Goal: Information Seeking & Learning: Check status

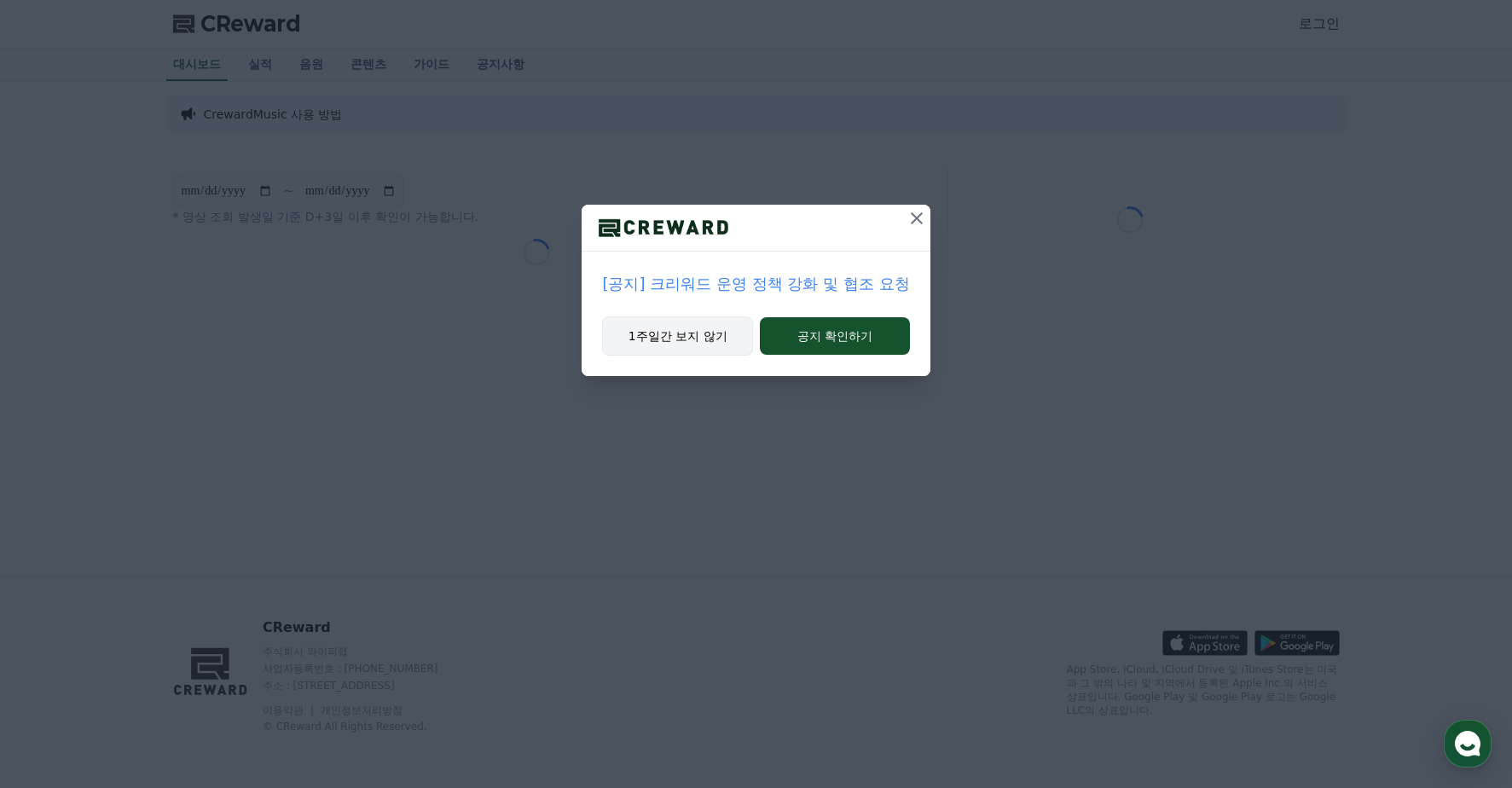
click at [689, 327] on button "1주일간 보지 않기" at bounding box center [678, 336] width 151 height 40
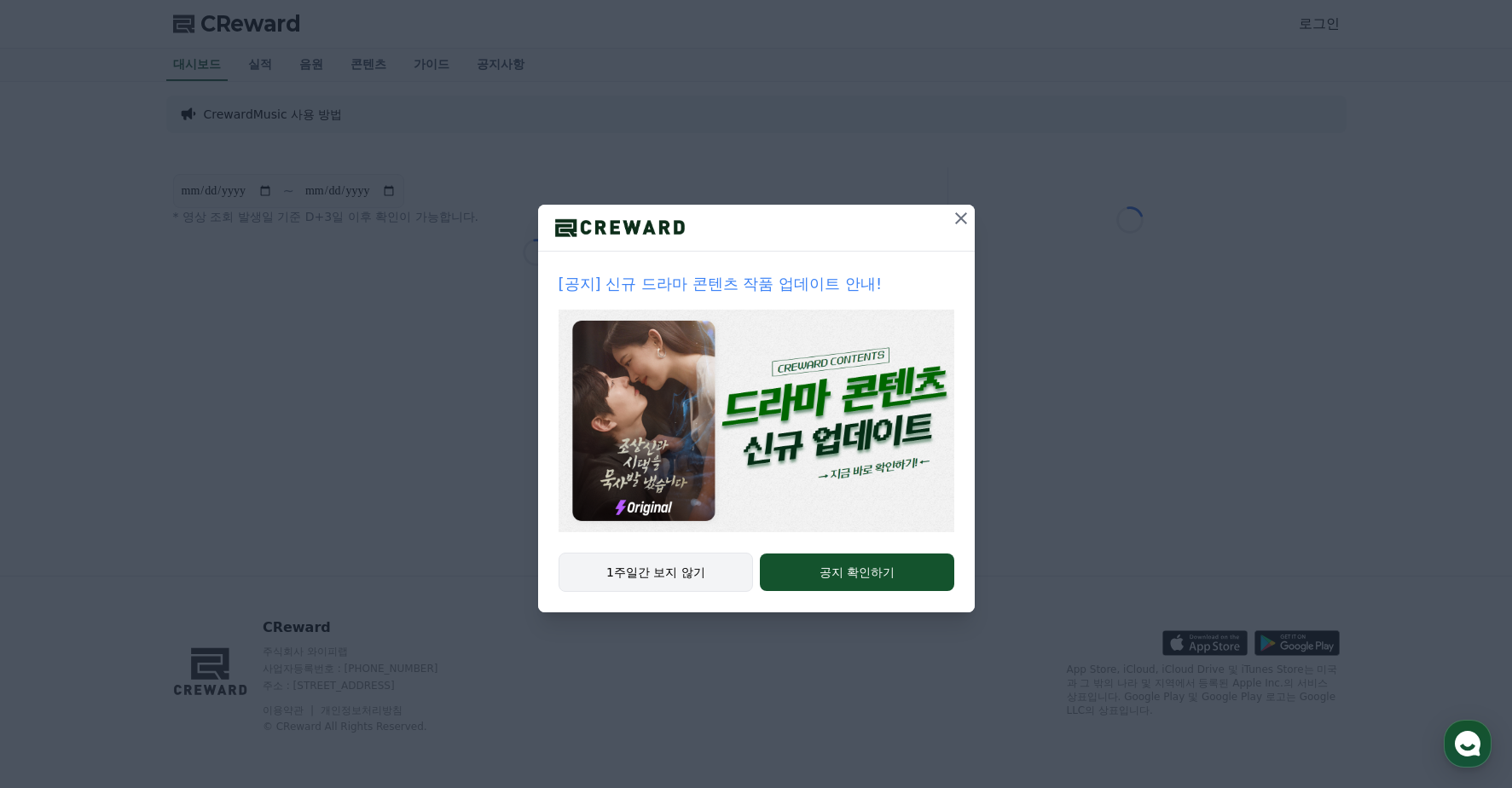
click at [710, 576] on button "1주일간 보지 않기" at bounding box center [657, 571] width 195 height 40
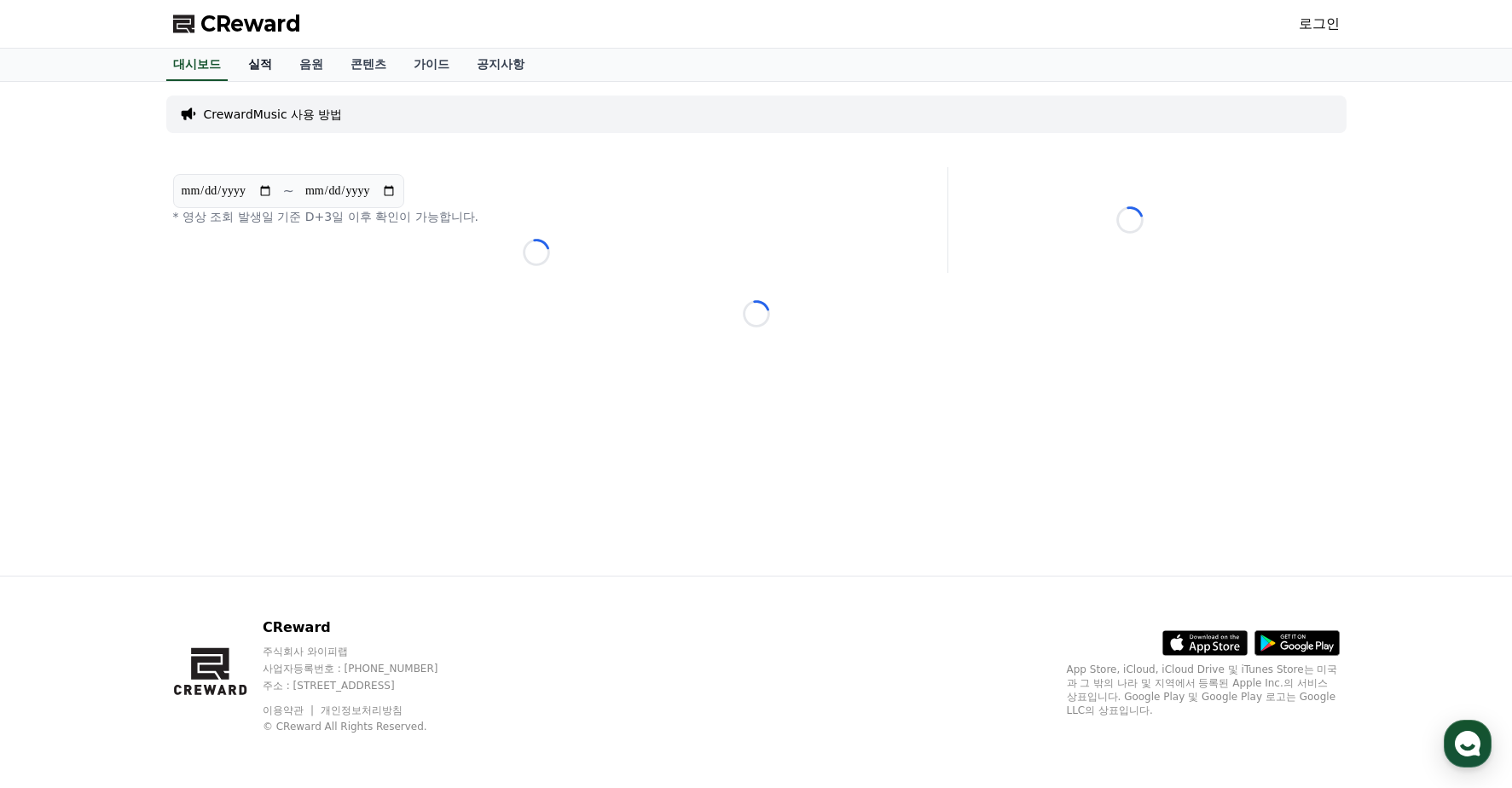
click at [260, 52] on link "실적" at bounding box center [259, 65] width 51 height 33
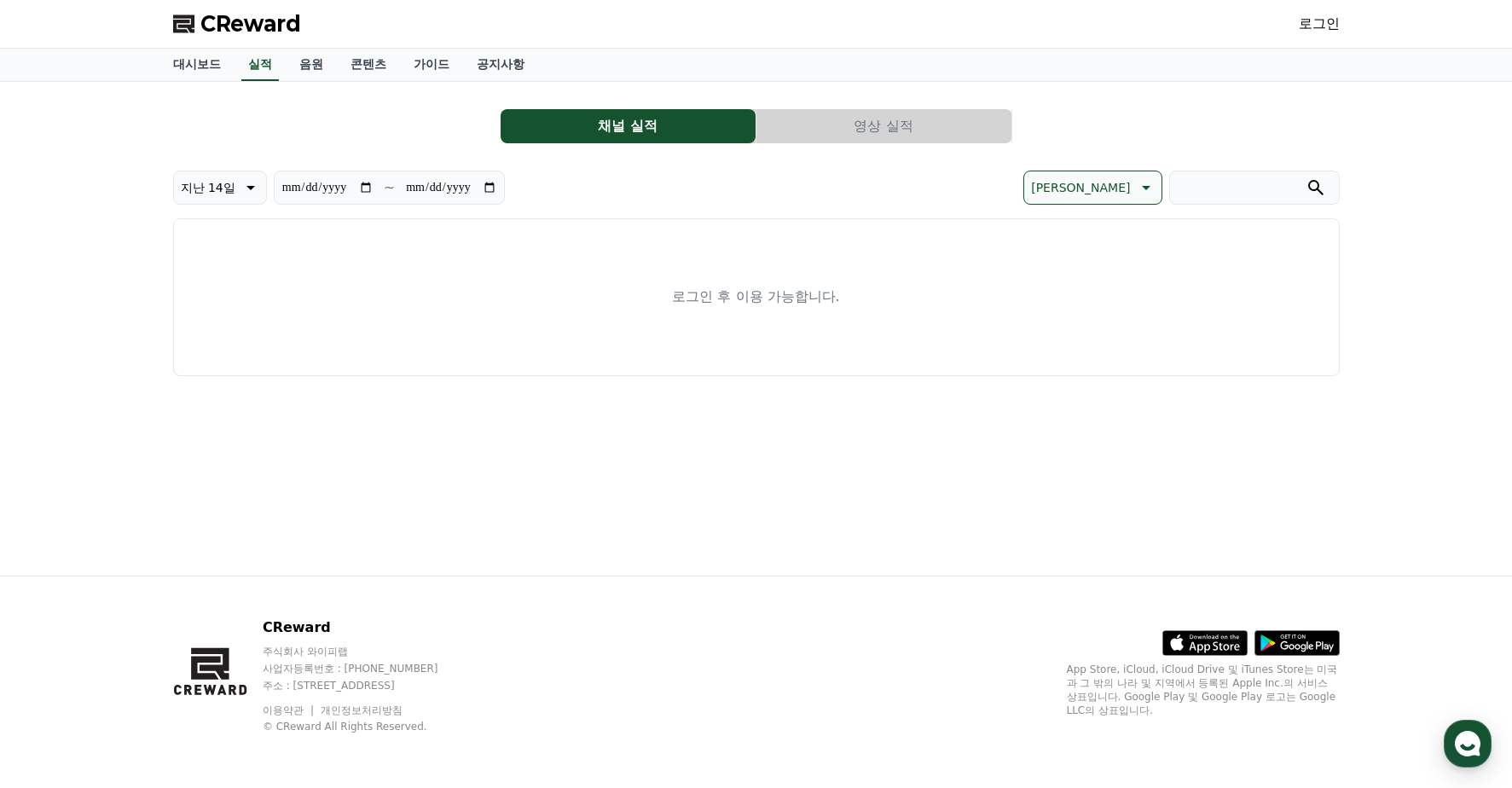
click at [1352, 22] on div "CReward 로그인" at bounding box center [756, 23] width 1194 height 47
click at [1319, 22] on link "로그인" at bounding box center [1319, 23] width 41 height 20
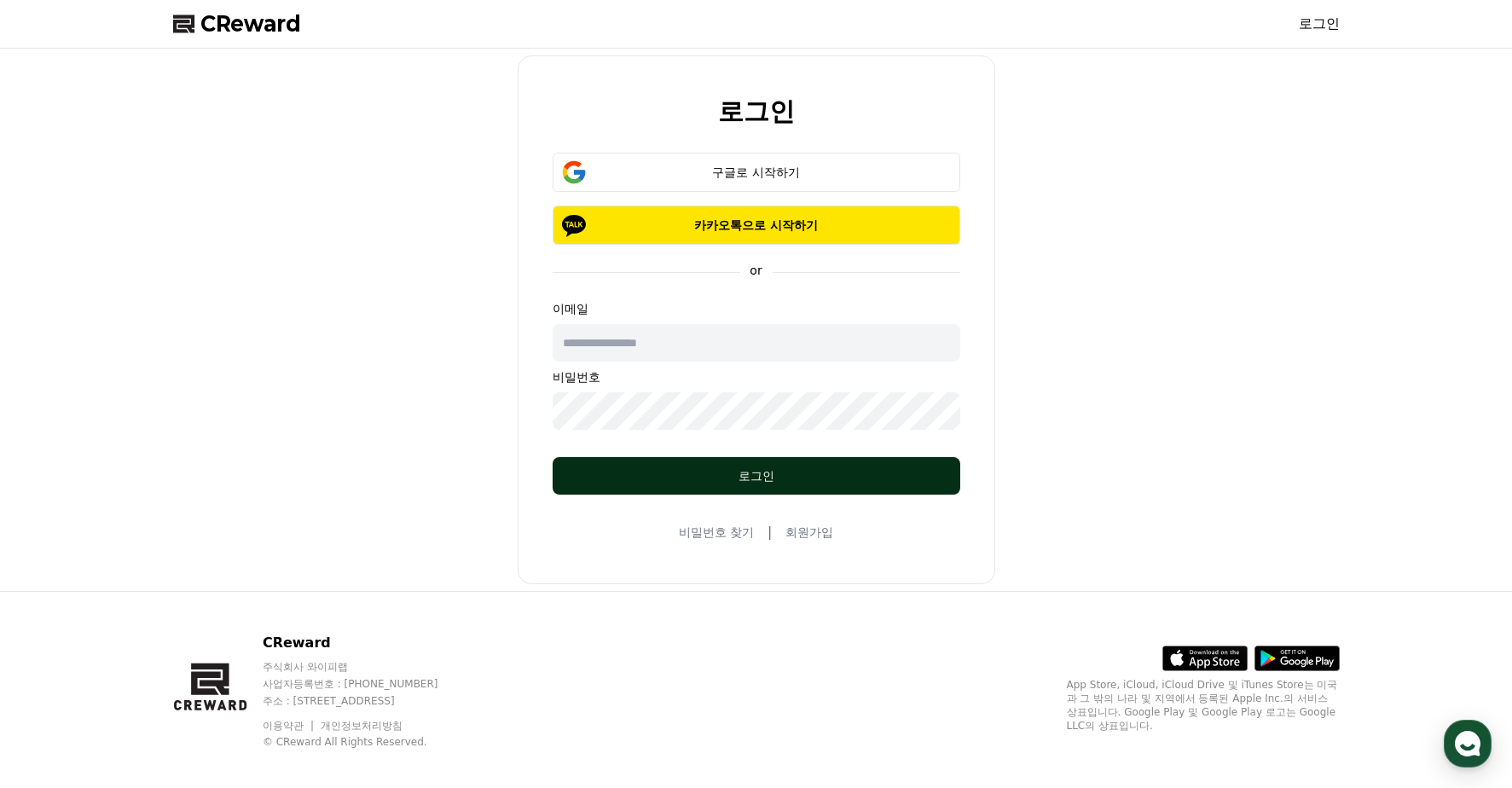
click at [748, 465] on button "로그인" at bounding box center [756, 476] width 407 height 38
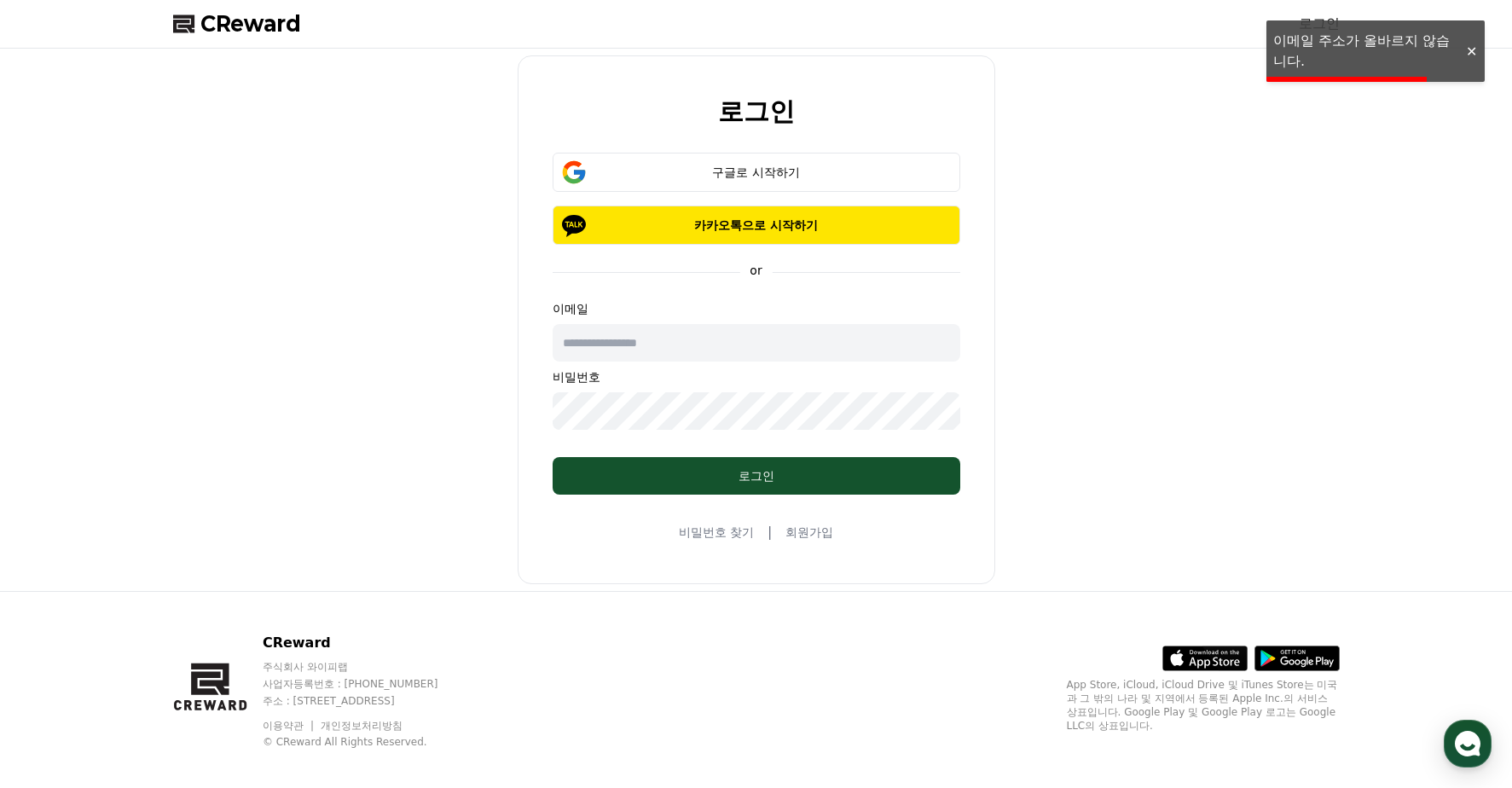
click at [809, 381] on p "비밀번호" at bounding box center [756, 377] width 407 height 17
click at [801, 358] on input "text" at bounding box center [756, 342] width 407 height 38
click at [734, 158] on button "구글로 시작하기" at bounding box center [756, 172] width 407 height 40
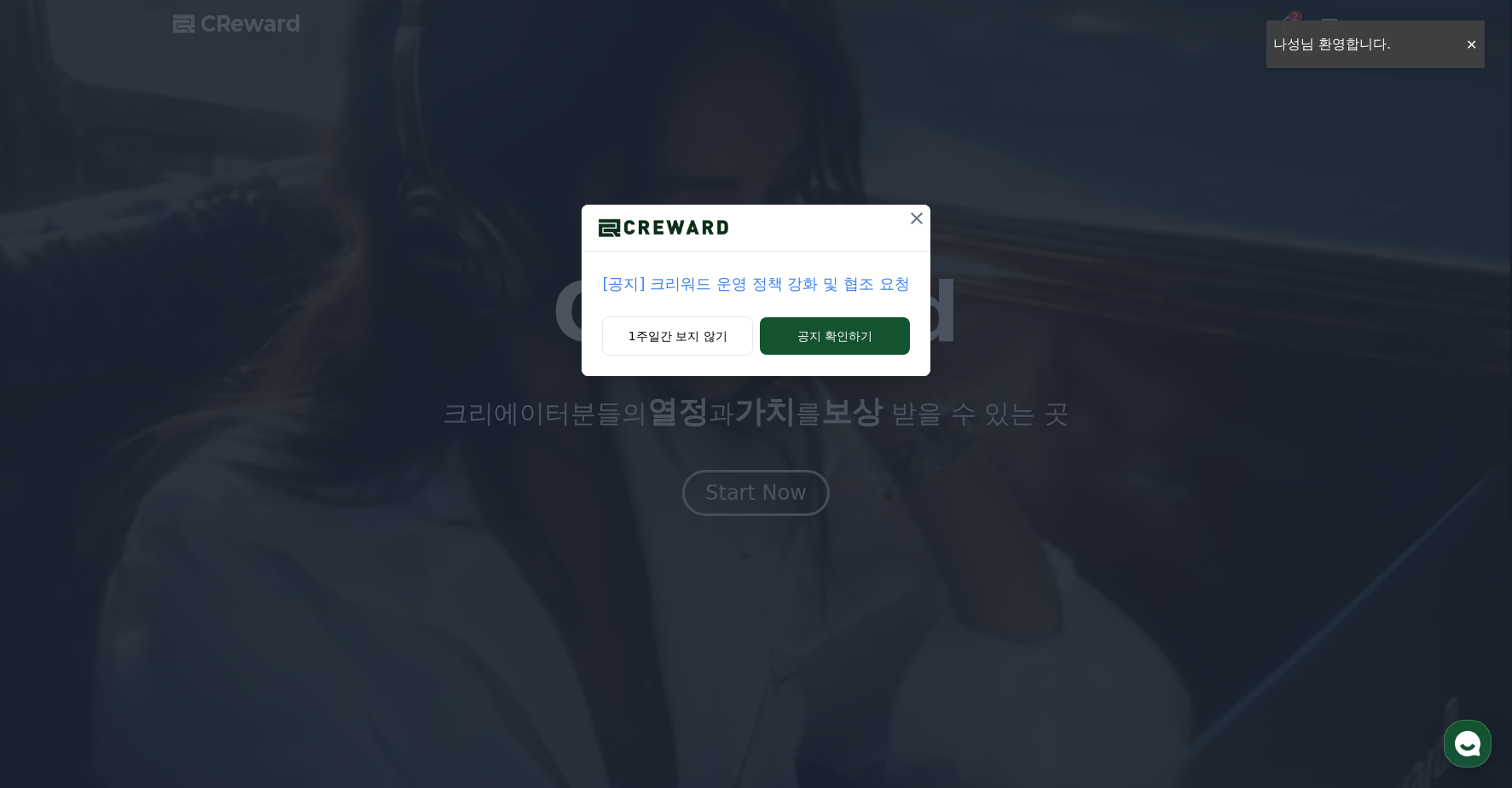
click at [923, 219] on icon at bounding box center [916, 218] width 20 height 20
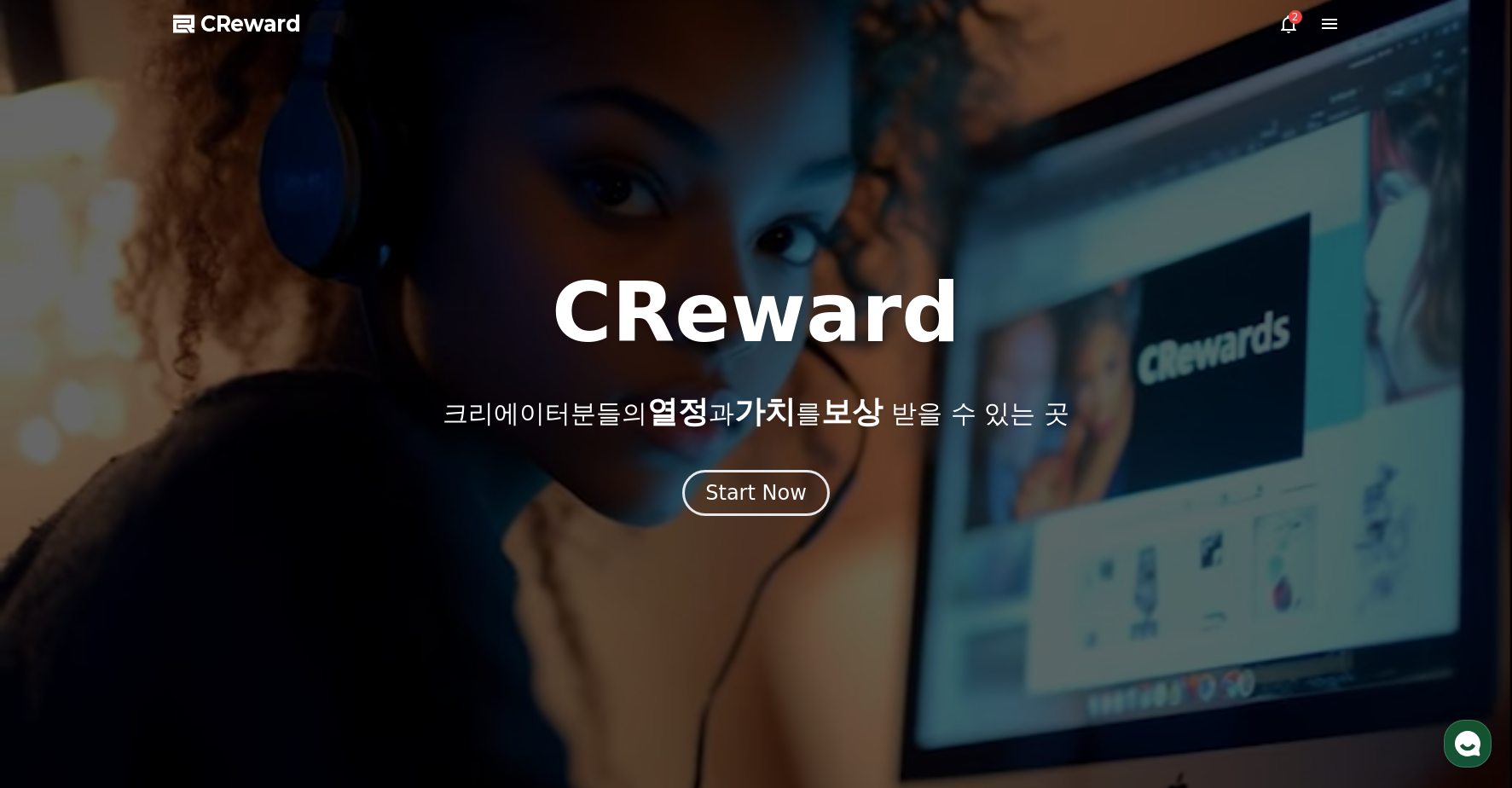
click at [1294, 19] on div "2" at bounding box center [1295, 17] width 14 height 14
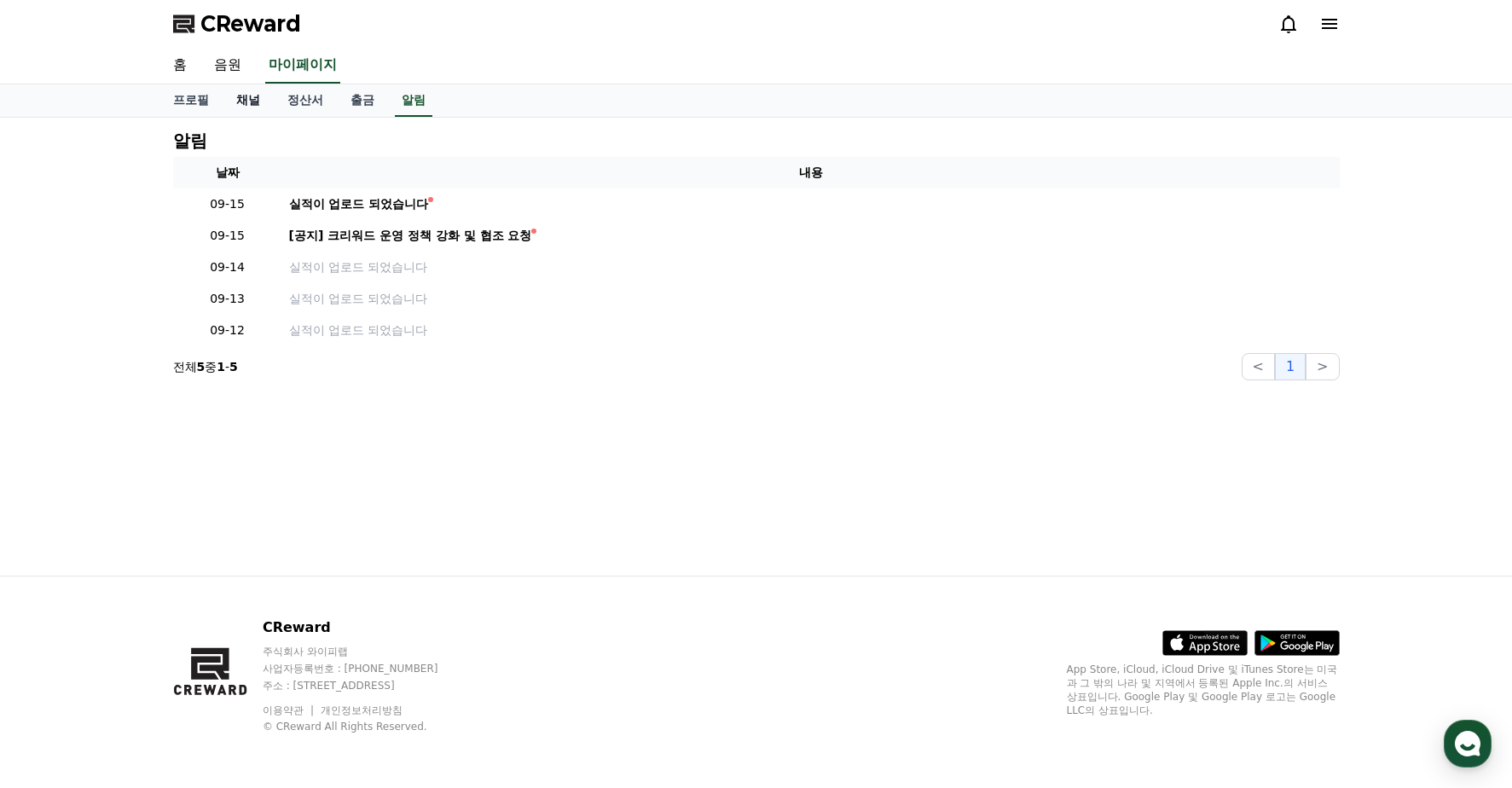
click at [256, 99] on link "채널" at bounding box center [248, 101] width 51 height 33
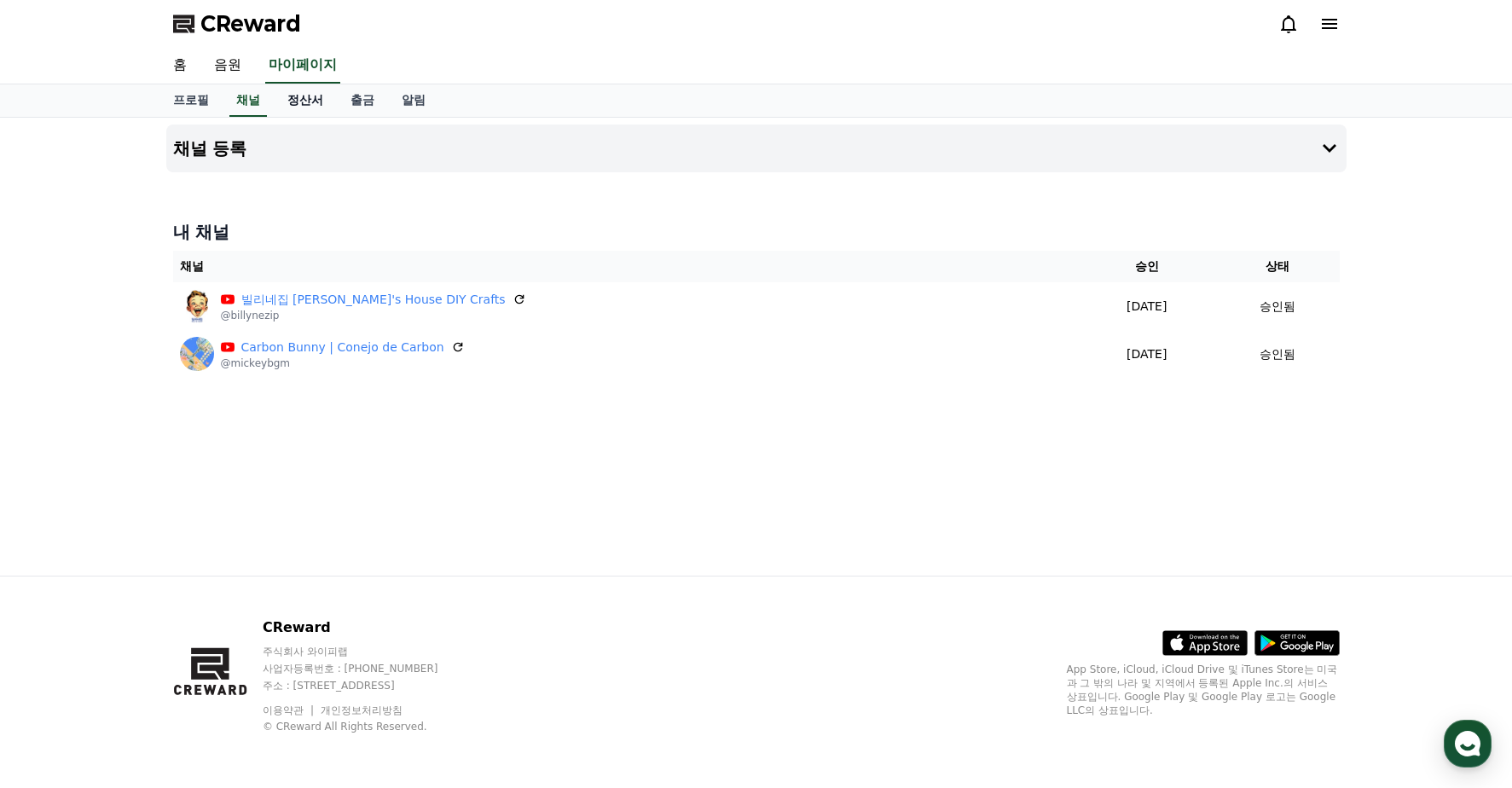
click at [287, 99] on link "정산서" at bounding box center [305, 101] width 63 height 33
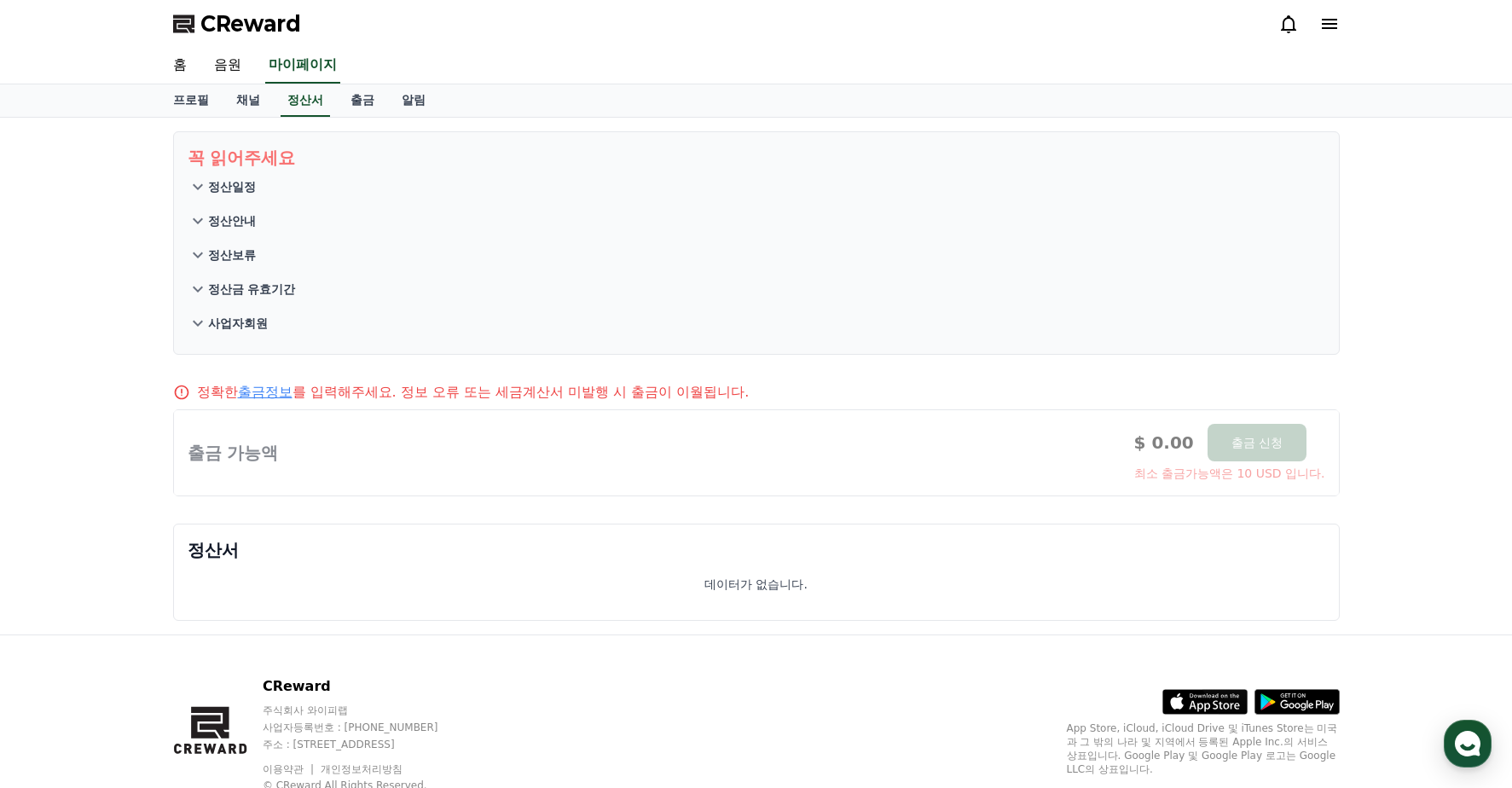
click at [252, 179] on p "정산일정" at bounding box center [231, 187] width 47 height 17
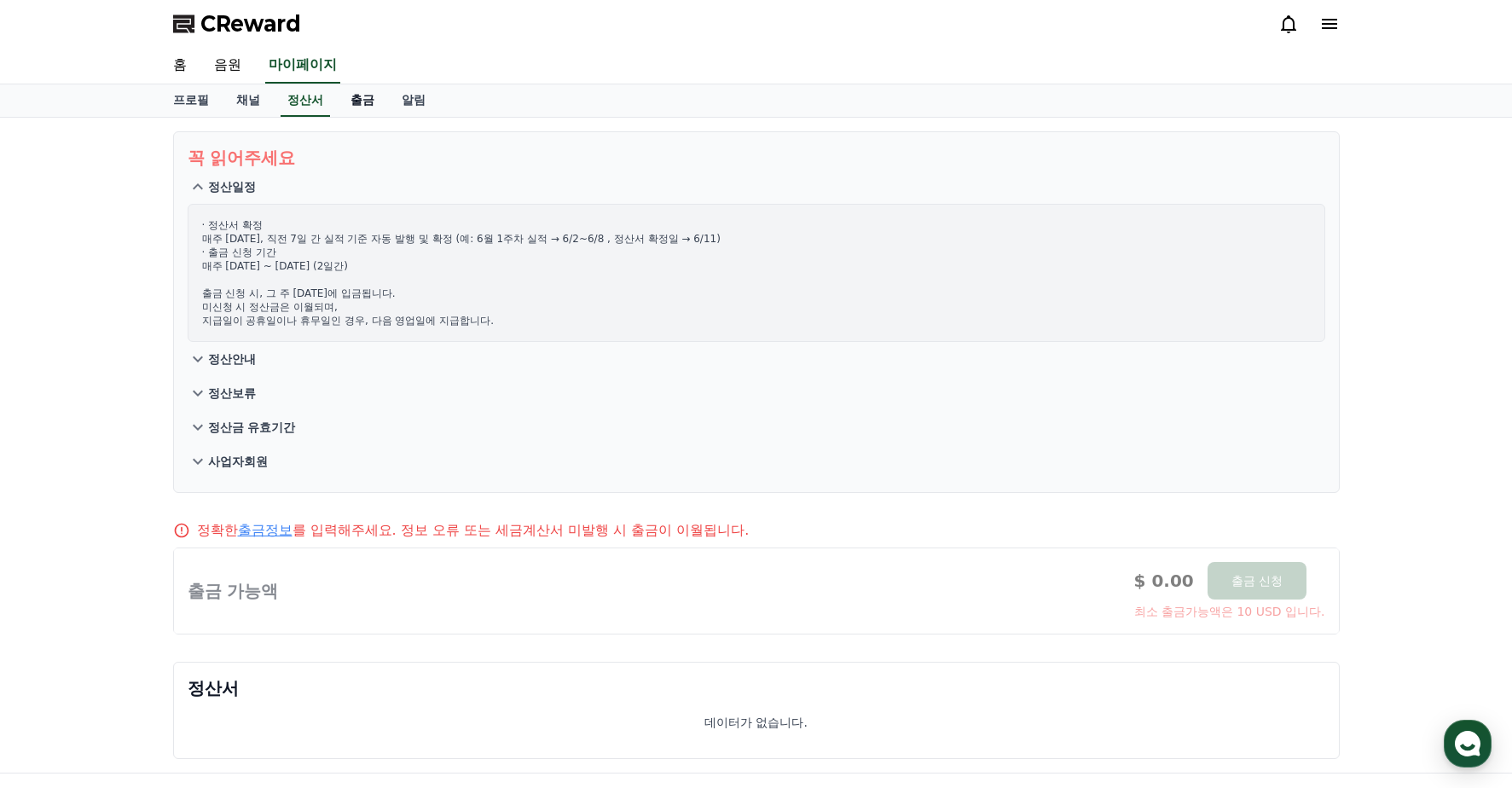
click at [365, 110] on link "출금" at bounding box center [362, 101] width 51 height 33
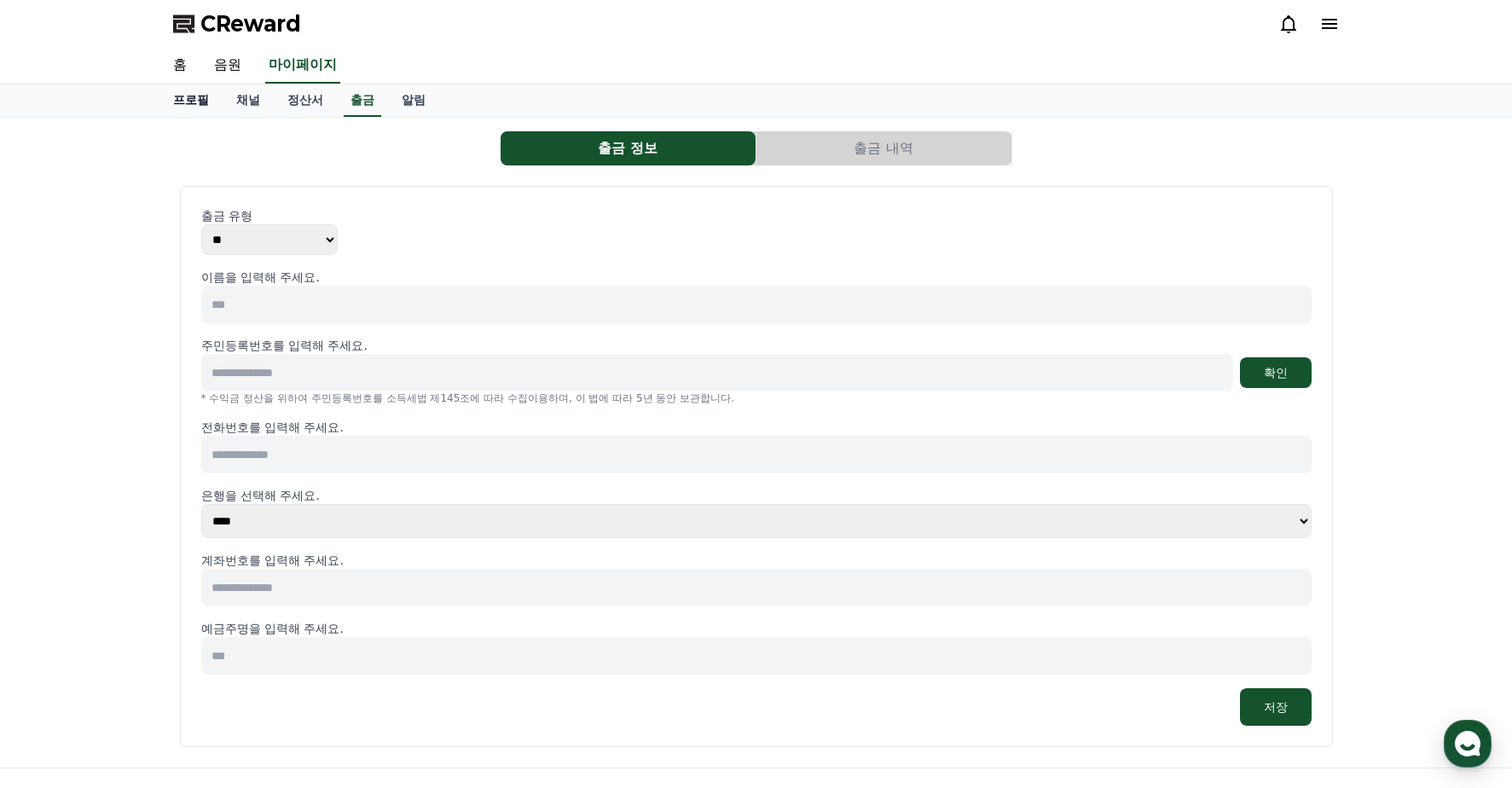
click at [199, 96] on link "프로필" at bounding box center [191, 101] width 63 height 33
select select "**********"
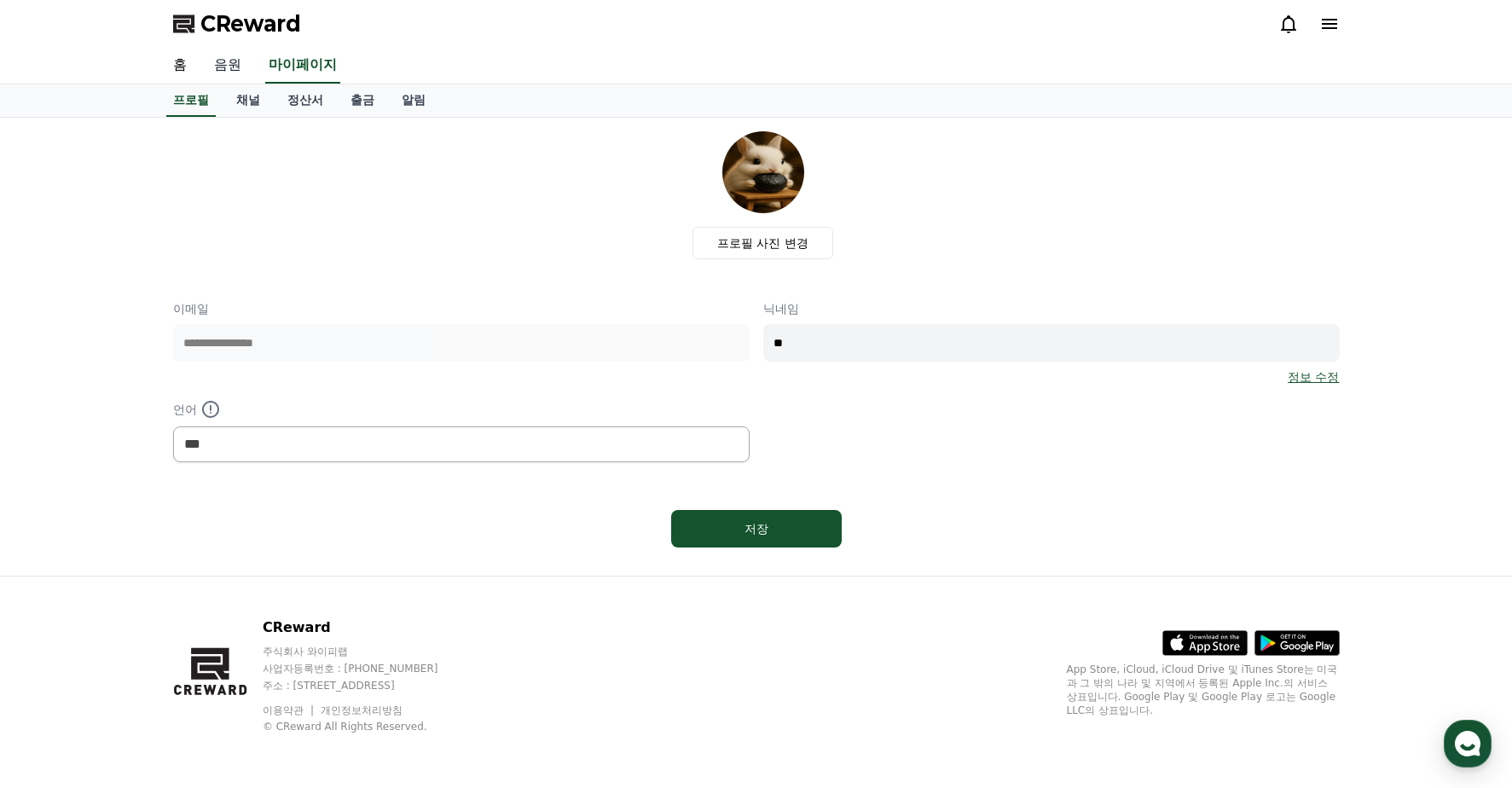
click at [231, 60] on link "음원" at bounding box center [227, 65] width 54 height 36
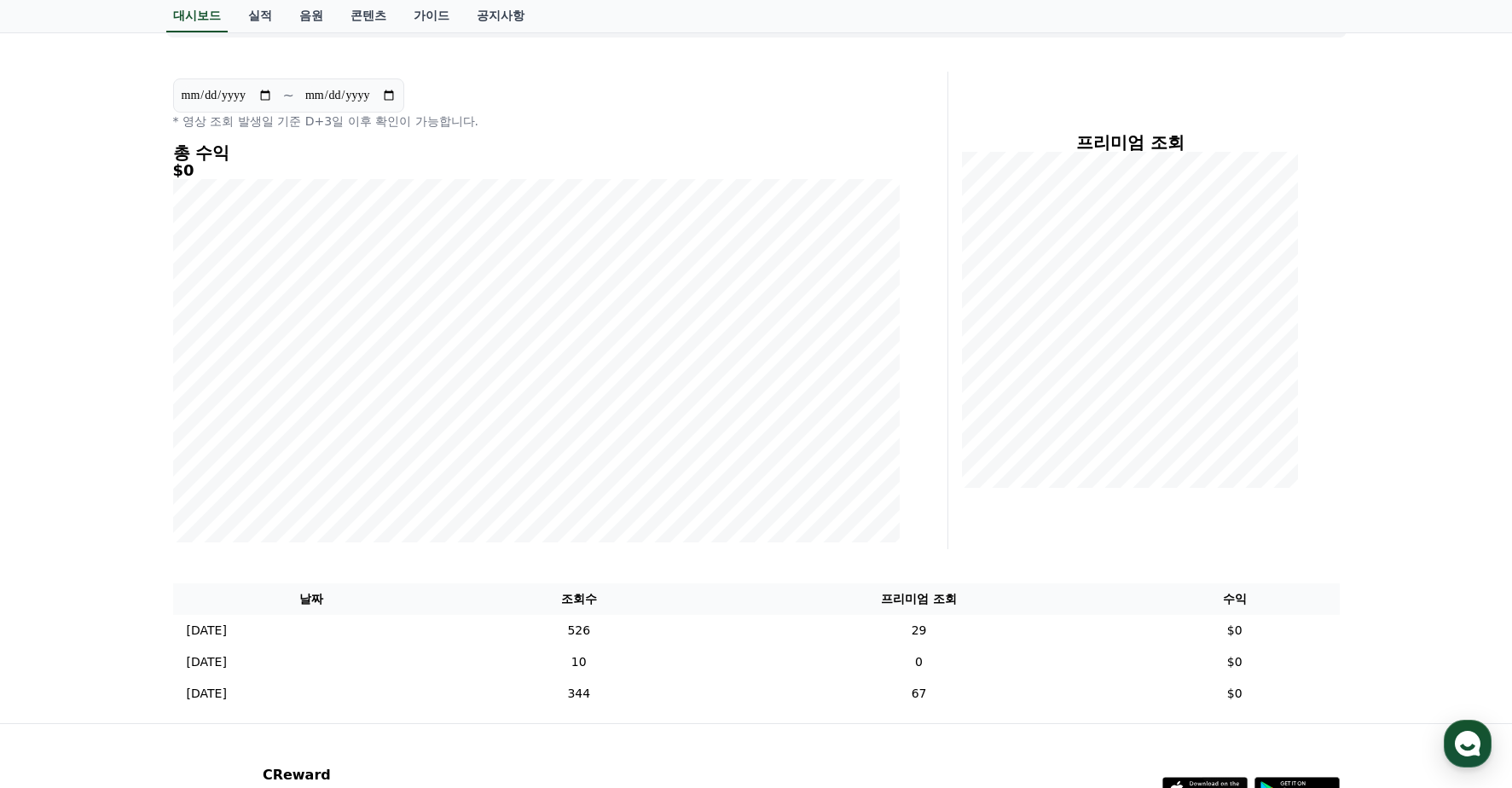
scroll to position [278, 0]
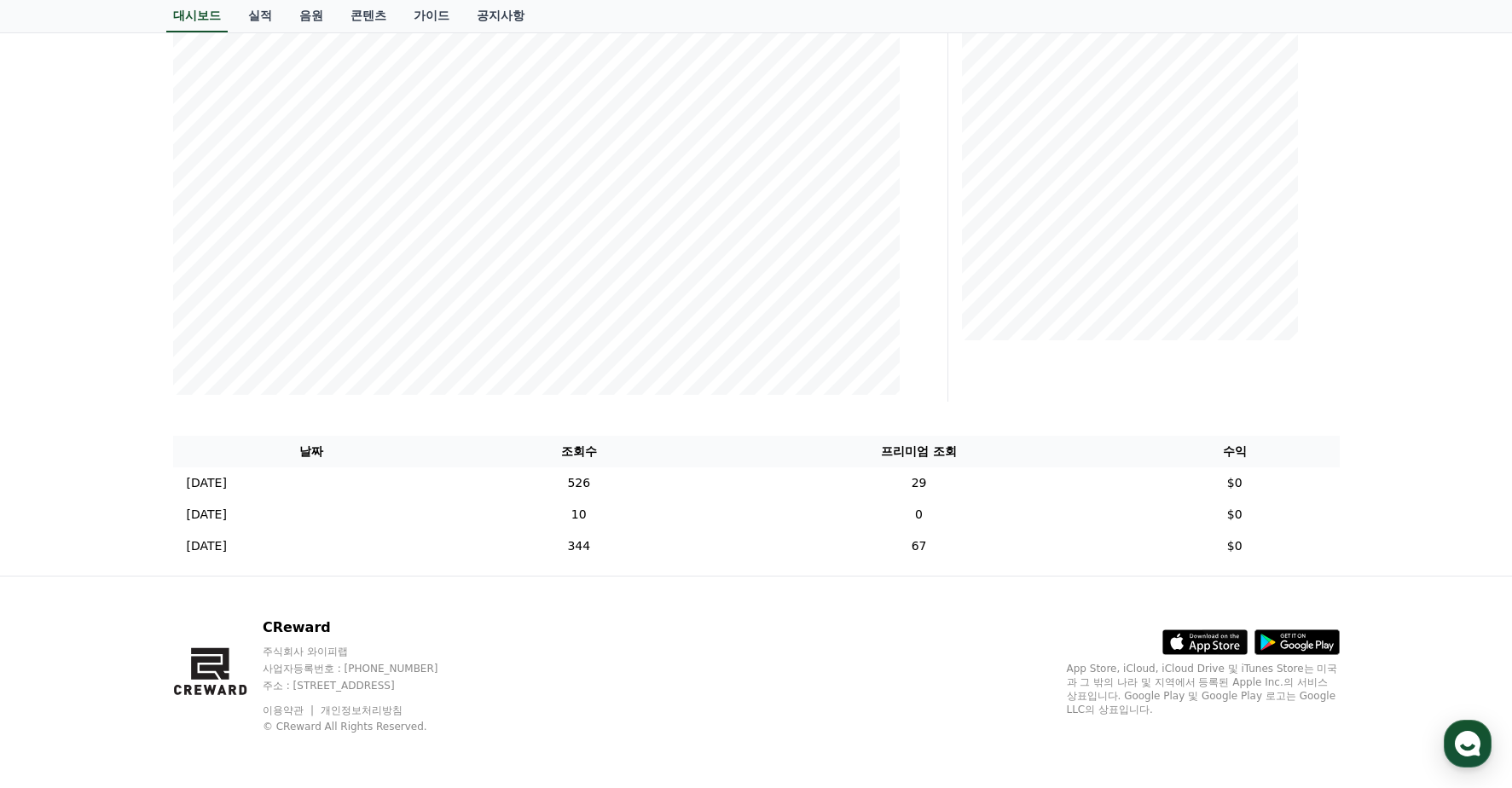
click at [708, 470] on td "526" at bounding box center [578, 482] width 258 height 32
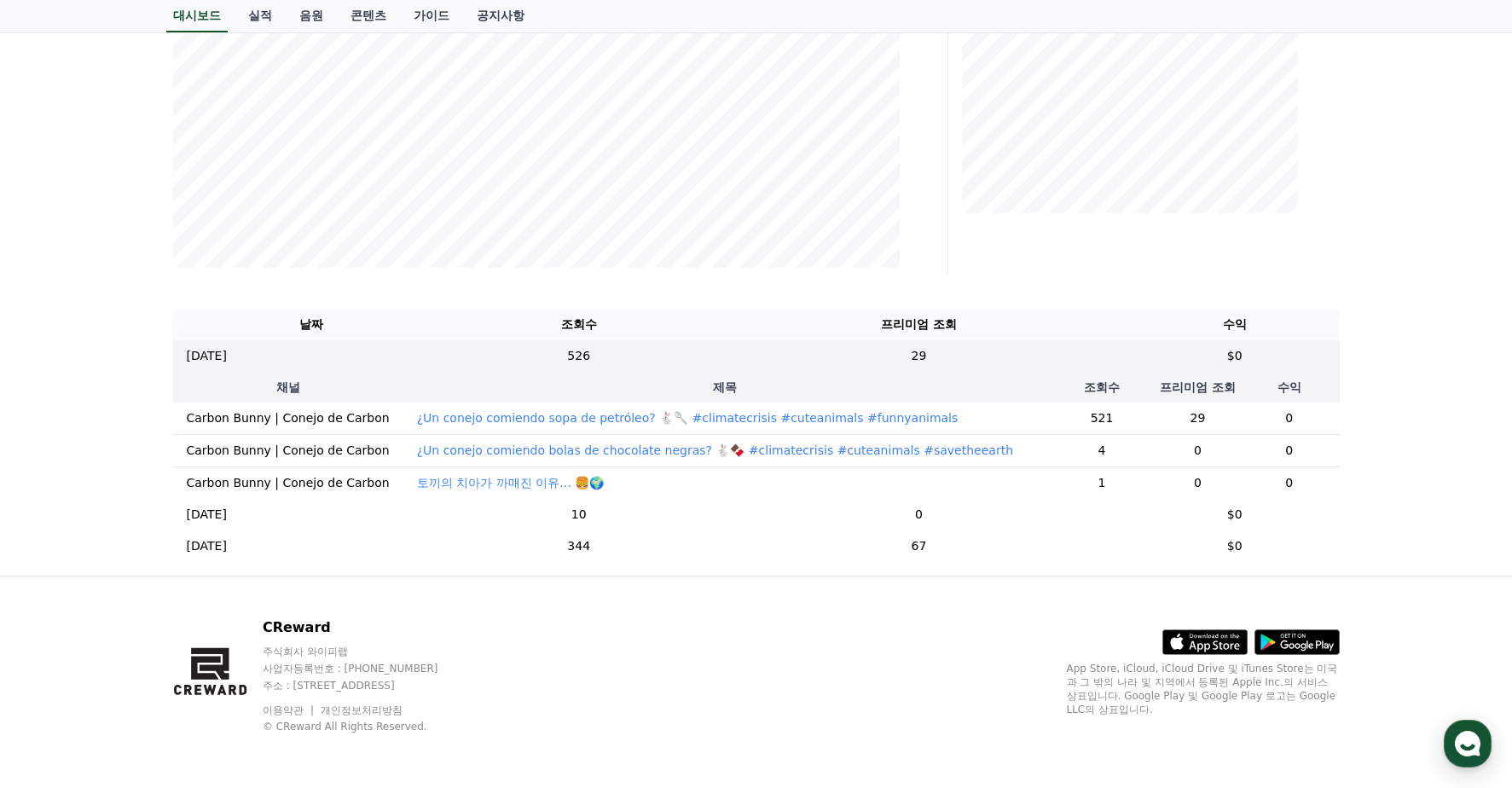
scroll to position [419, 0]
drag, startPoint x: 1241, startPoint y: 406, endPoint x: 1142, endPoint y: 406, distance: 99.0
click at [1142, 406] on tr "Carbon Bunny | Conejo de Carbon ¿Un conejo comiendo sopa de petróleo? 🐇🥄 #clima…" at bounding box center [756, 419] width 1167 height 33
click at [1157, 406] on td "29" at bounding box center [1199, 419] width 83 height 33
click at [663, 409] on p "¿Un conejo comiendo sopa de petróleo? 🐇🥄 #climatecrisis #cuteanimals #funnyanim…" at bounding box center [688, 418] width 542 height 17
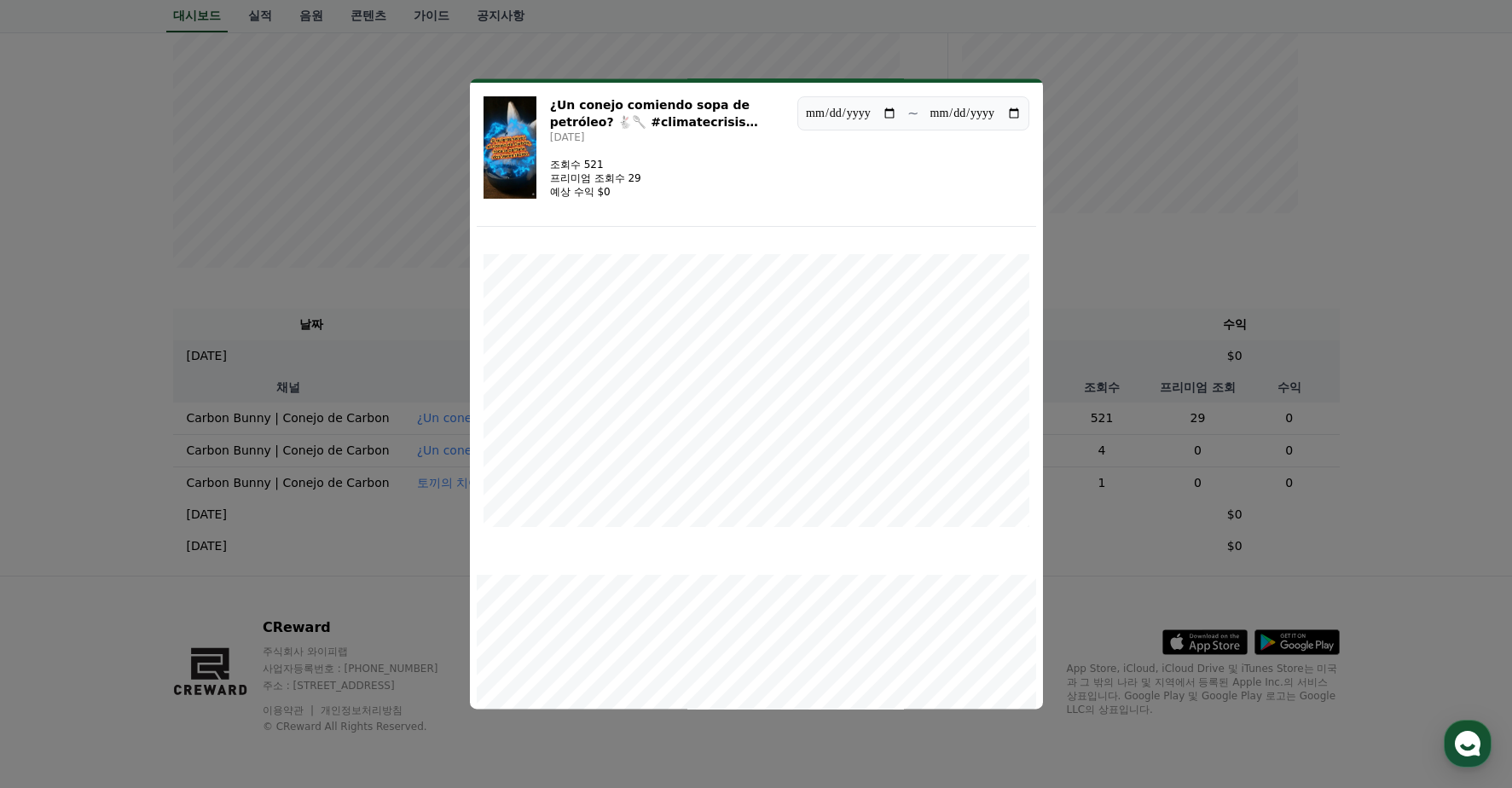
scroll to position [0, 0]
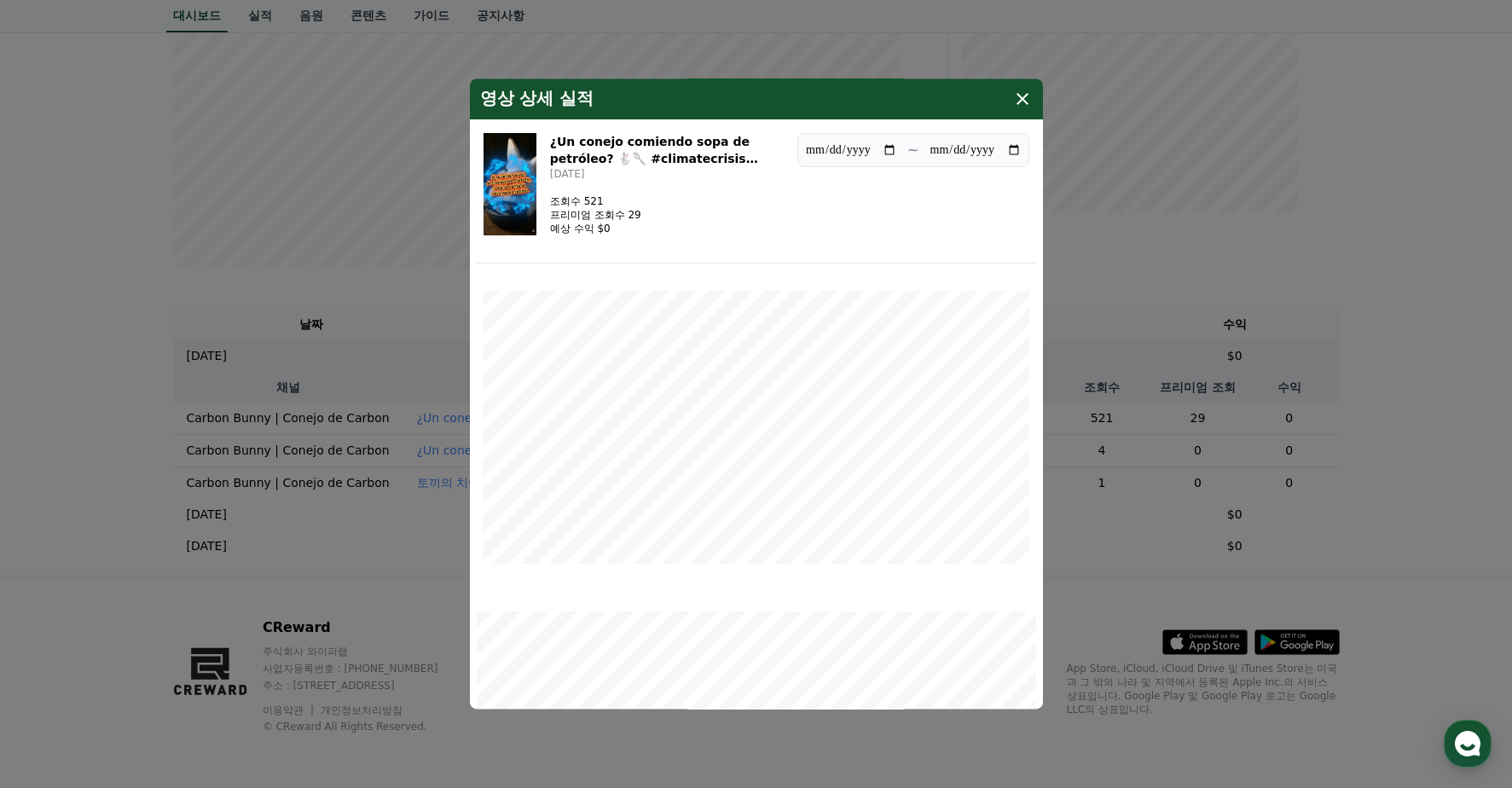
click at [1094, 317] on button "close modal" at bounding box center [756, 394] width 1512 height 788
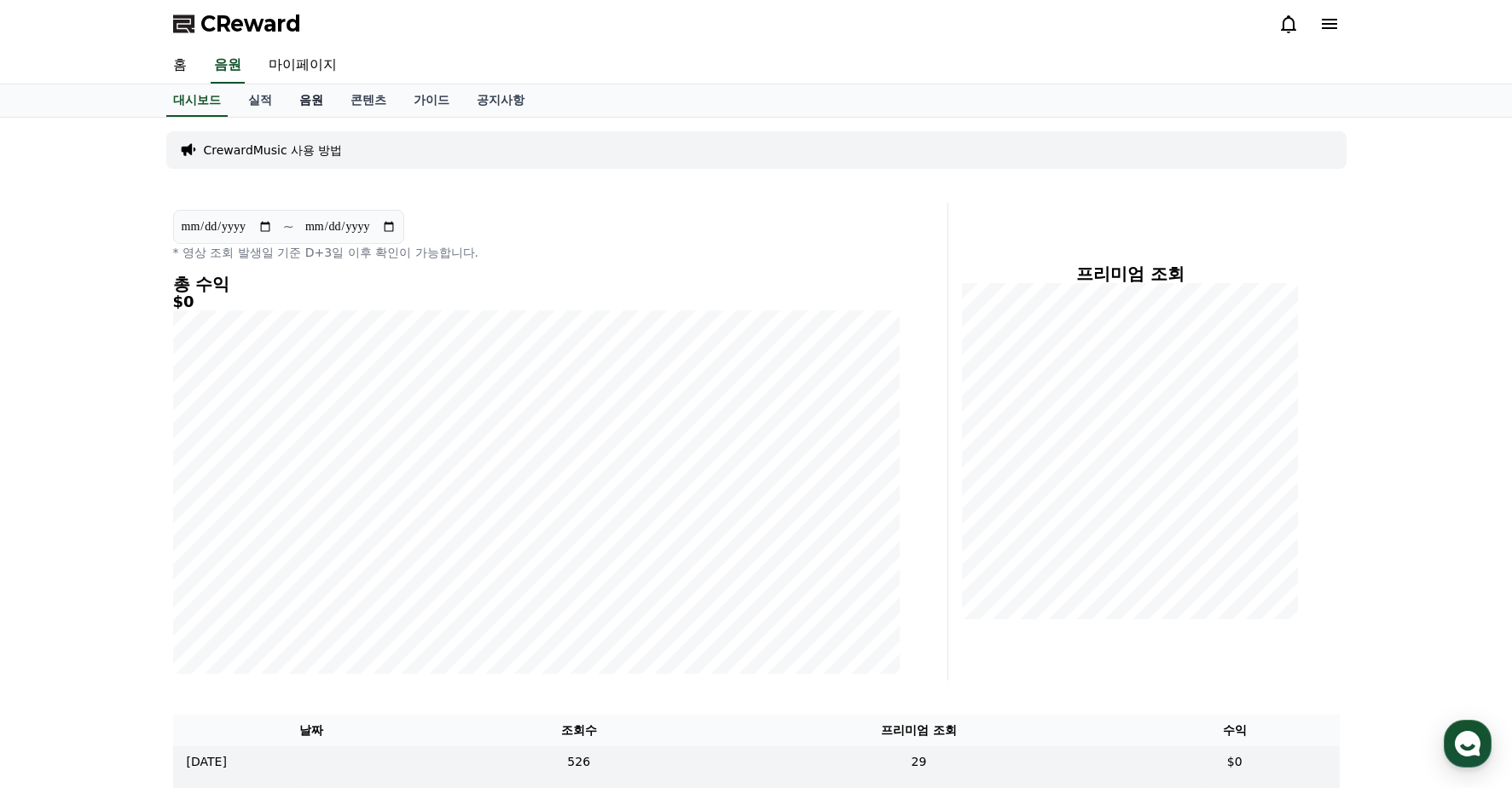
click at [313, 100] on link "음원" at bounding box center [311, 101] width 51 height 33
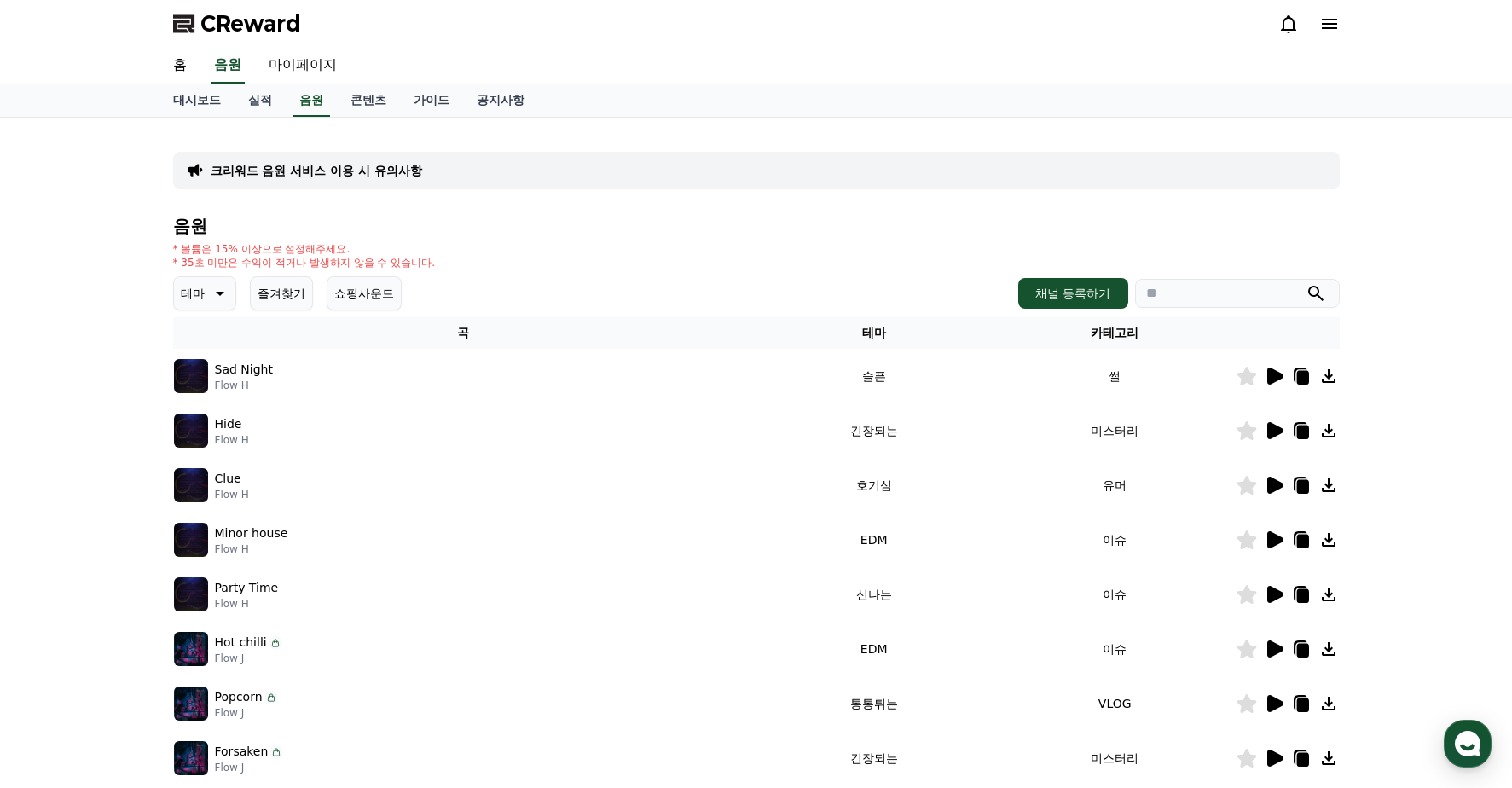
click at [371, 293] on button "쇼핑사운드" at bounding box center [365, 293] width 75 height 34
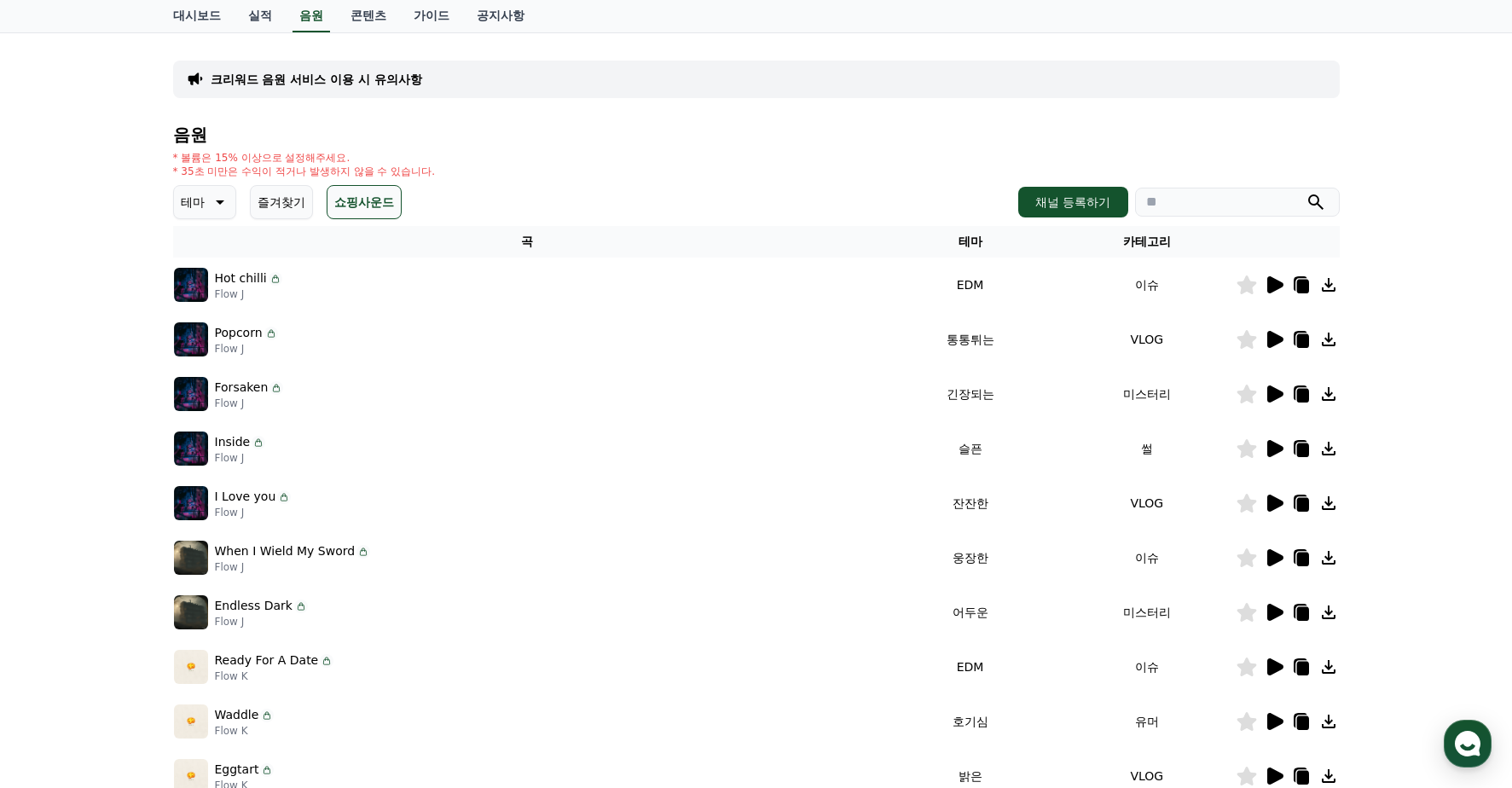
scroll to position [170, 0]
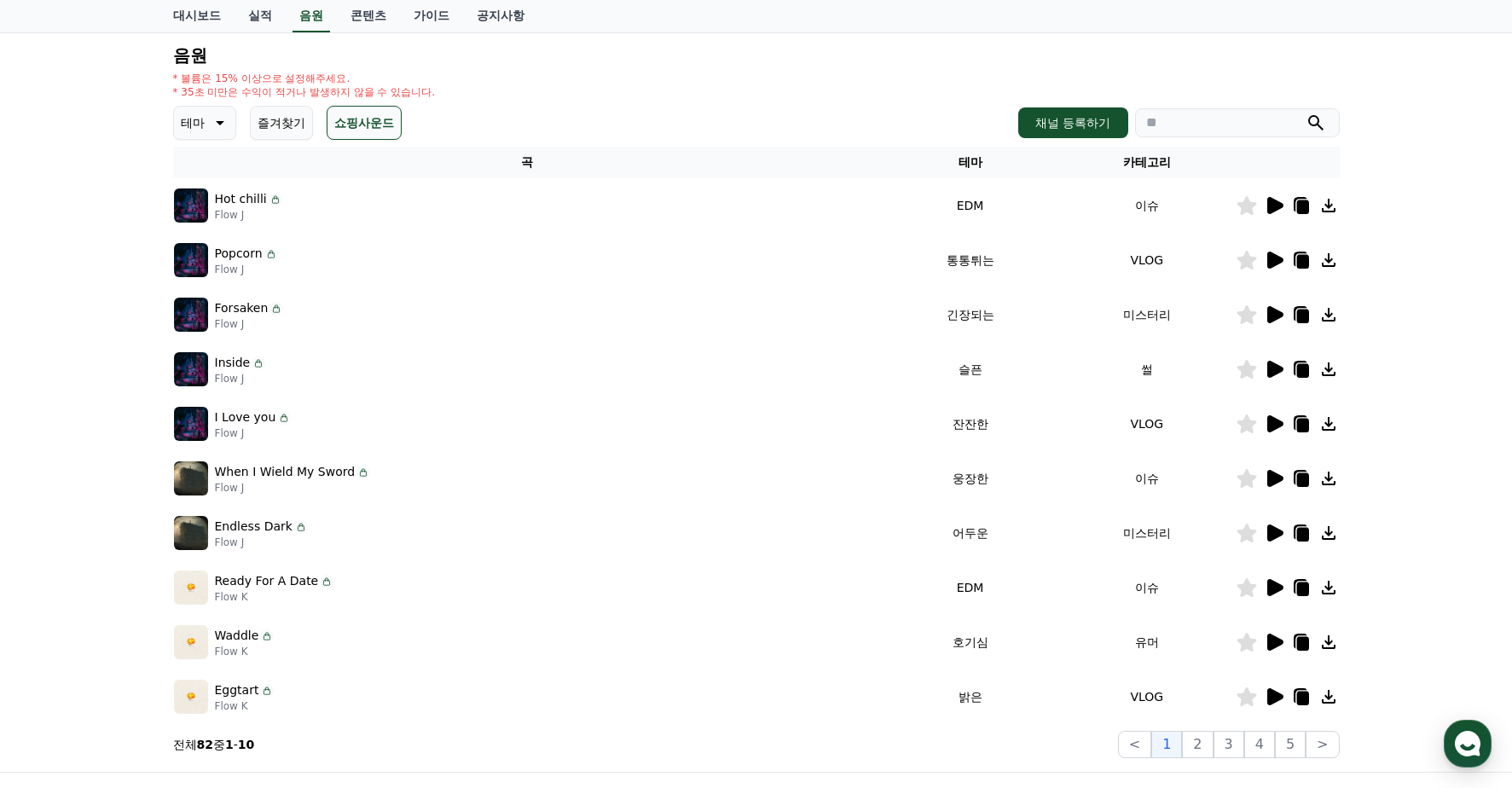
click at [1268, 433] on icon at bounding box center [1274, 423] width 20 height 20
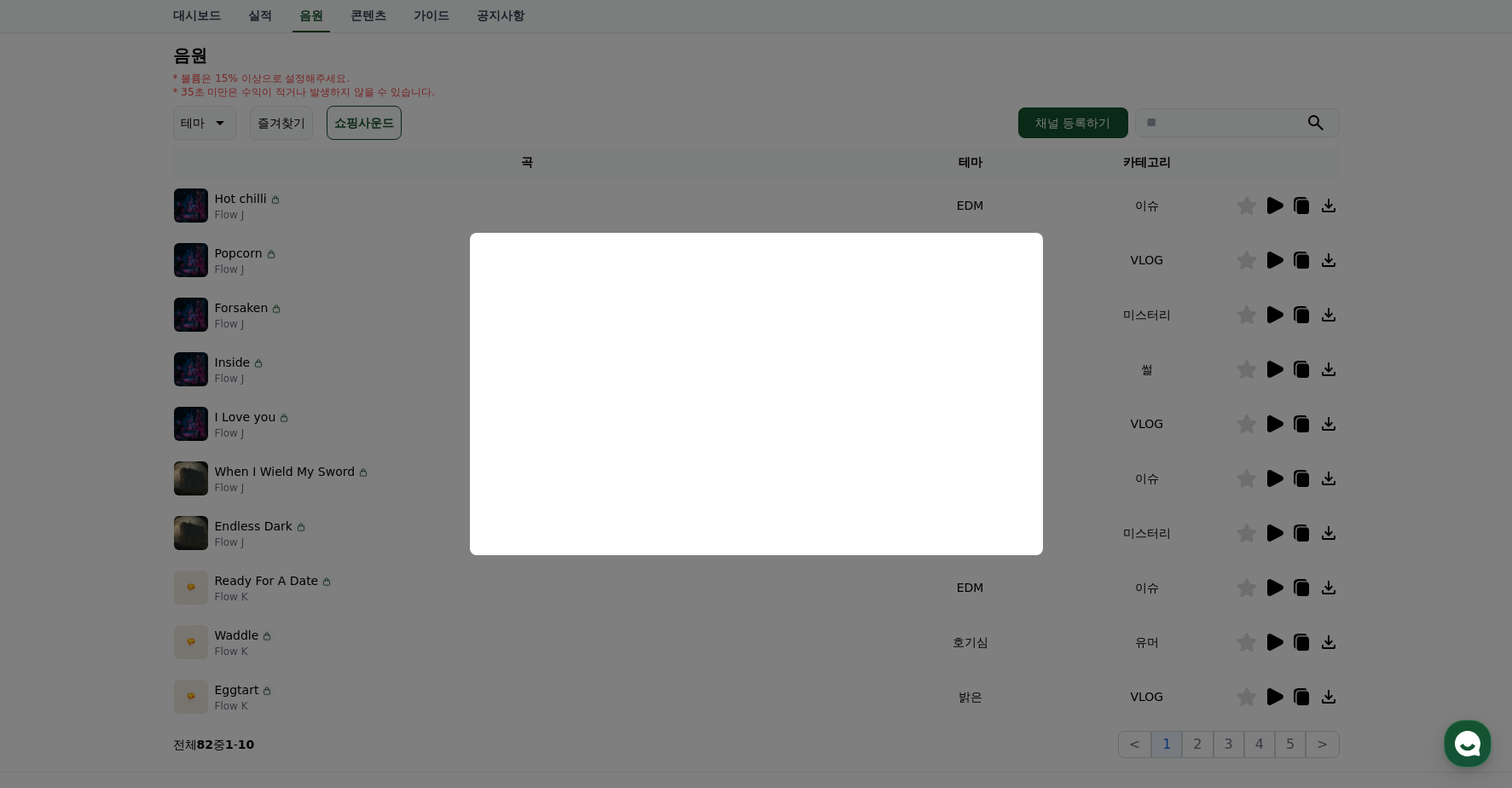
click at [432, 513] on button "close modal" at bounding box center [756, 394] width 1512 height 788
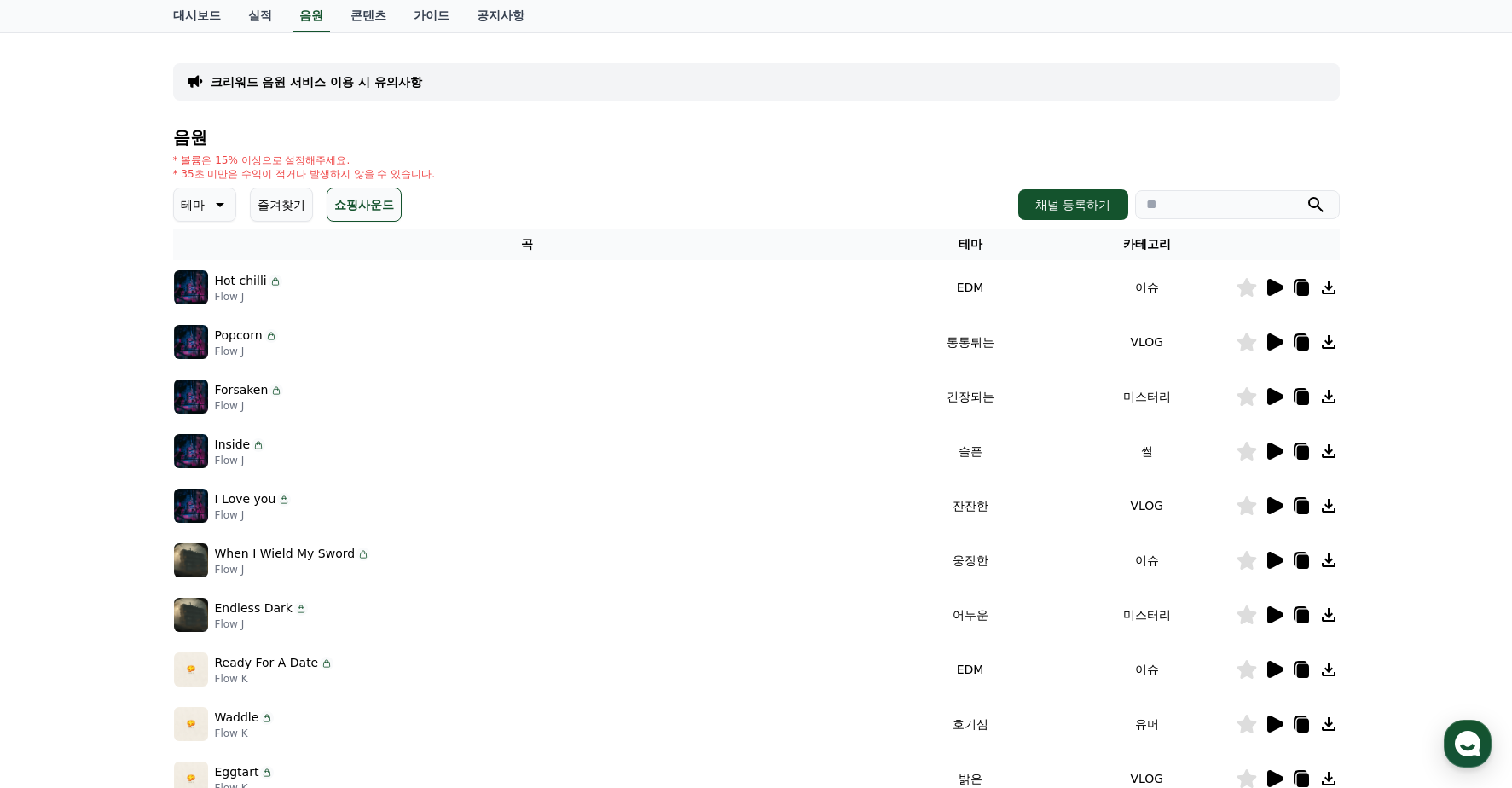
scroll to position [0, 0]
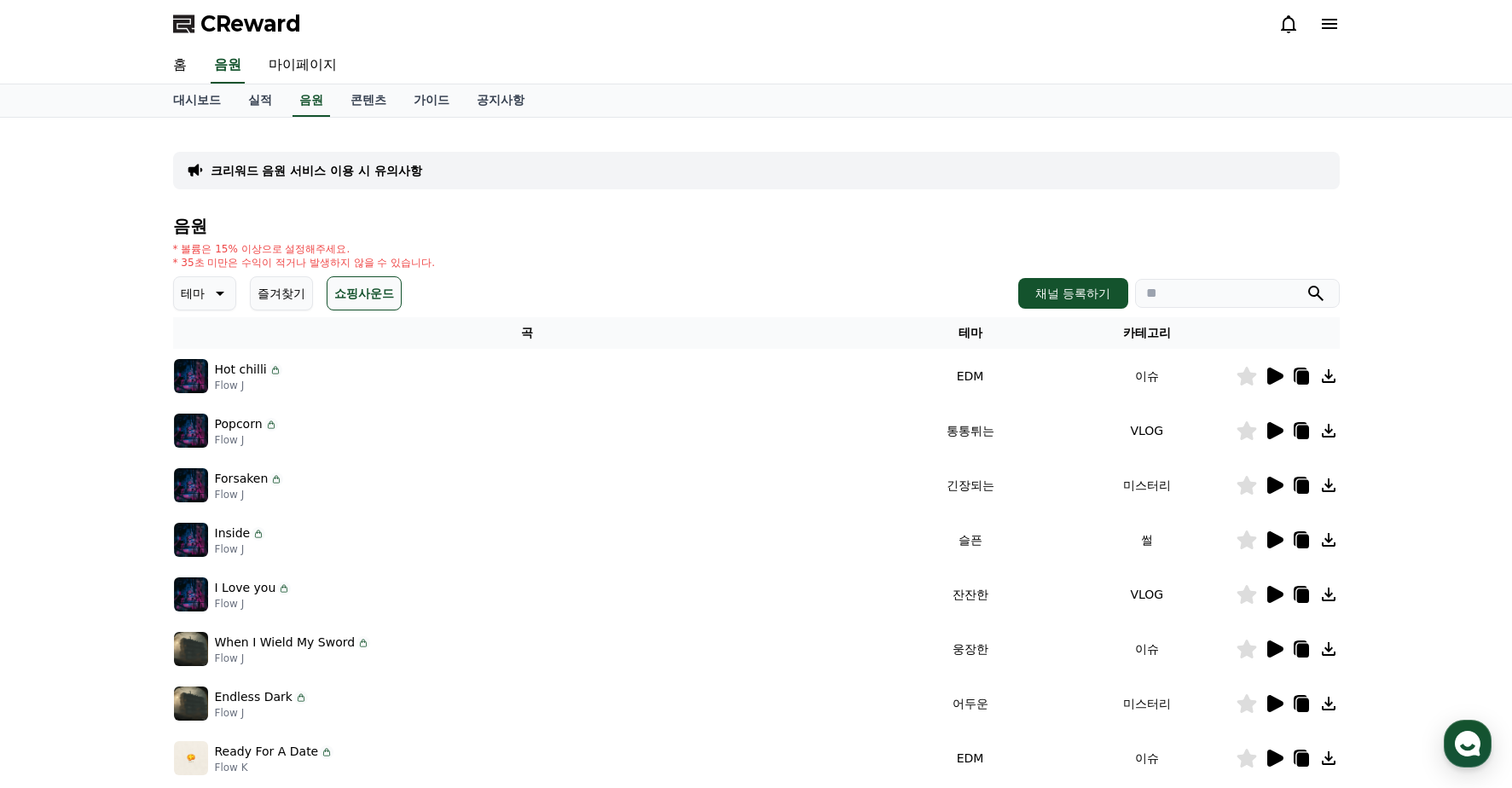
click at [296, 310] on div "음원 * 볼륨은 15% 이상으로 설정해주세요. * 35초 미만은 수익이 적거나 발생하지 않을 수 있습니다. 테마 즐겨찾기 쇼핑사운드 채널 등록…" at bounding box center [756, 572] width 1167 height 712
click at [295, 294] on button "즐겨찾기" at bounding box center [281, 293] width 63 height 34
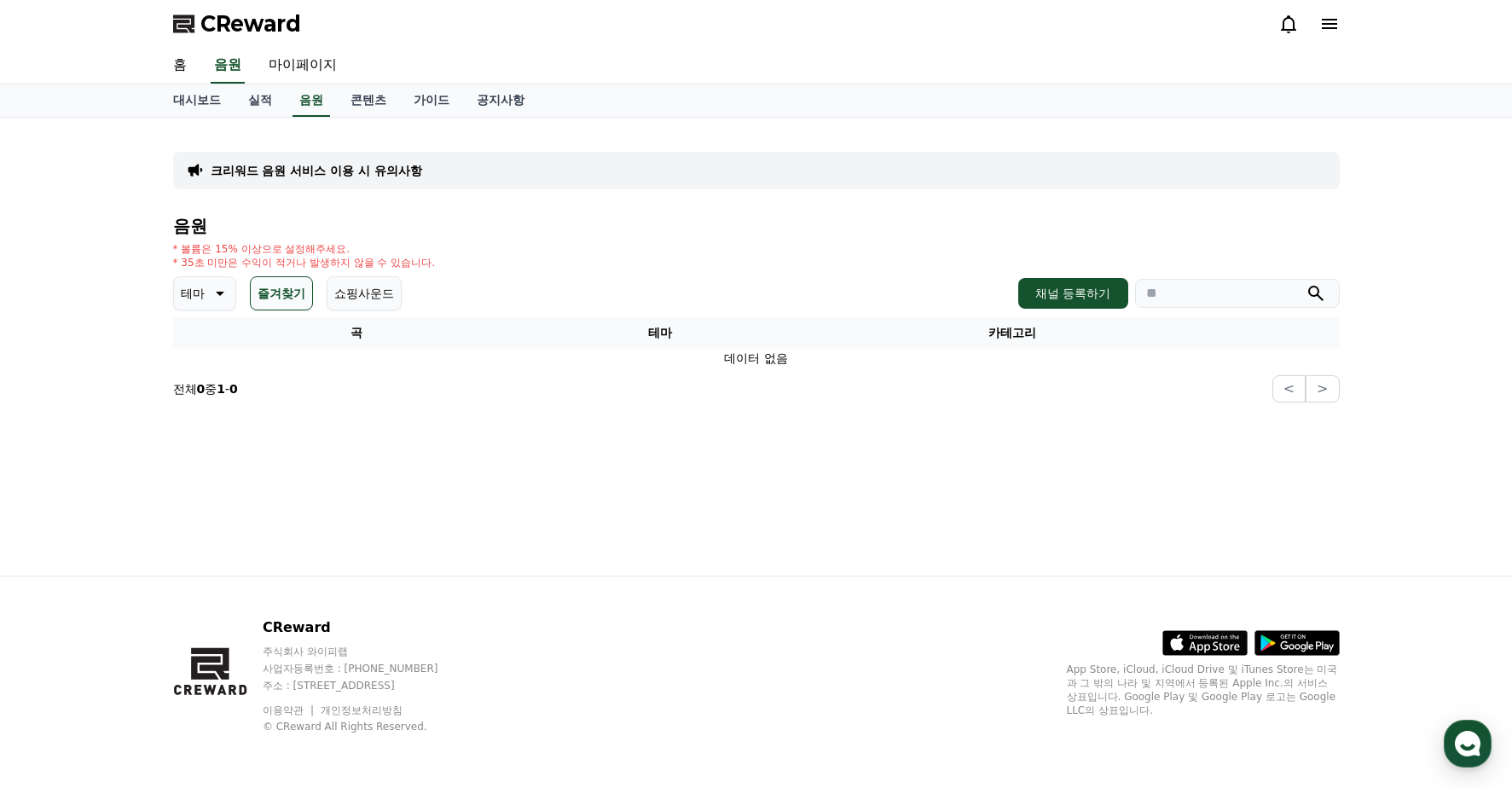
click at [194, 290] on p "테마" at bounding box center [193, 293] width 24 height 24
click at [306, 66] on link "마이페이지" at bounding box center [303, 65] width 96 height 36
select select "**********"
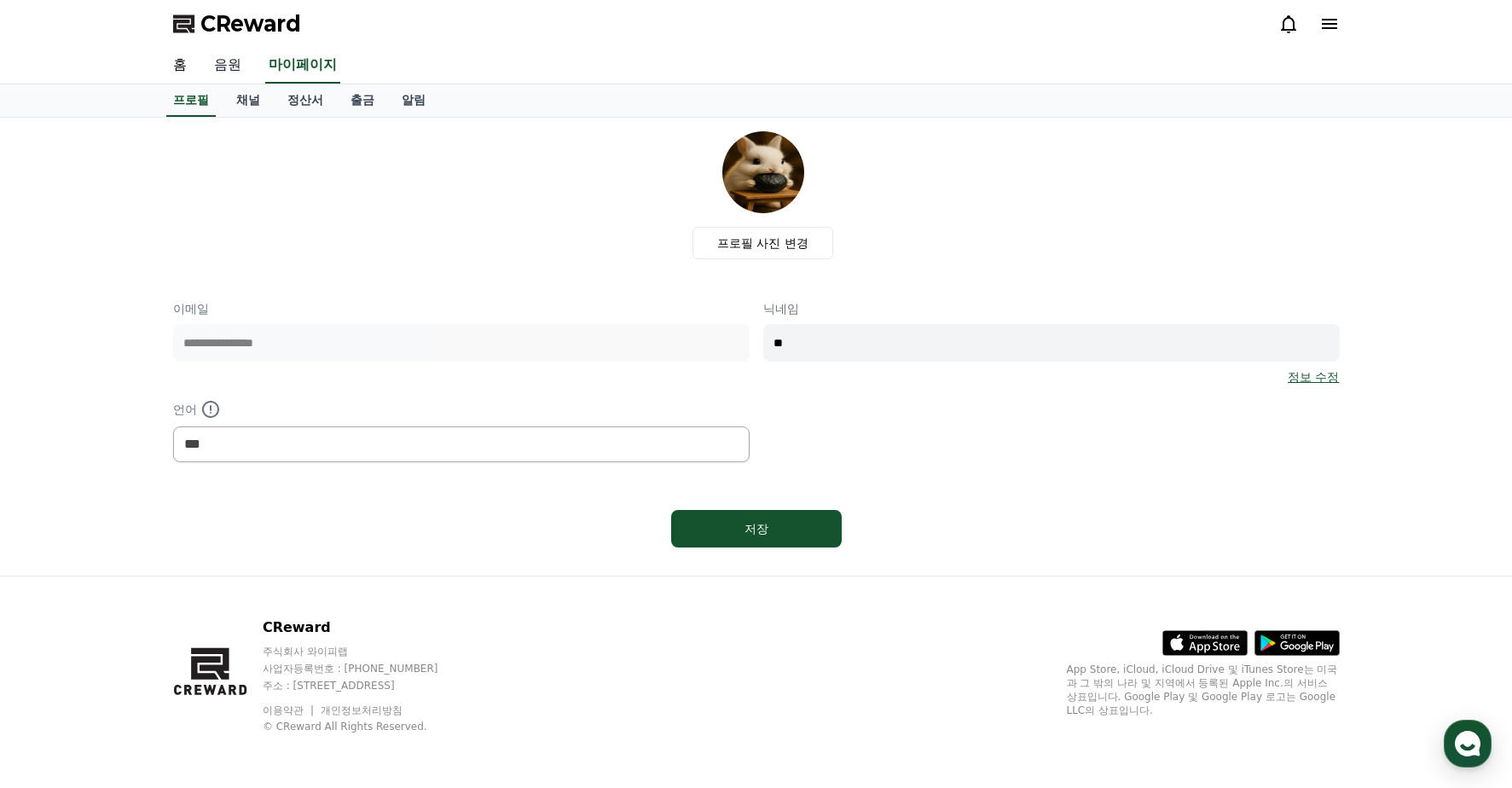
click at [223, 75] on link "음원" at bounding box center [227, 65] width 54 height 36
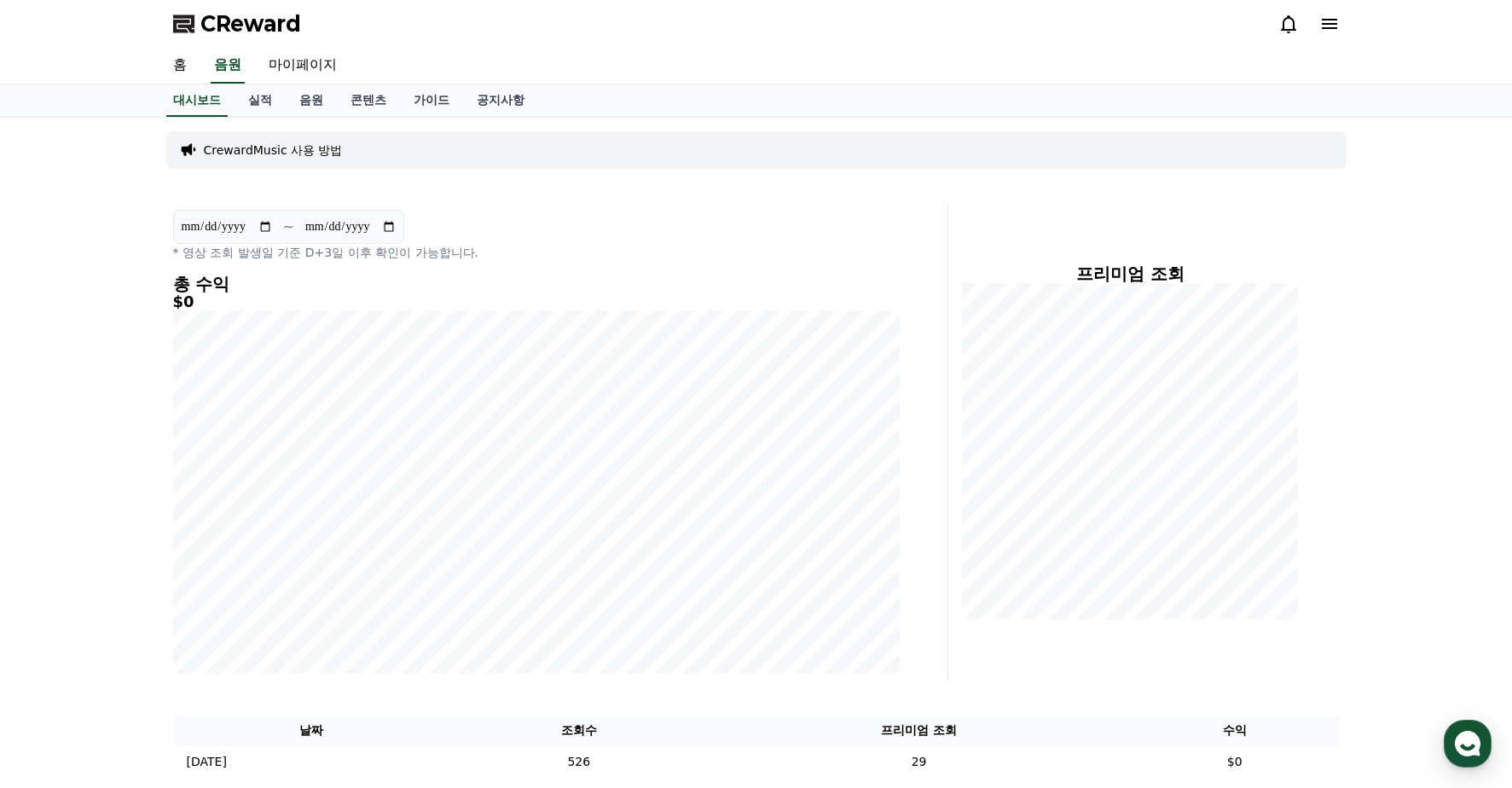
click at [1316, 24] on div at bounding box center [1309, 23] width 61 height 20
click at [1327, 27] on icon at bounding box center [1330, 23] width 15 height 11
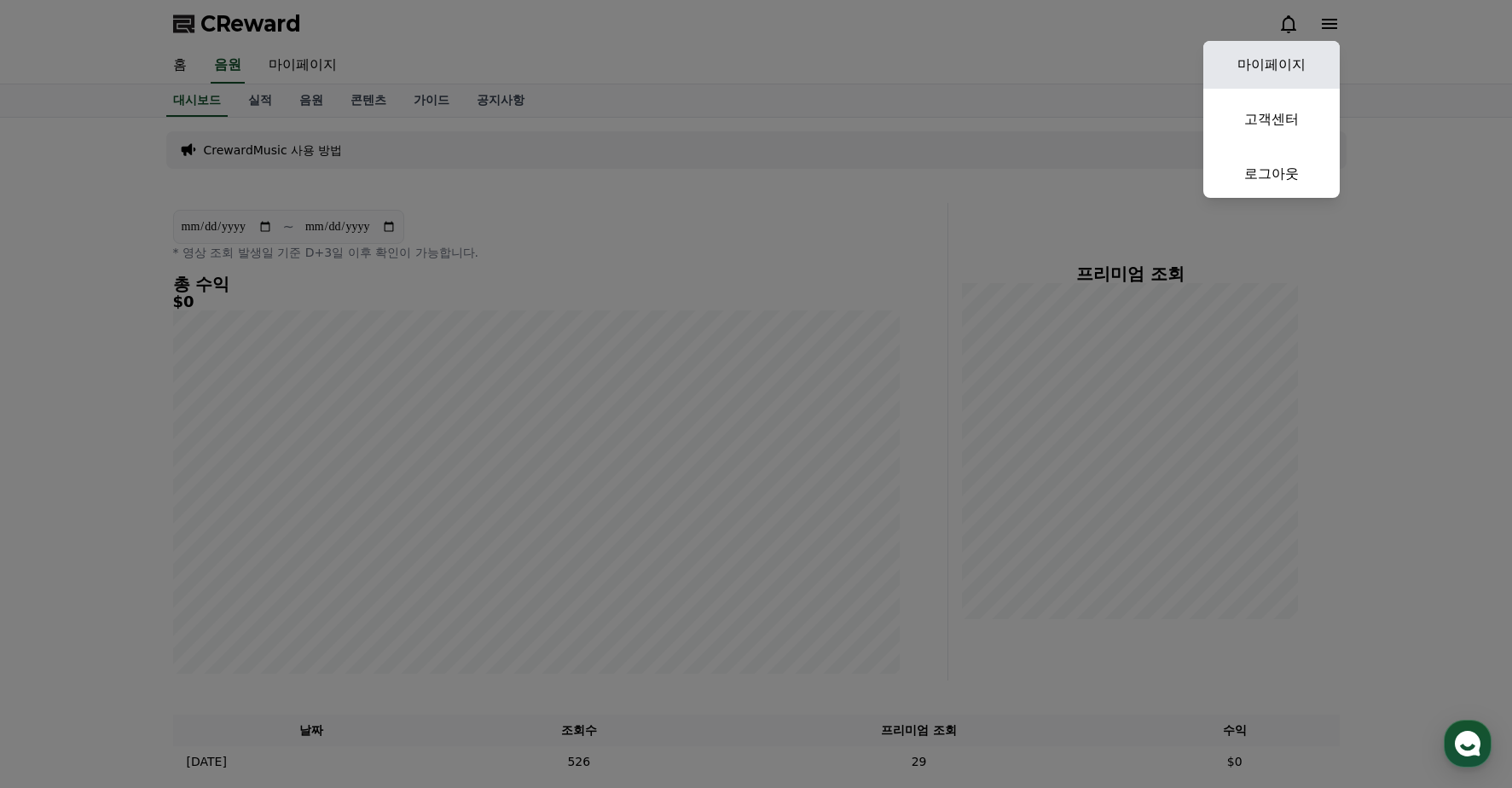
click at [1298, 63] on link "마이페이지" at bounding box center [1271, 64] width 136 height 47
select select "**********"
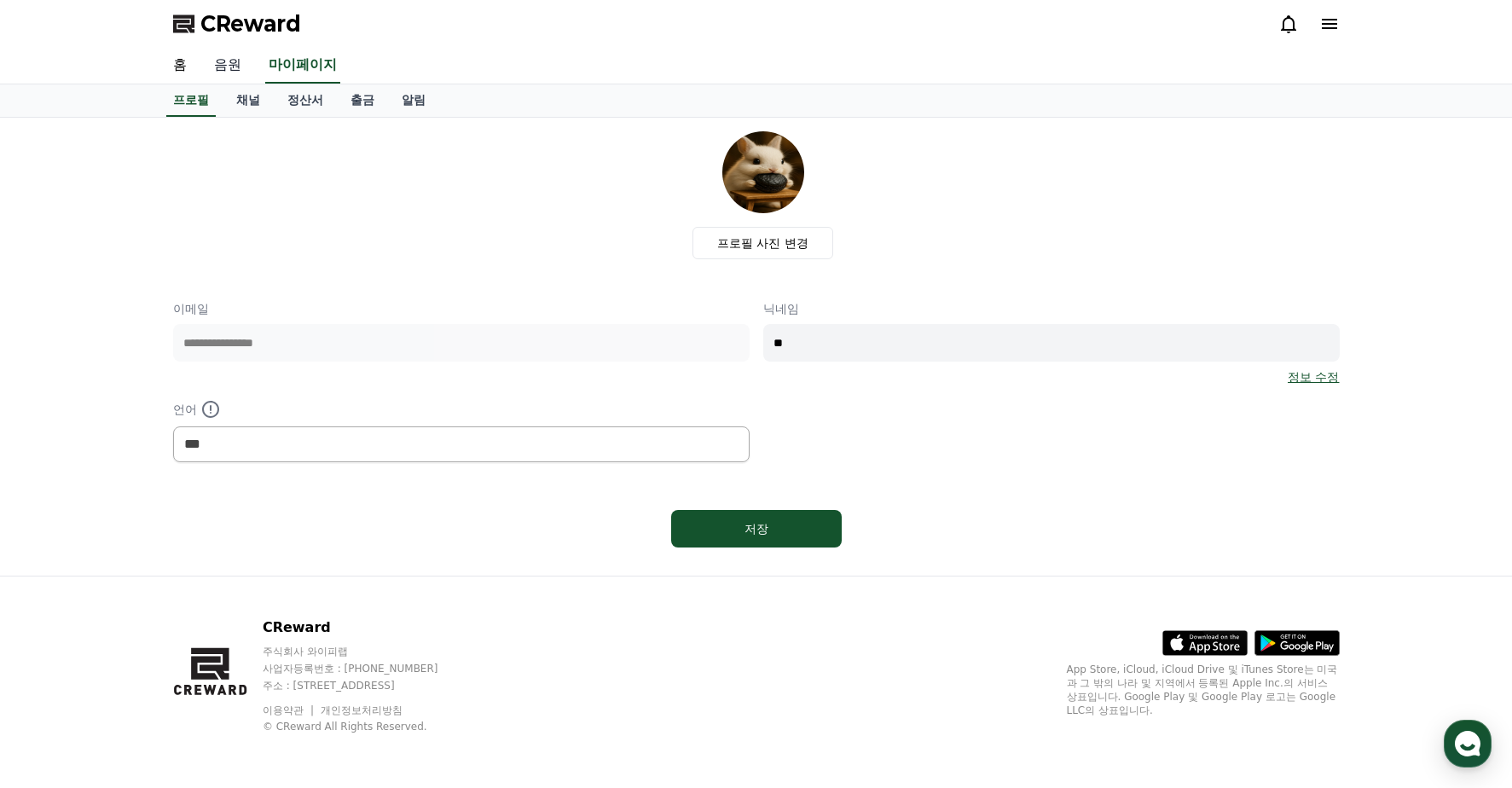
click at [229, 69] on link "음원" at bounding box center [227, 65] width 54 height 36
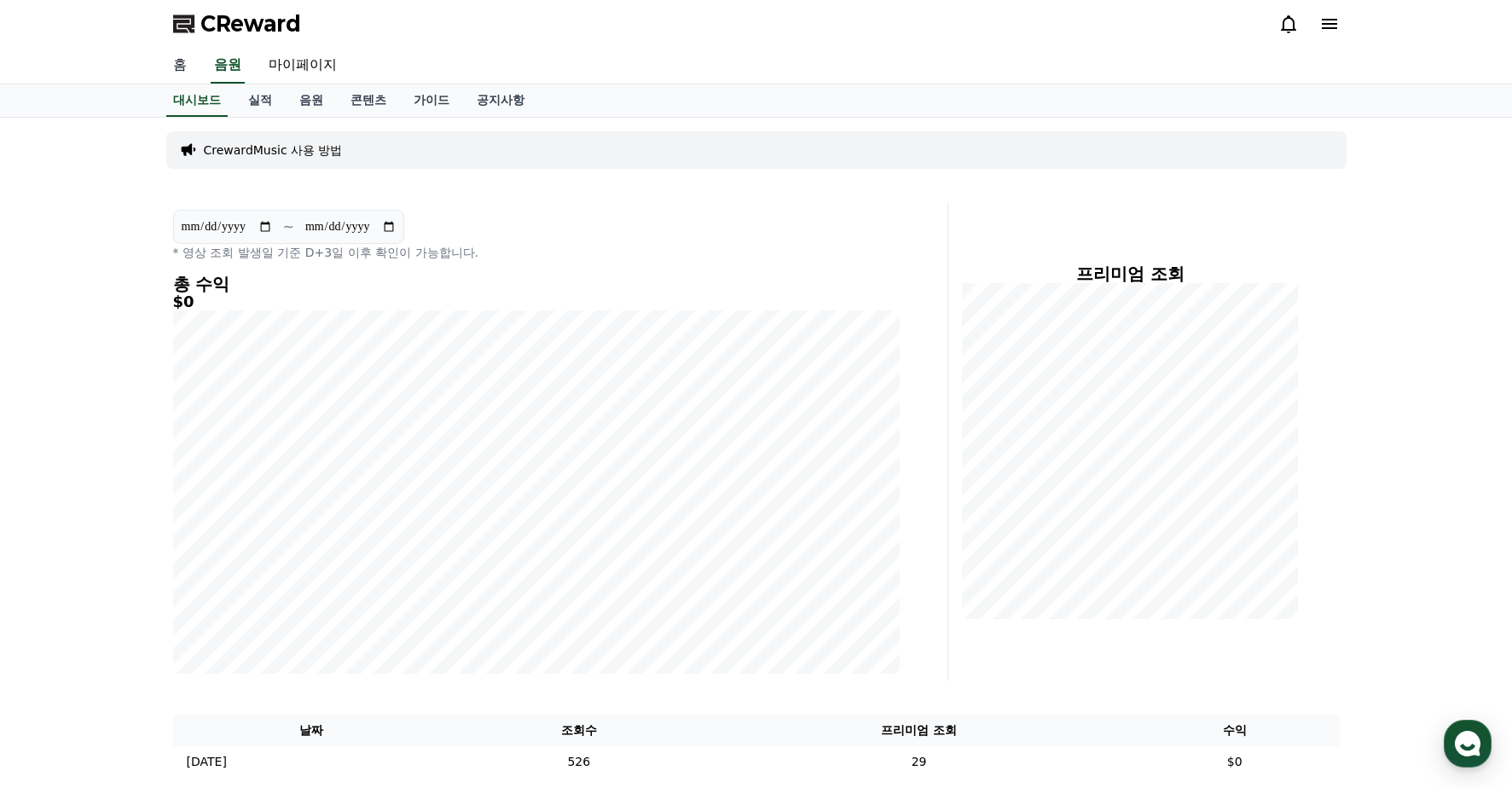
click at [172, 69] on link "홈" at bounding box center [180, 65] width 41 height 36
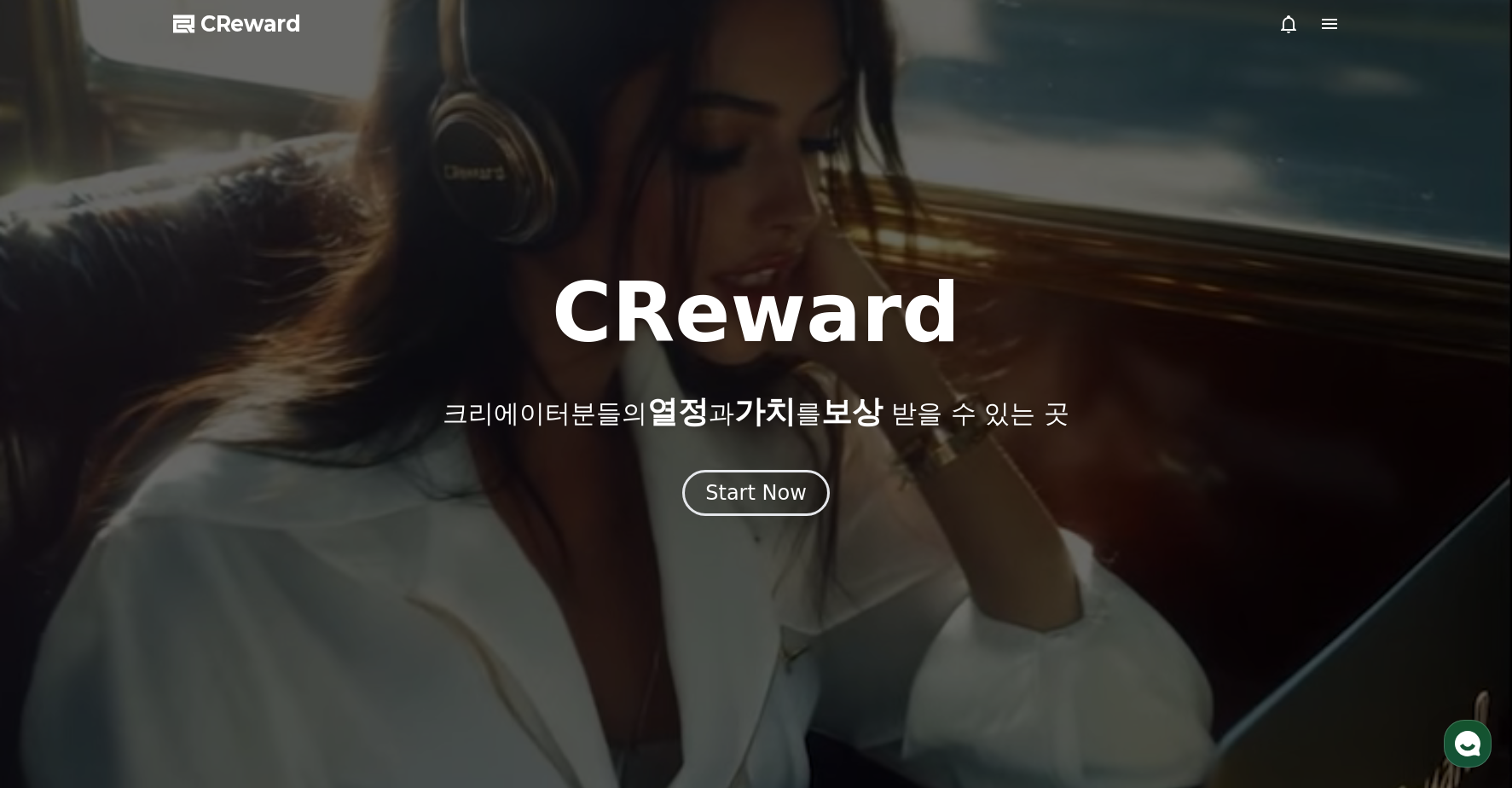
click at [1319, 26] on icon at bounding box center [1329, 23] width 20 height 20
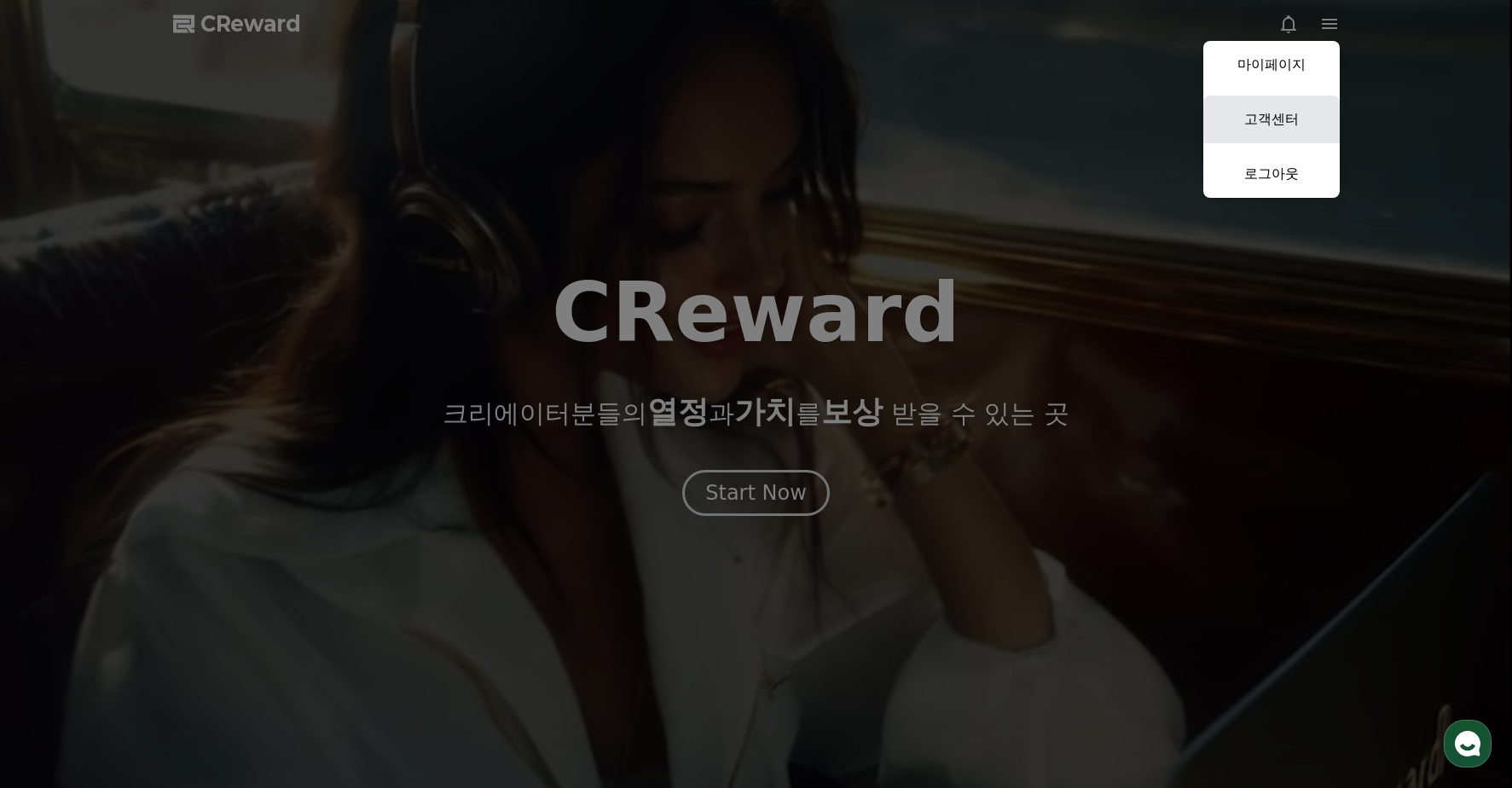
click at [1285, 135] on link "고객센터" at bounding box center [1271, 119] width 136 height 47
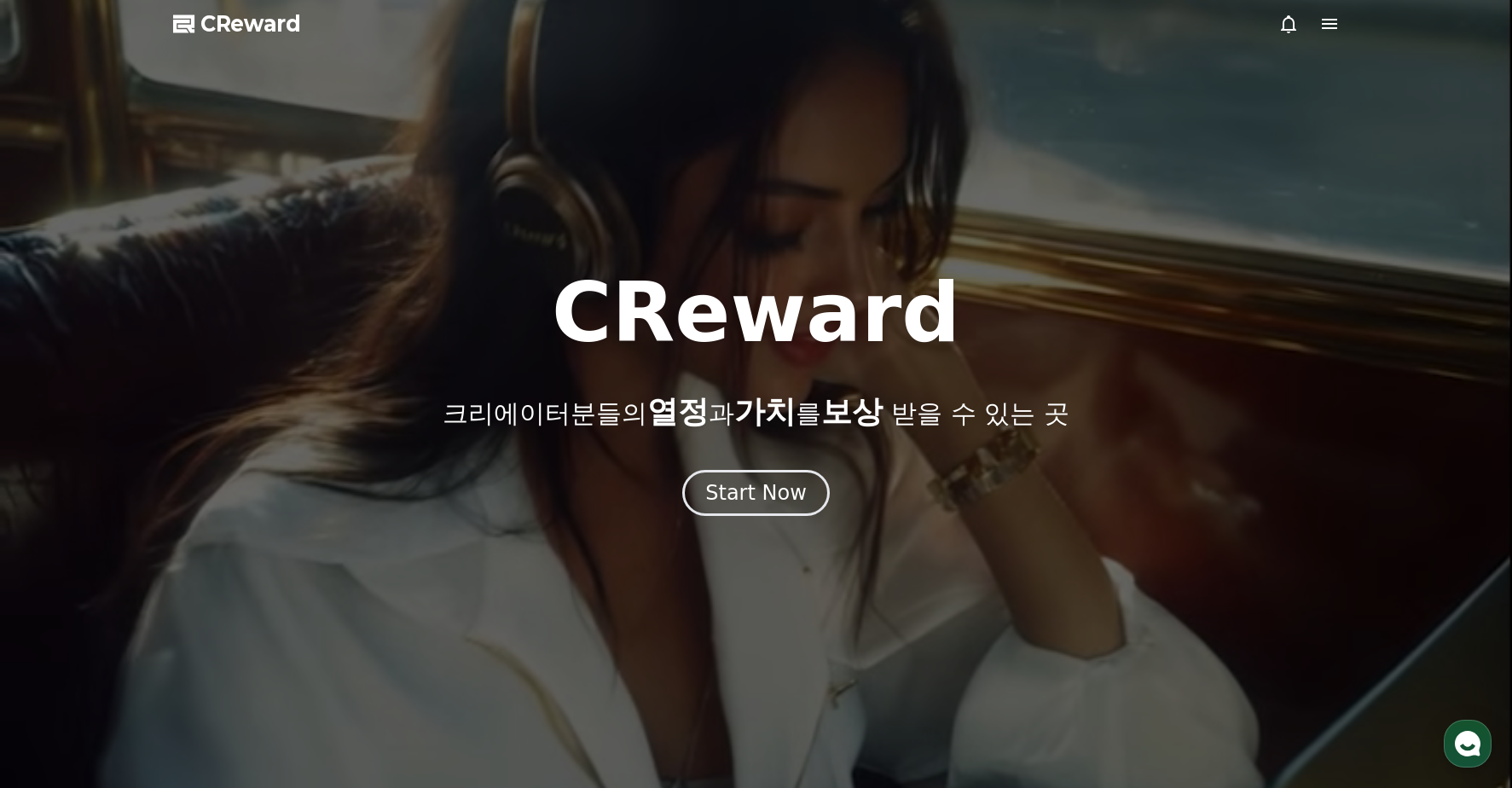
click at [1331, 28] on icon at bounding box center [1330, 23] width 15 height 11
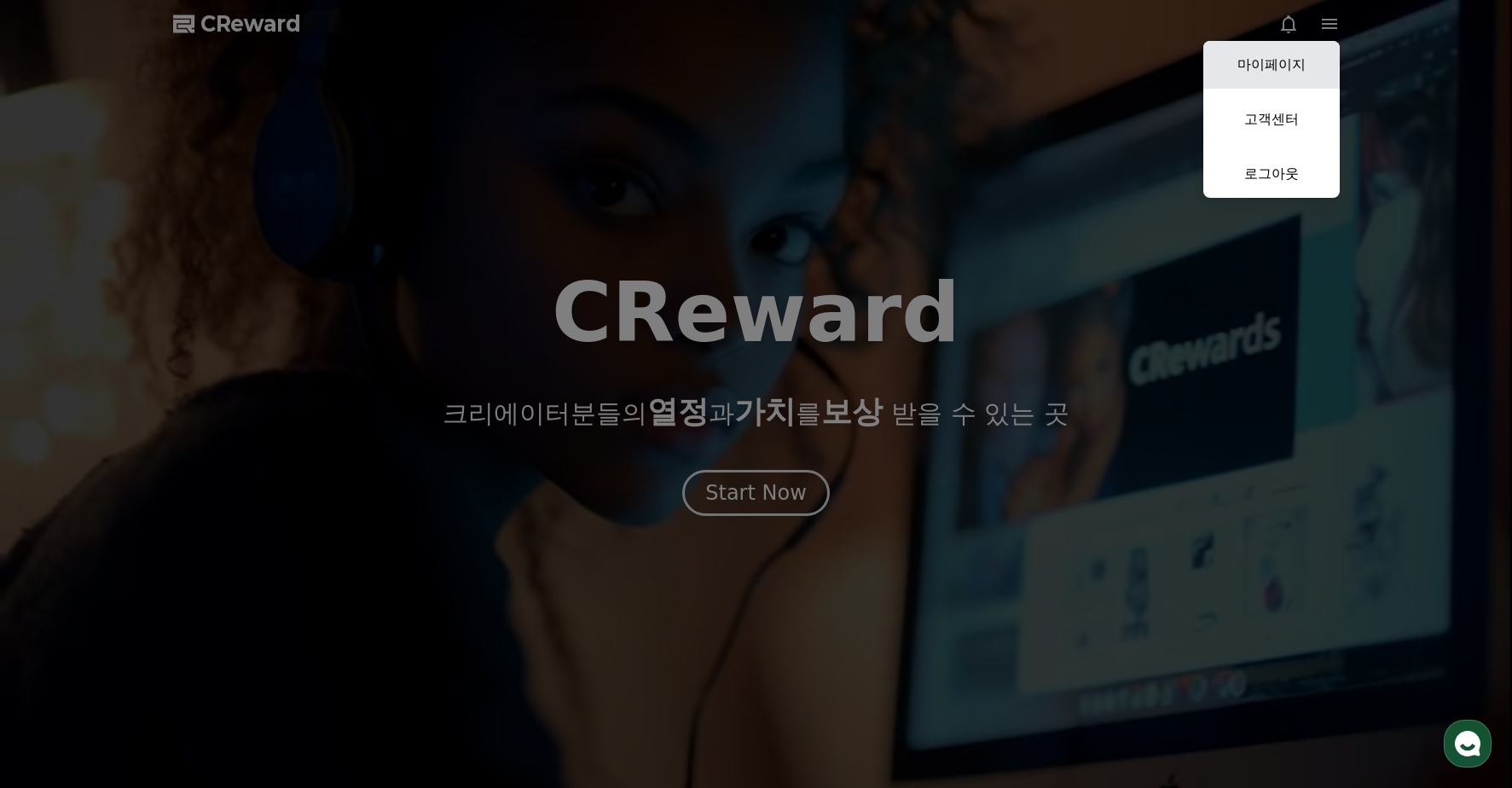
click at [1284, 67] on link "마이페이지" at bounding box center [1271, 64] width 136 height 47
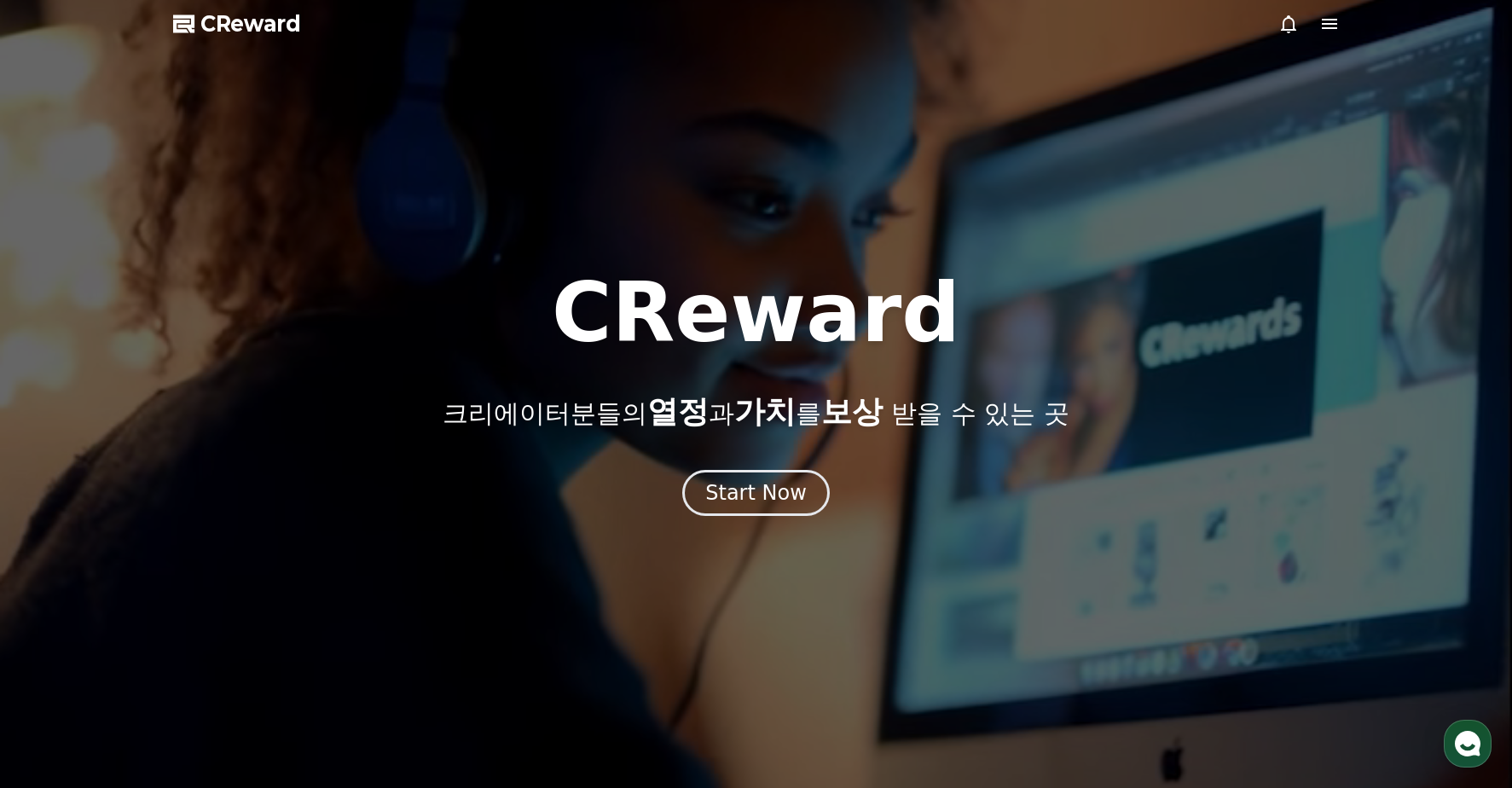
select select "**********"
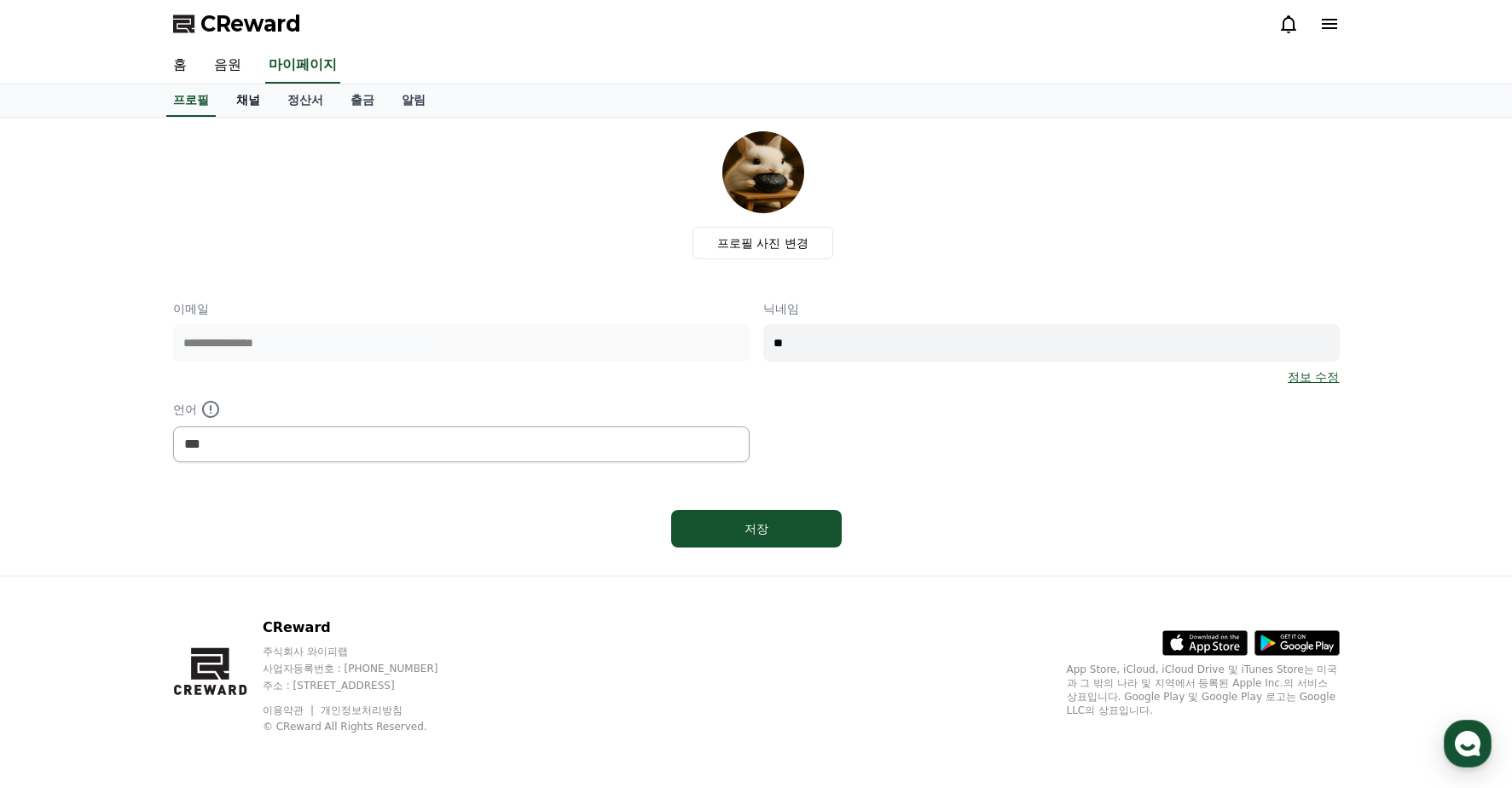
click at [234, 98] on link "채널" at bounding box center [248, 101] width 51 height 33
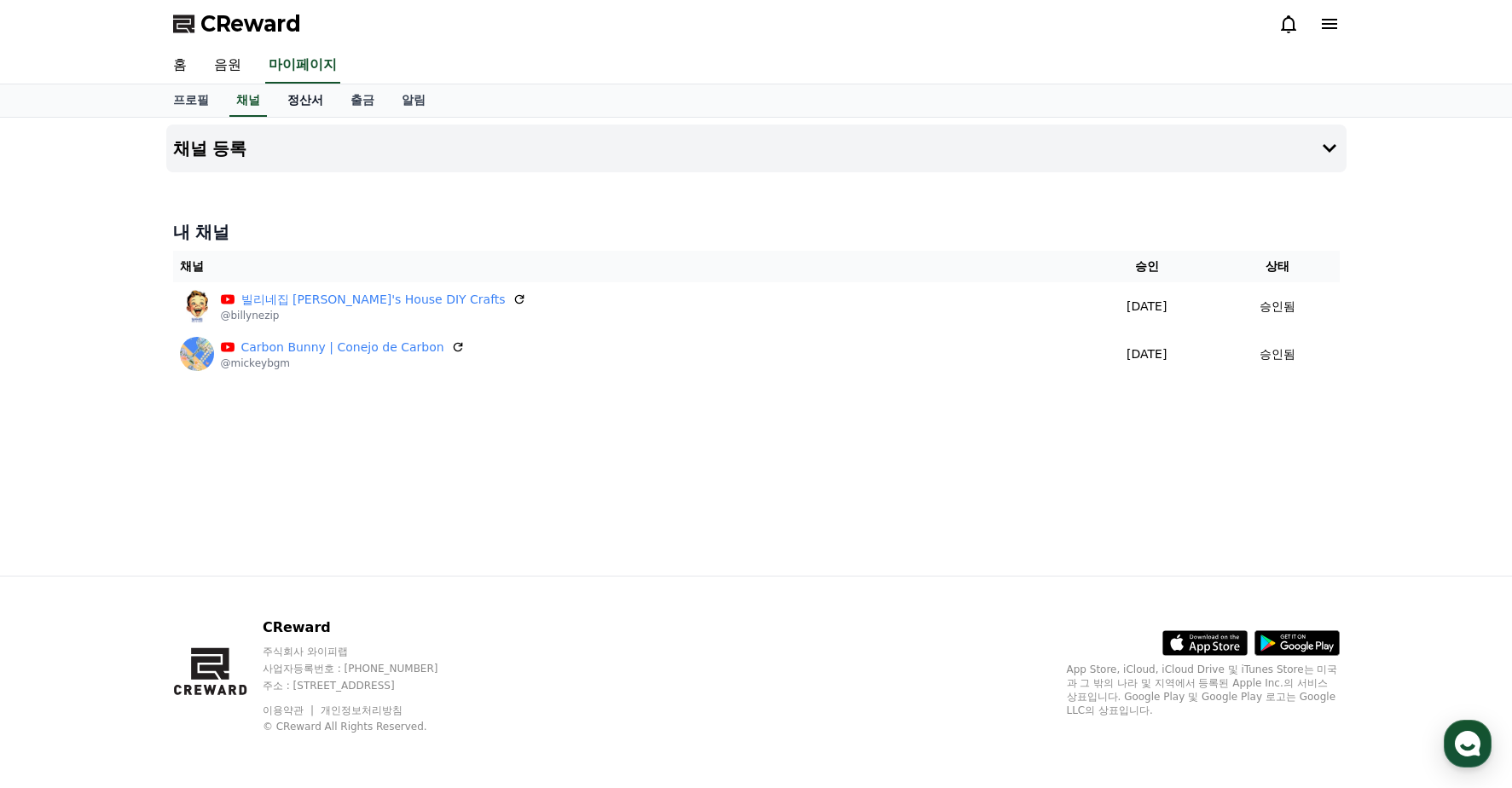
click at [306, 102] on link "정산서" at bounding box center [305, 101] width 63 height 33
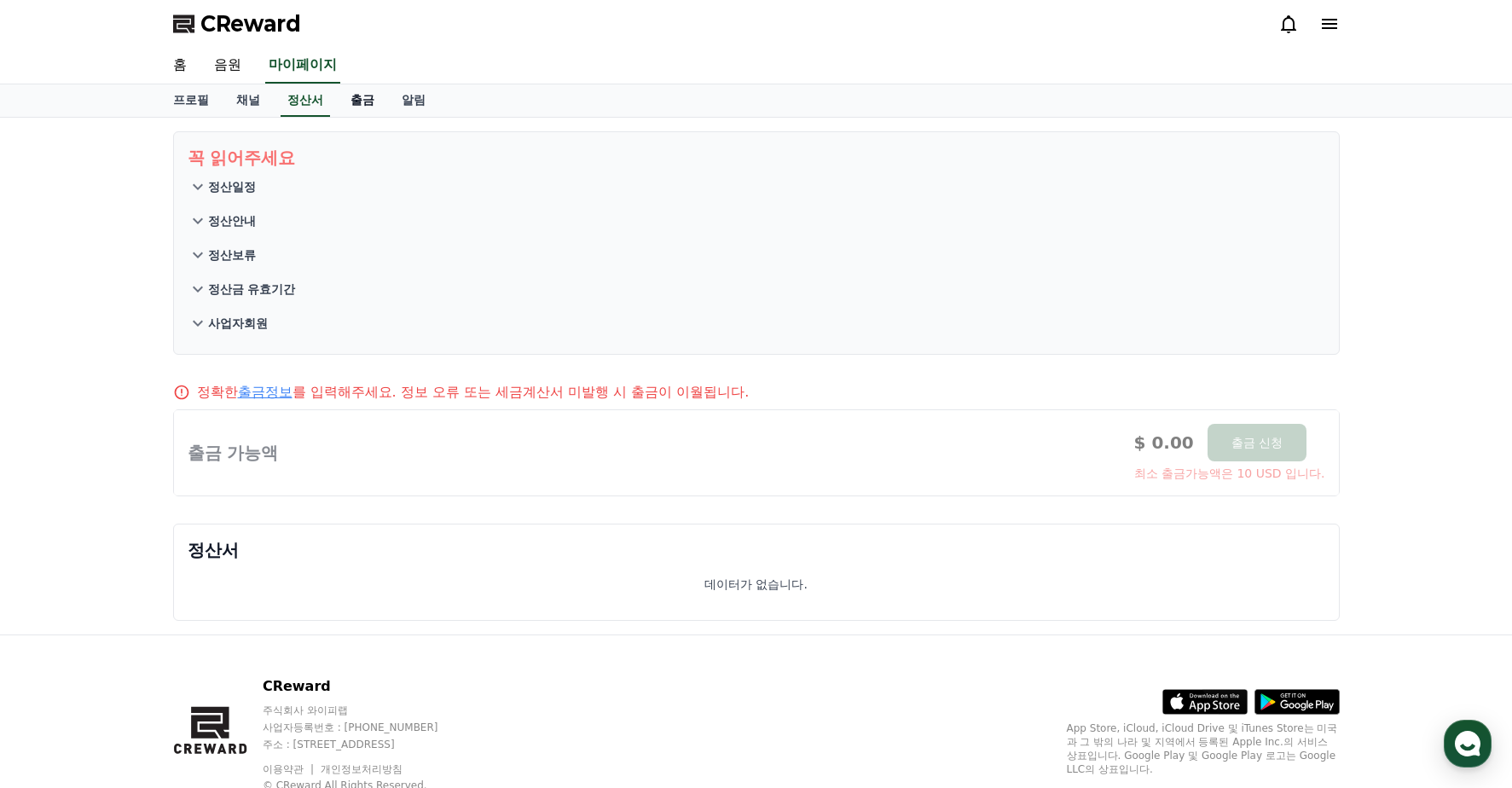
click at [357, 101] on link "출금" at bounding box center [362, 101] width 51 height 33
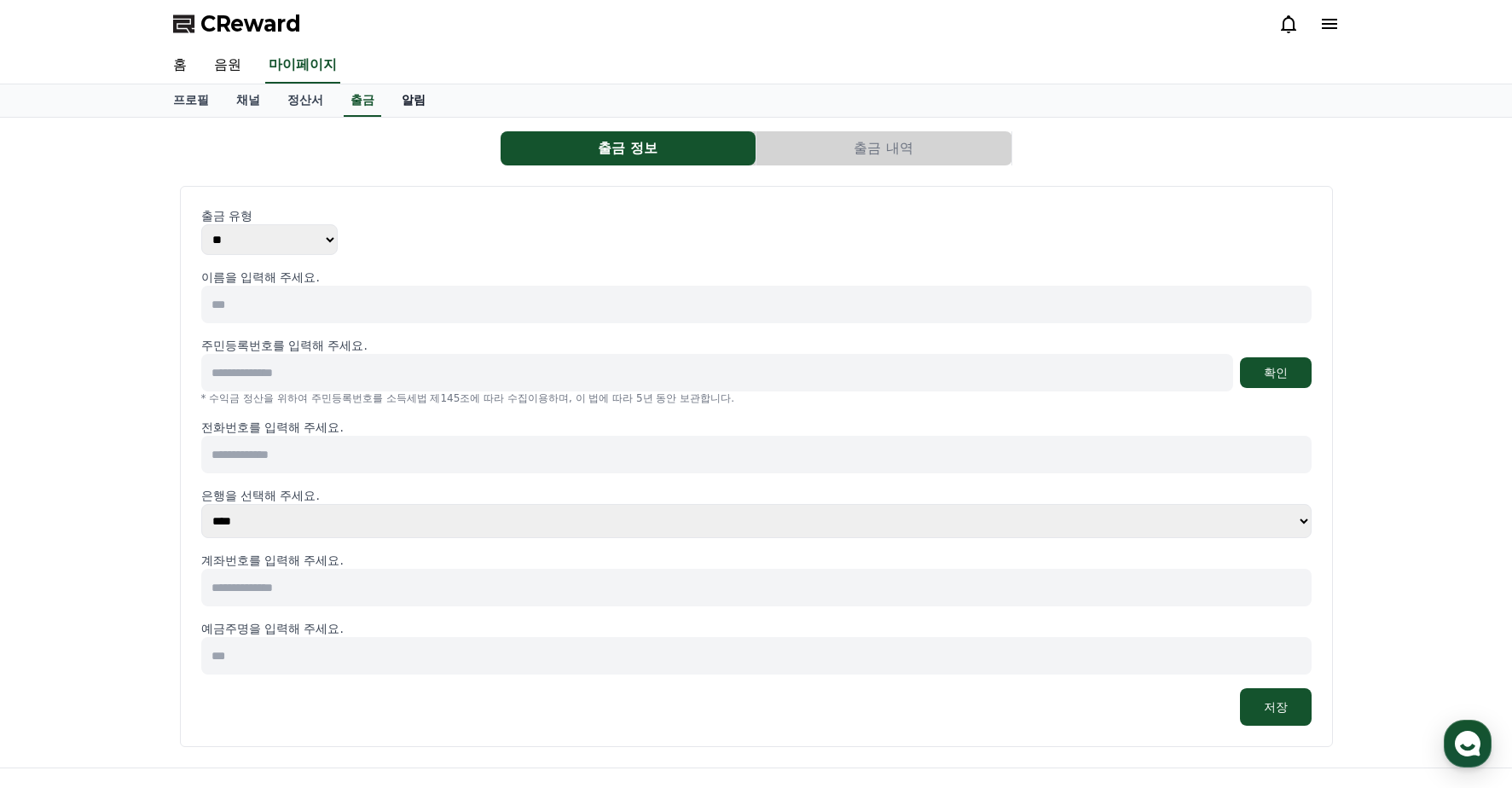
click at [401, 105] on link "알림" at bounding box center [413, 101] width 51 height 33
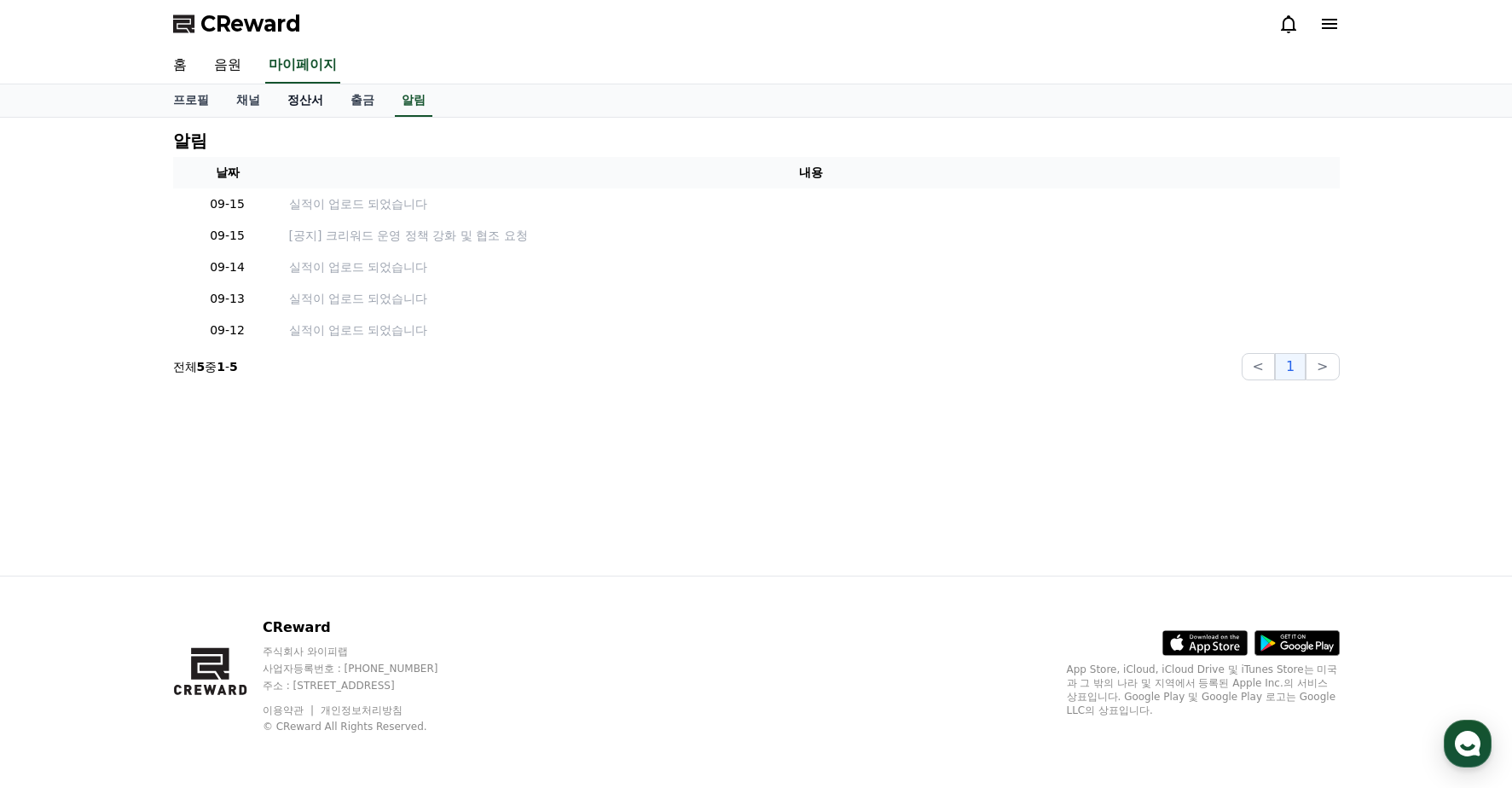
click at [293, 105] on link "정산서" at bounding box center [305, 101] width 63 height 33
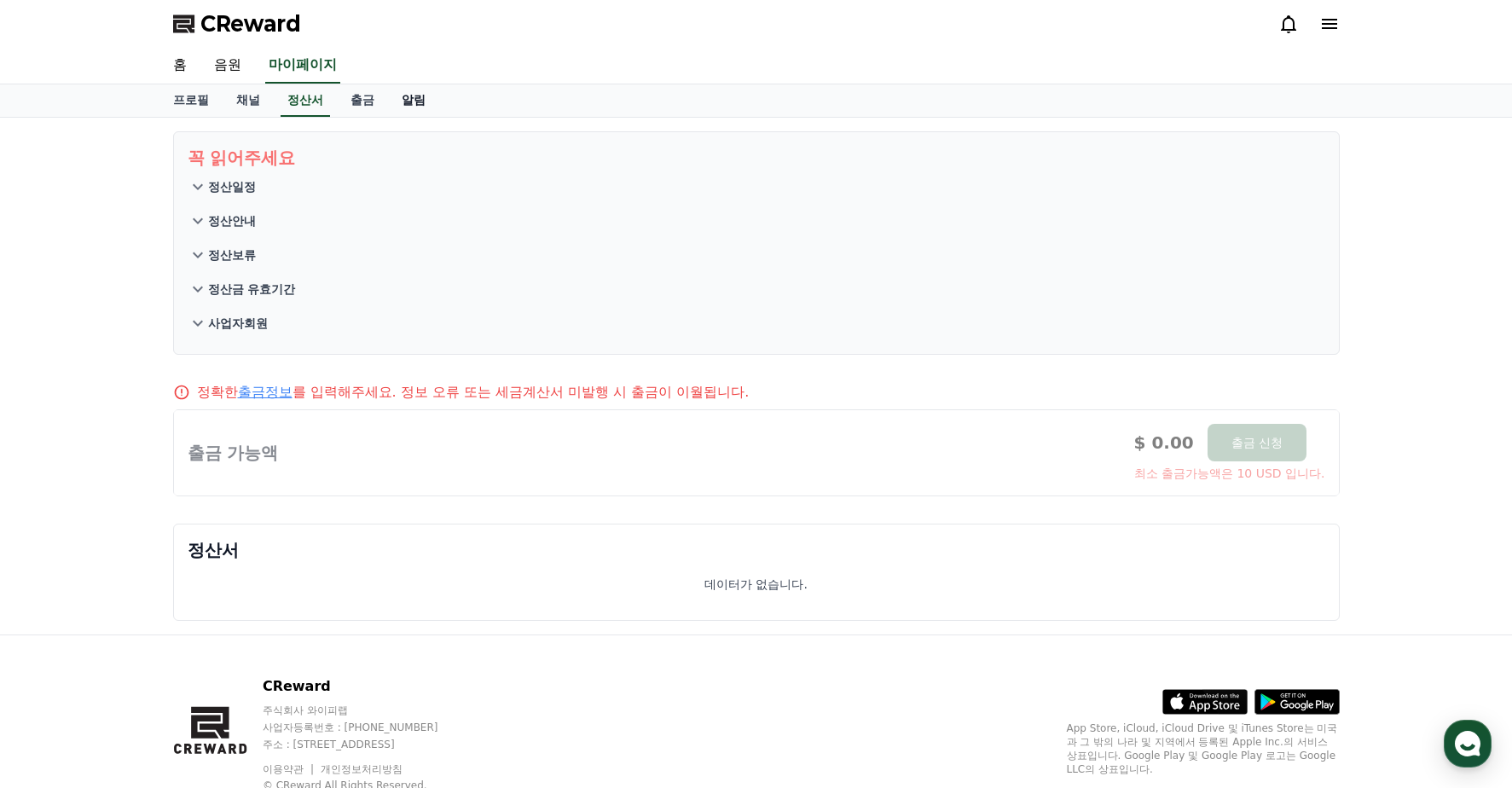
click at [422, 108] on link "알림" at bounding box center [413, 101] width 51 height 33
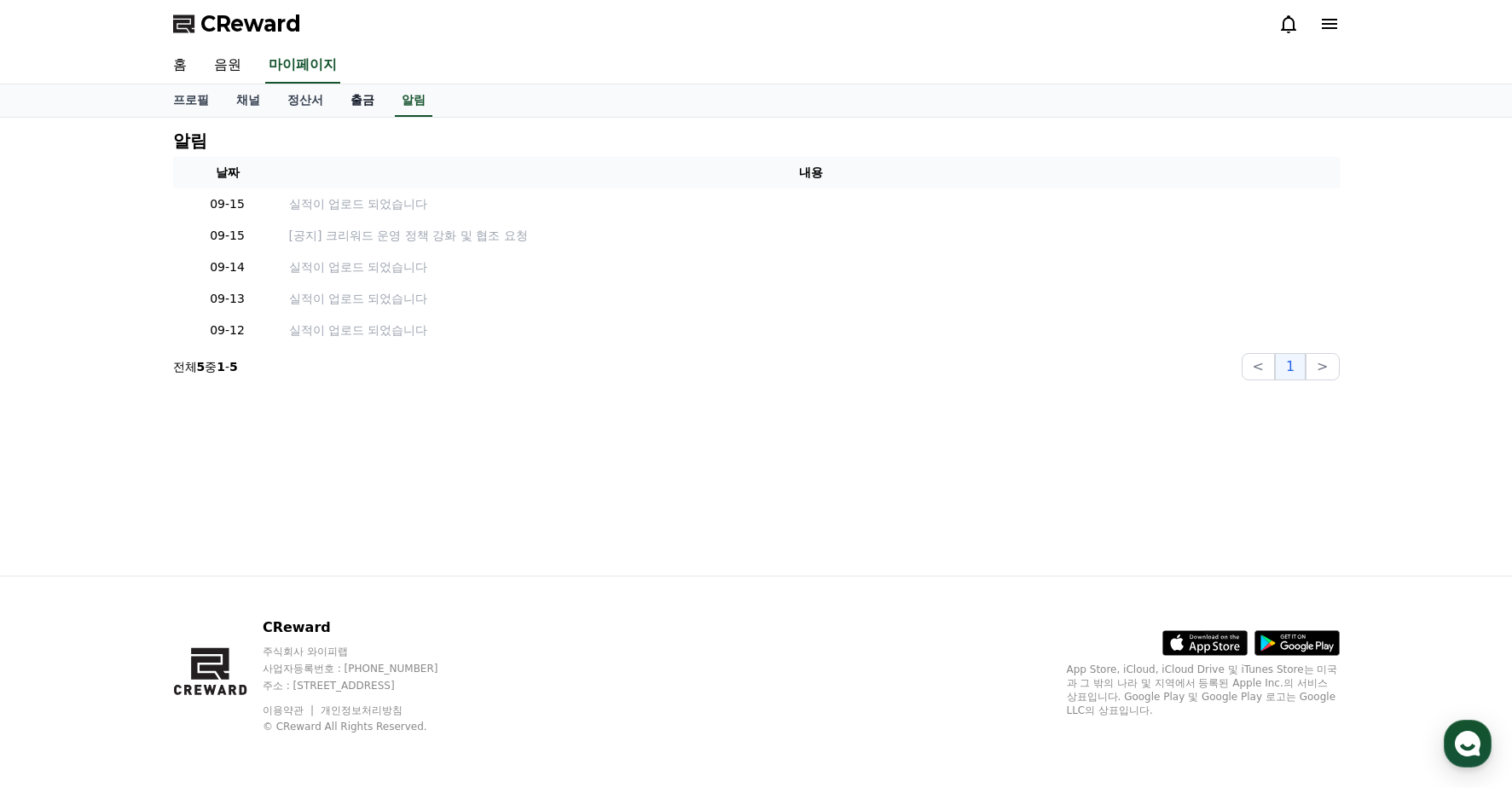
click at [349, 108] on link "출금" at bounding box center [362, 101] width 51 height 33
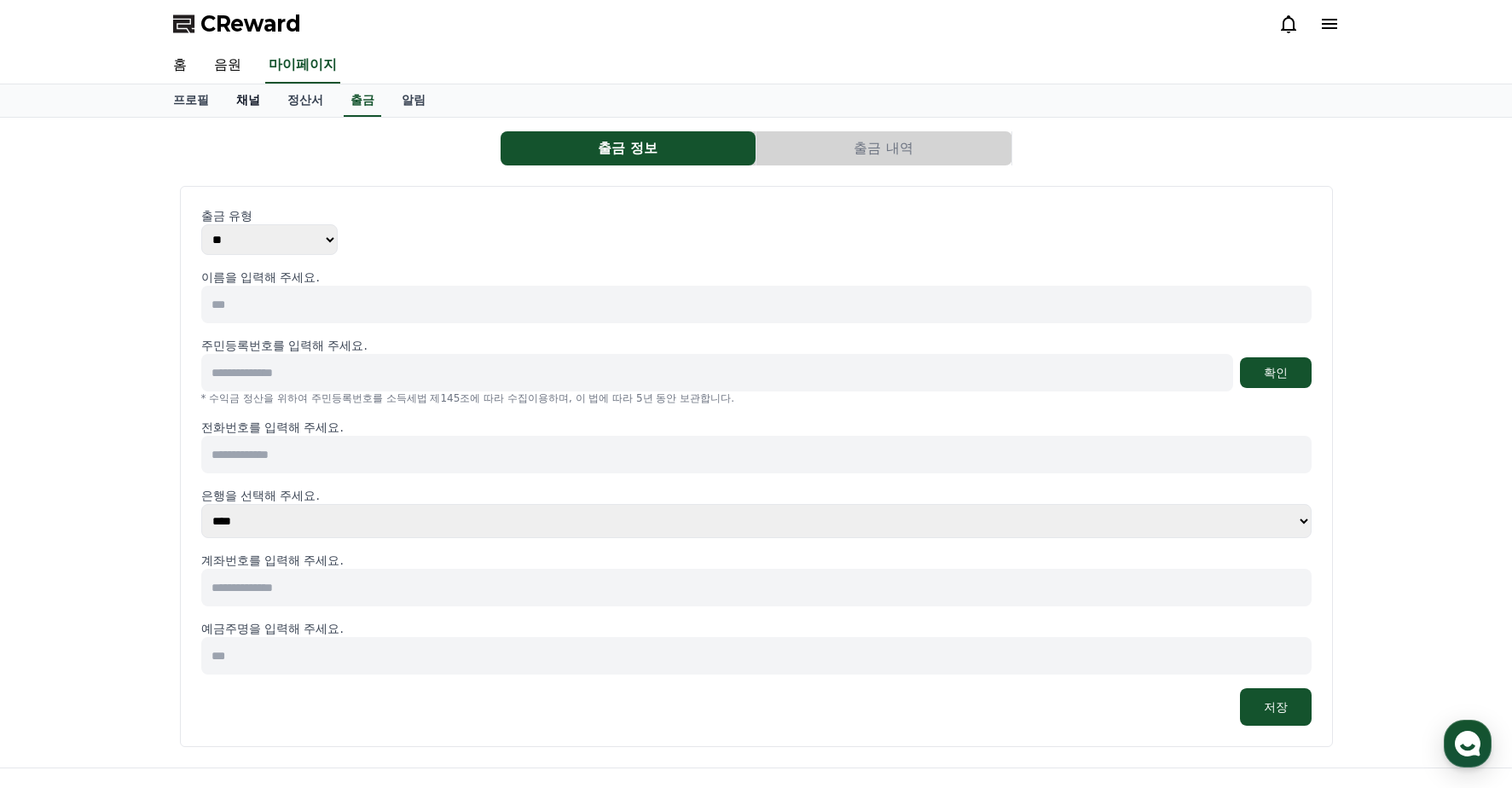
click at [249, 110] on link "채널" at bounding box center [248, 101] width 51 height 33
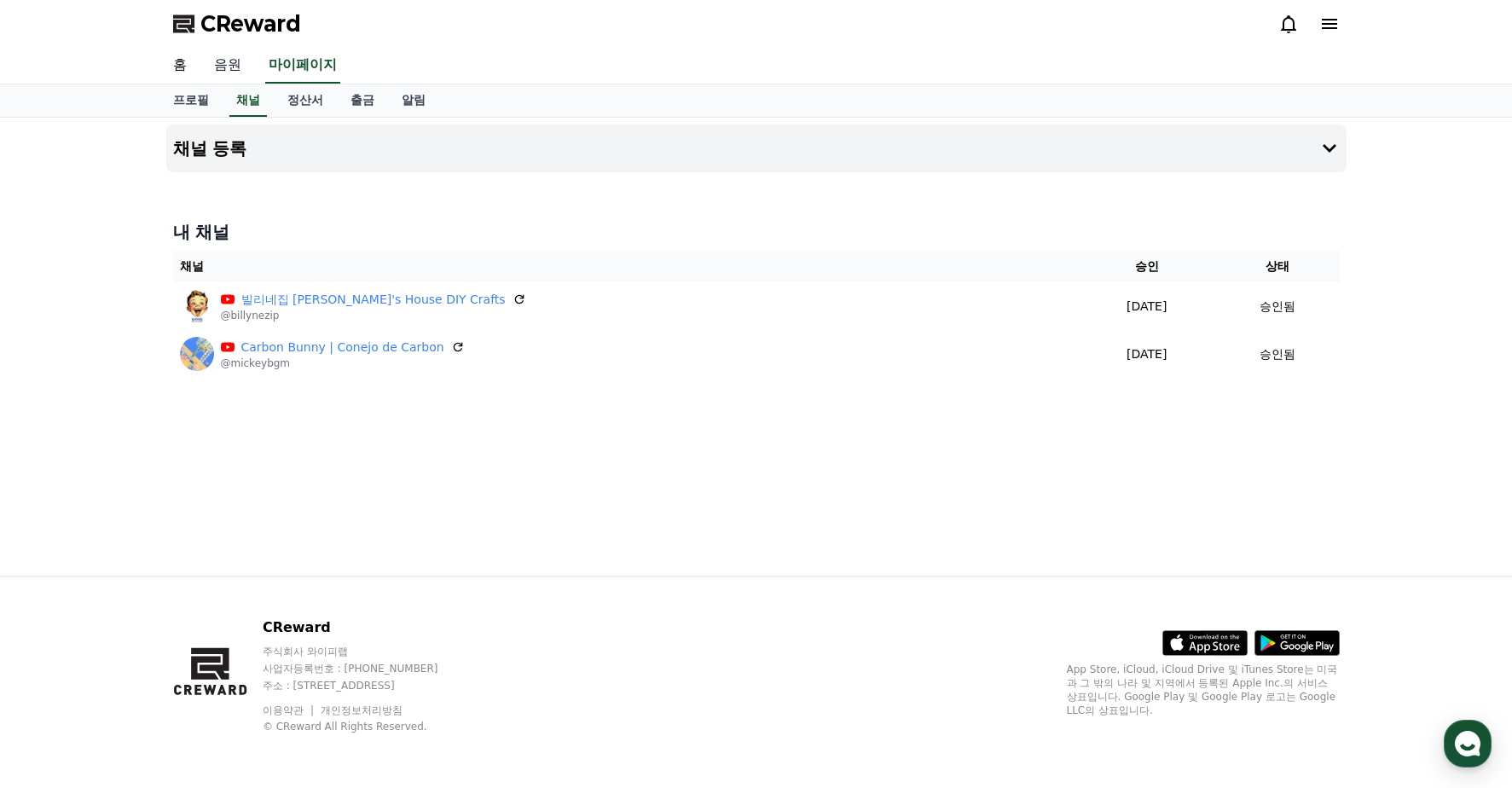
click at [226, 73] on link "음원" at bounding box center [227, 65] width 54 height 36
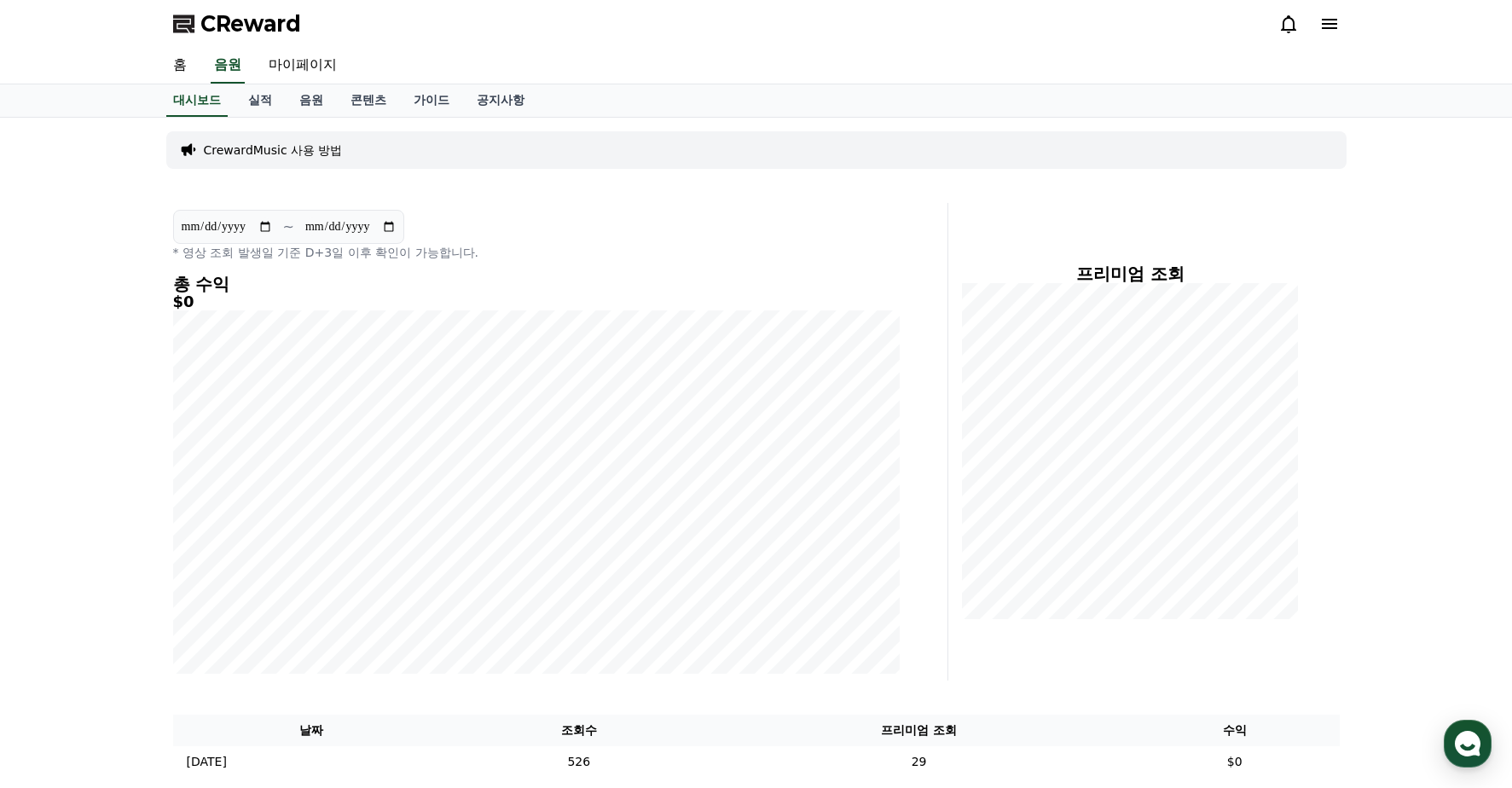
click at [1320, 459] on div "프리미엄 조회" at bounding box center [1151, 442] width 392 height 478
click at [258, 94] on link "실적" at bounding box center [259, 101] width 51 height 33
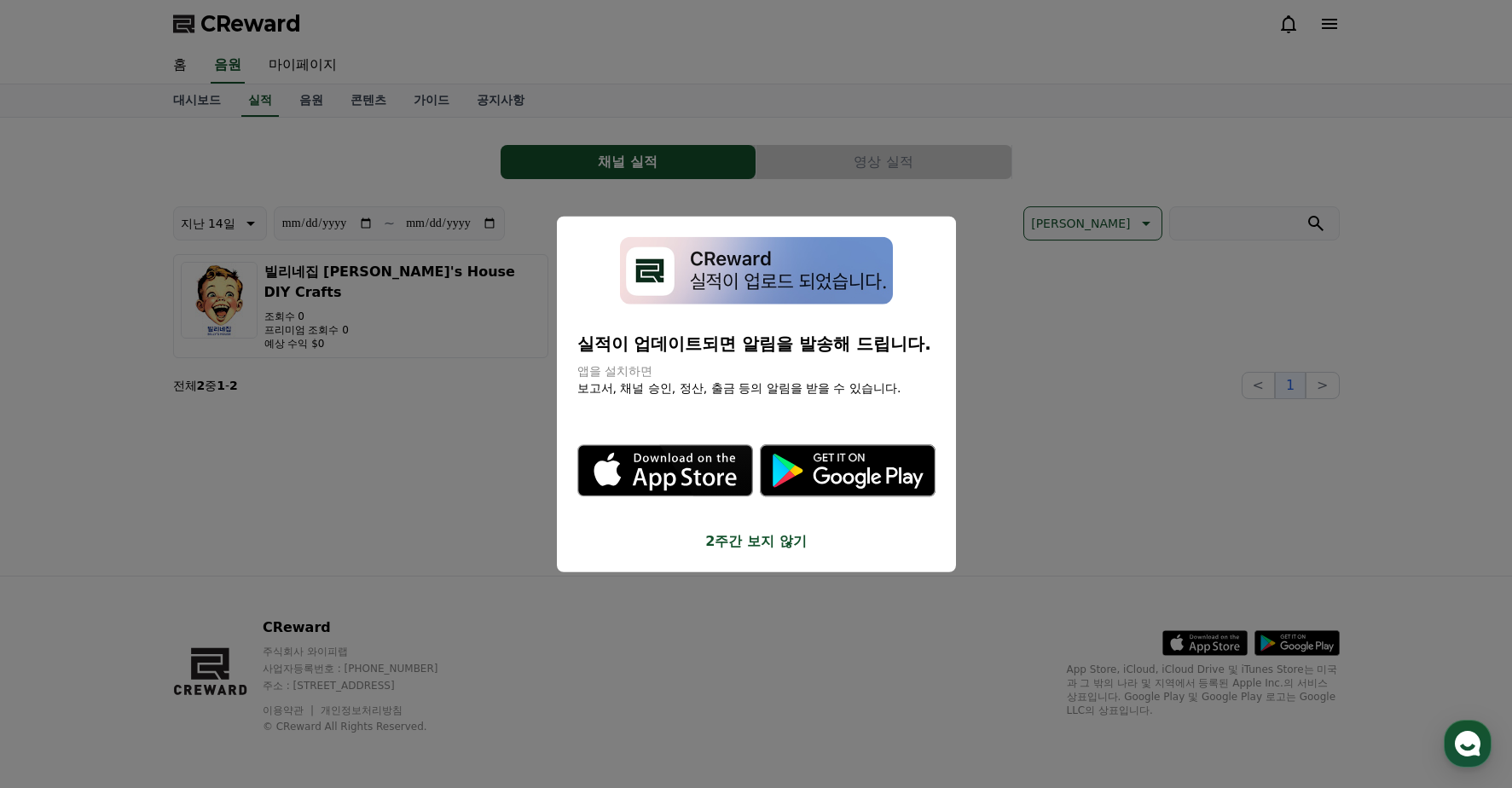
click at [787, 538] on button "2주간 보지 않기" at bounding box center [756, 540] width 358 height 20
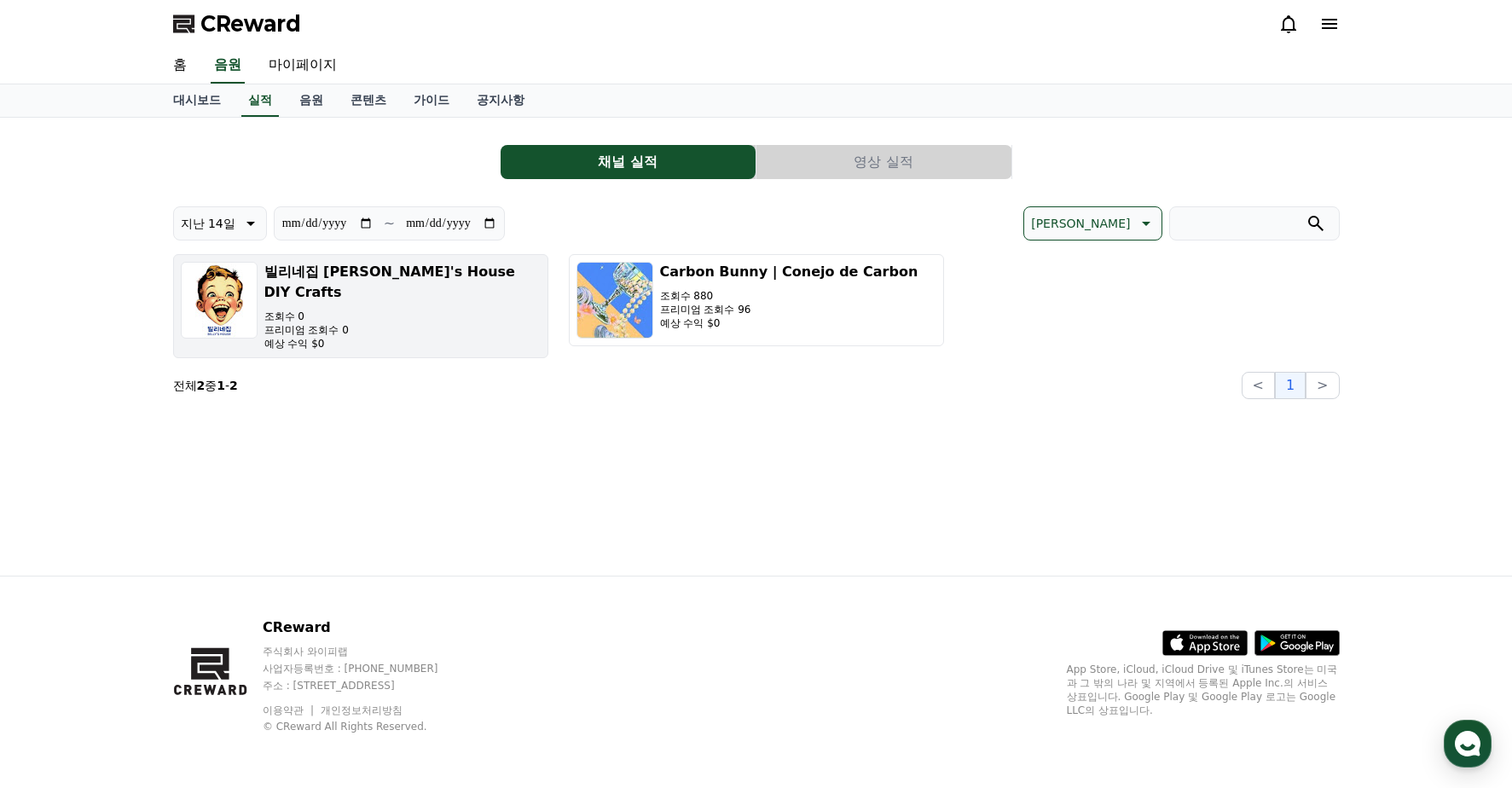
click at [372, 323] on p "프리미엄 조회수 0" at bounding box center [402, 330] width 277 height 14
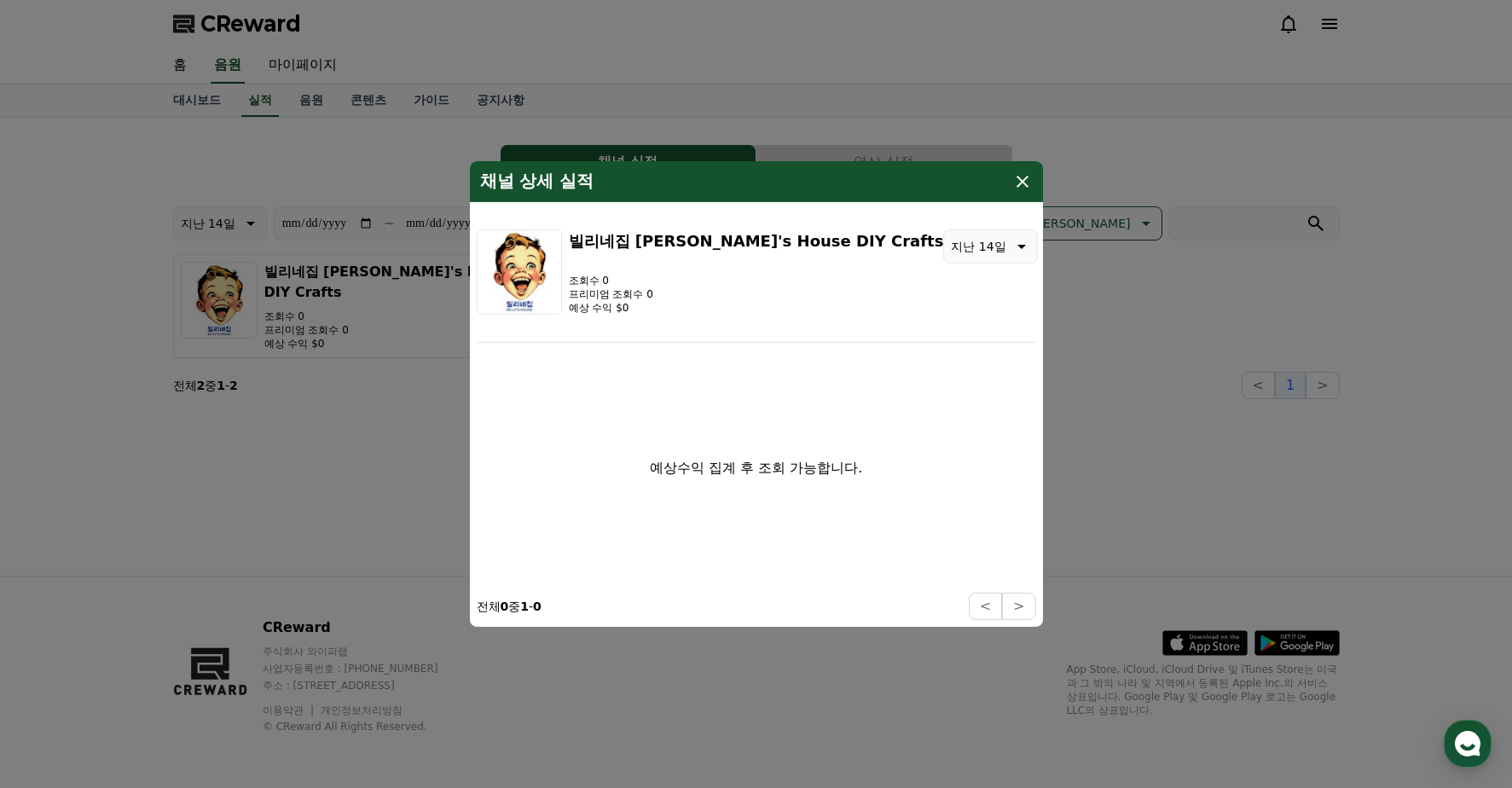
click at [1022, 175] on icon "modal" at bounding box center [1023, 181] width 20 height 20
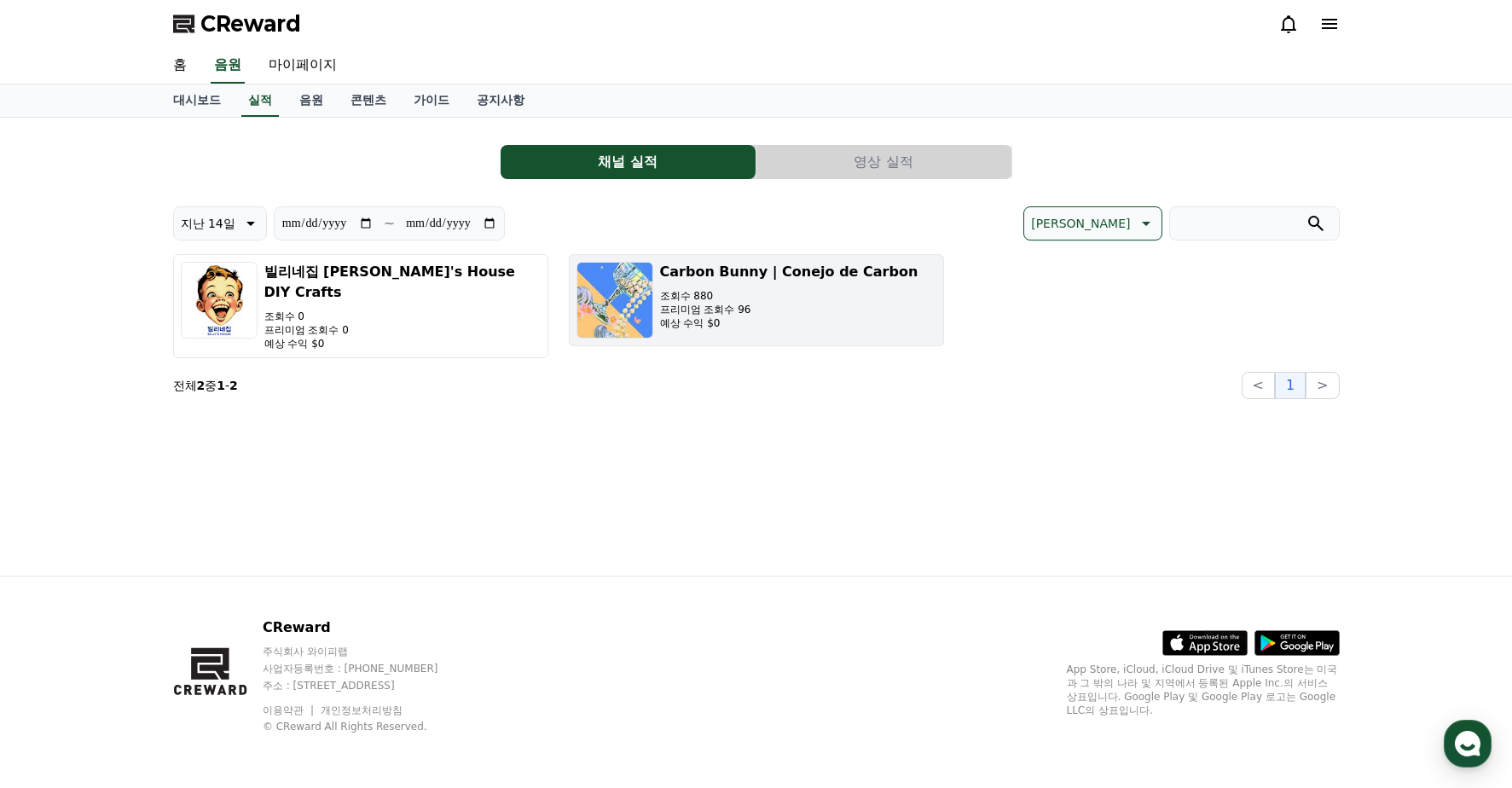
click at [697, 272] on h3 "Carbon Bunny | Conejo de Carbon" at bounding box center [788, 272] width 258 height 20
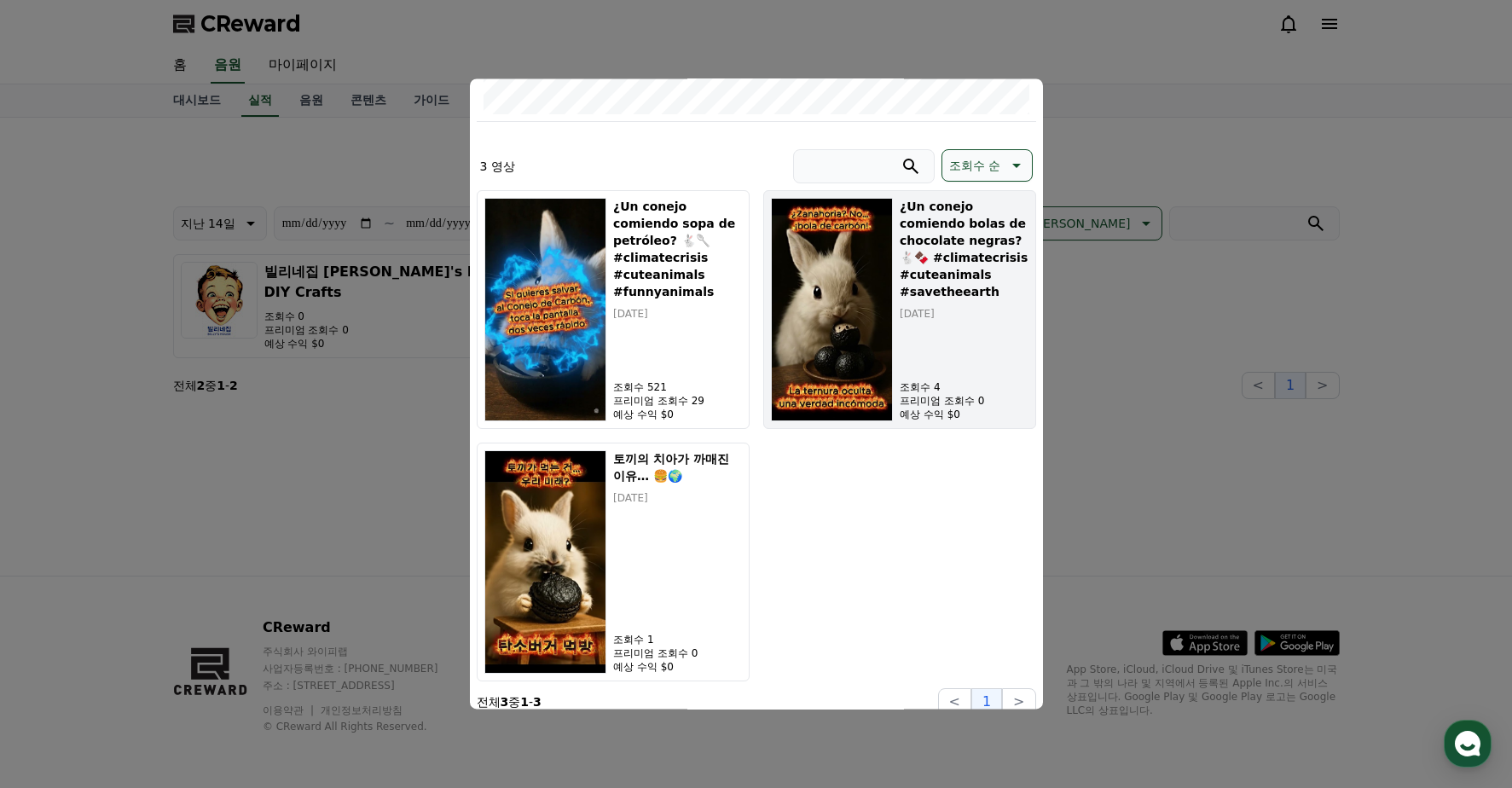
scroll to position [466, 0]
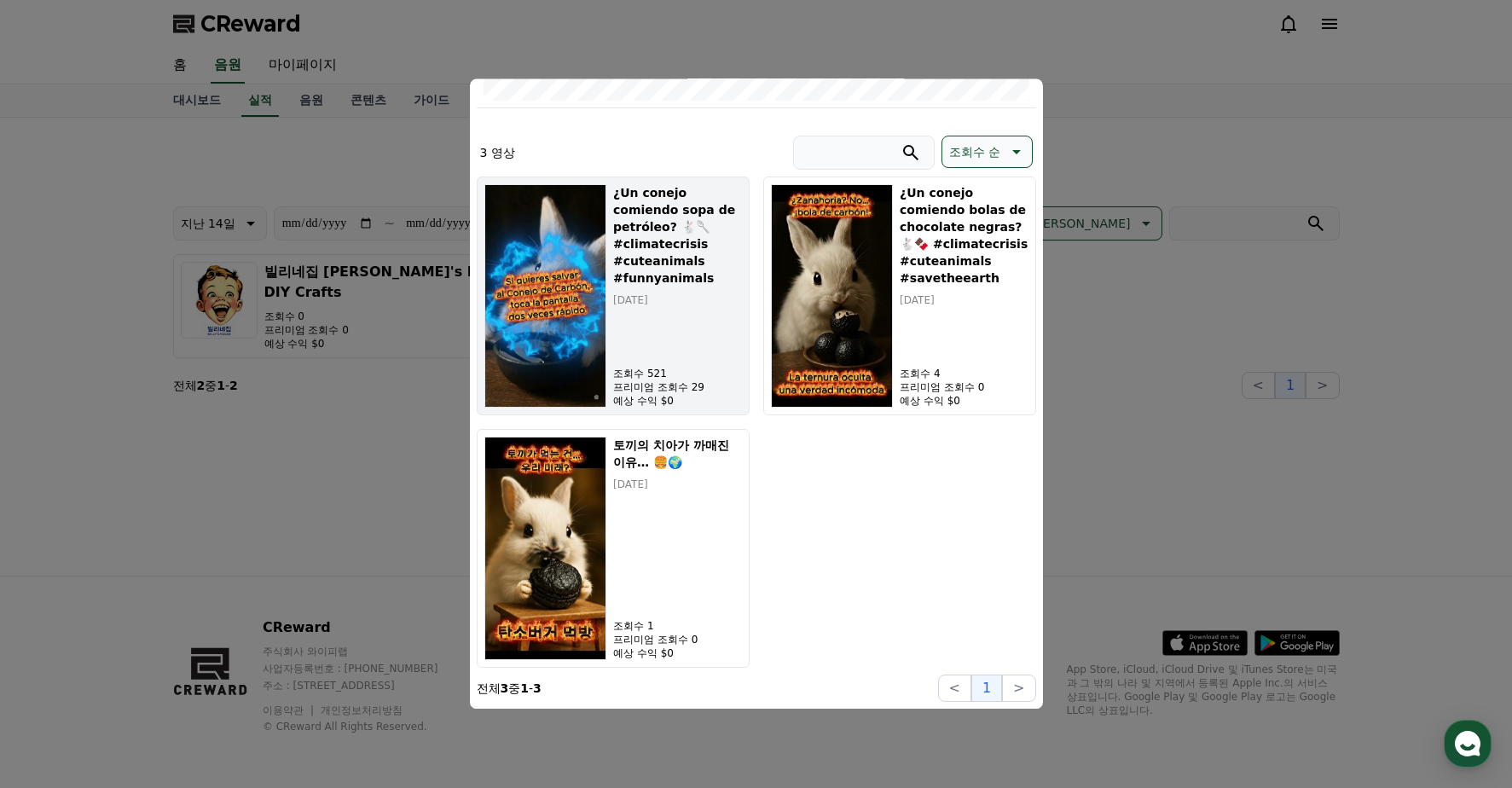
click at [656, 357] on div "¿Un conejo comiendo sopa de petróleo? 🐇🥄 #climatecrisis #cuteanimals #funnyanim…" at bounding box center [677, 295] width 128 height 223
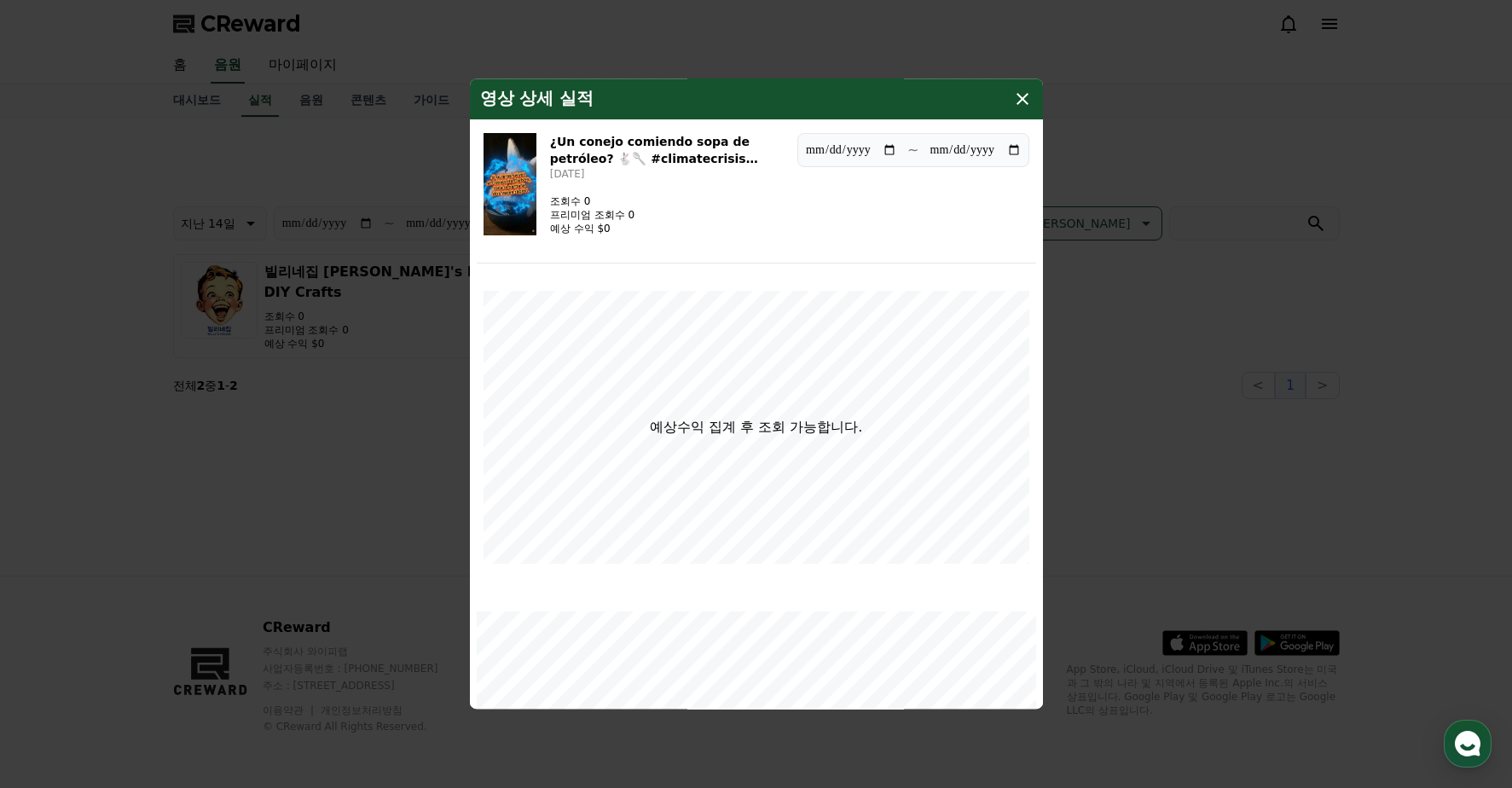
click at [1014, 96] on icon "modal" at bounding box center [1023, 99] width 20 height 20
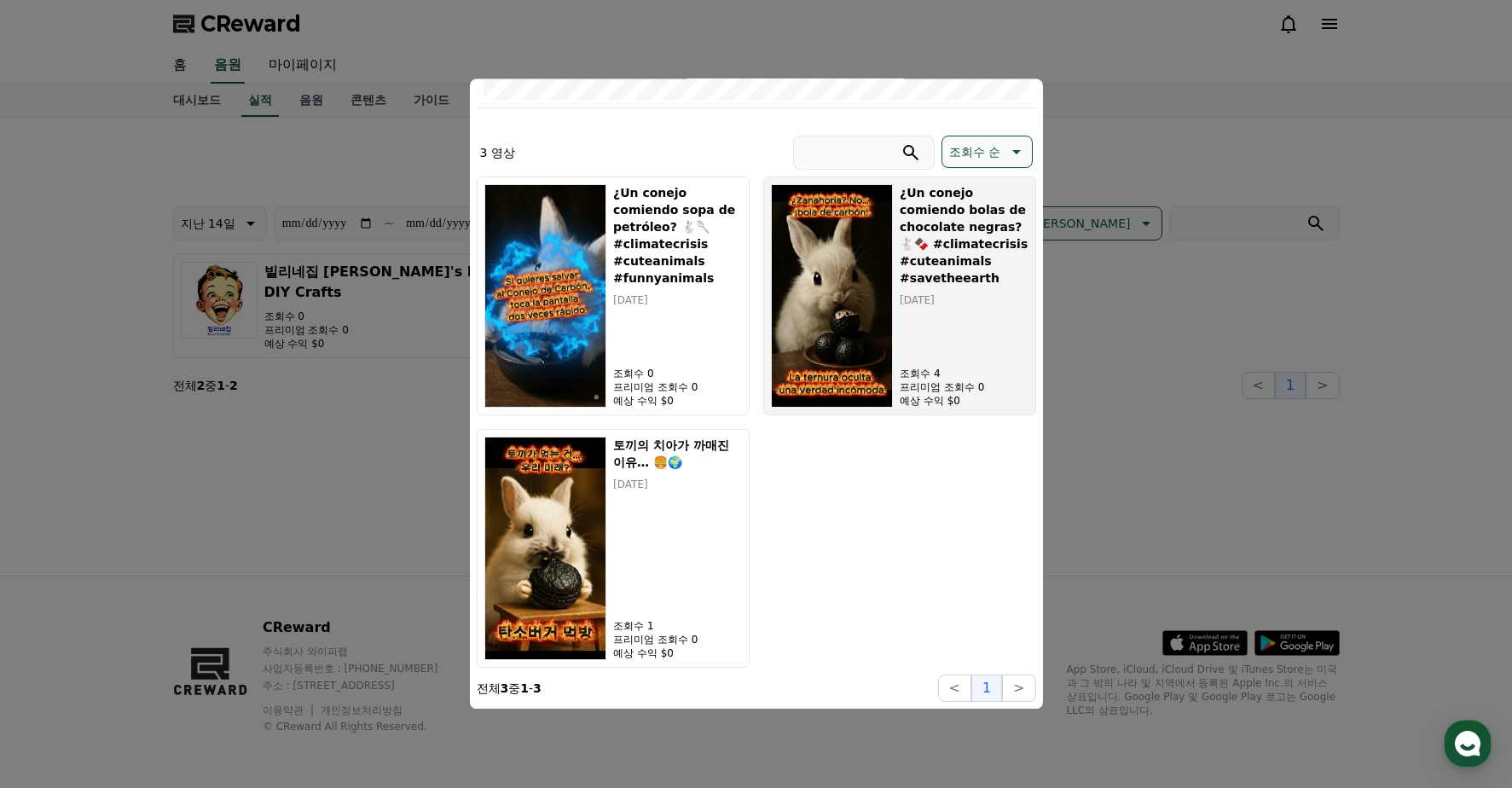
click at [885, 329] on img "modal" at bounding box center [832, 295] width 123 height 223
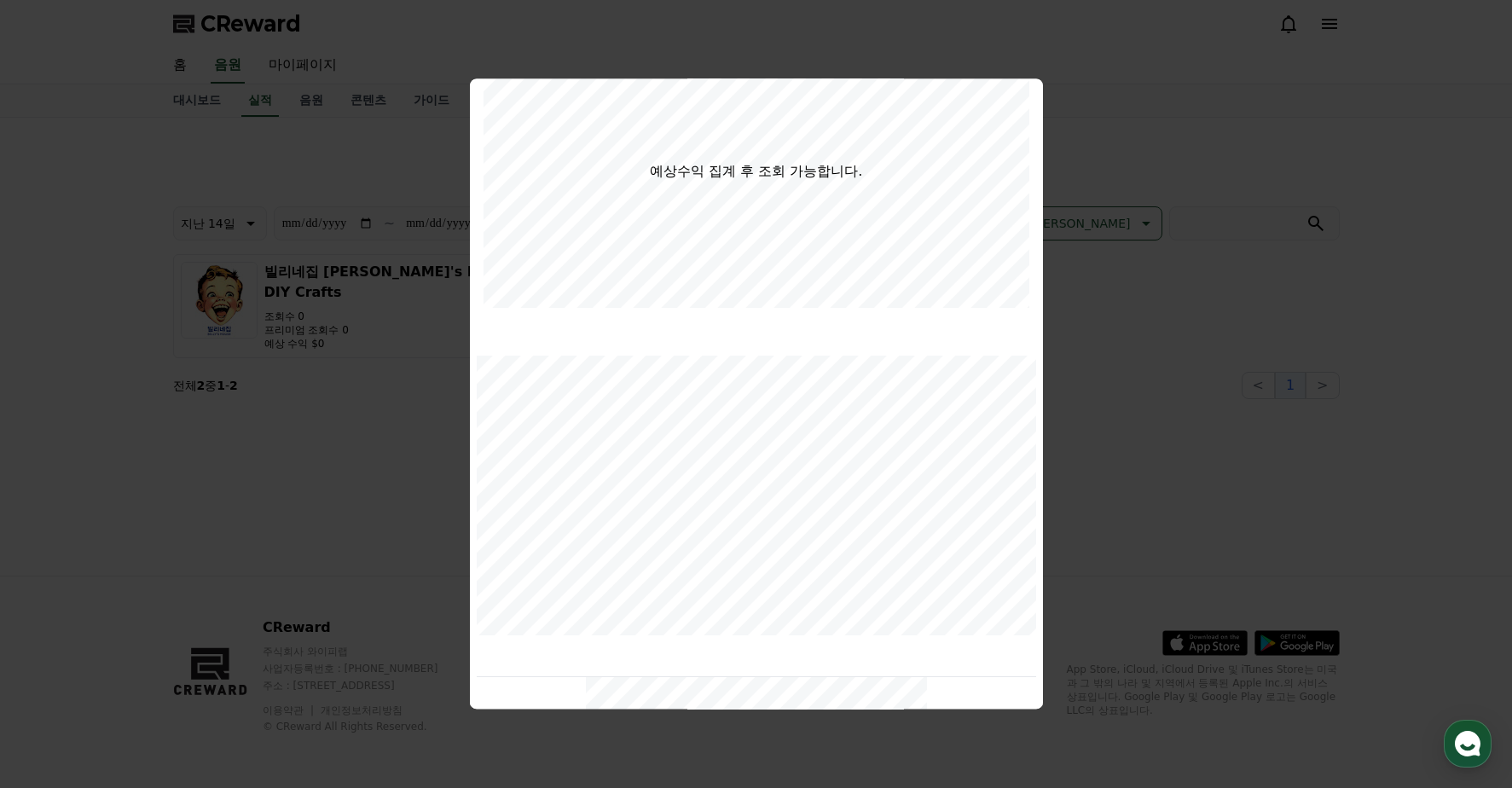
scroll to position [0, 0]
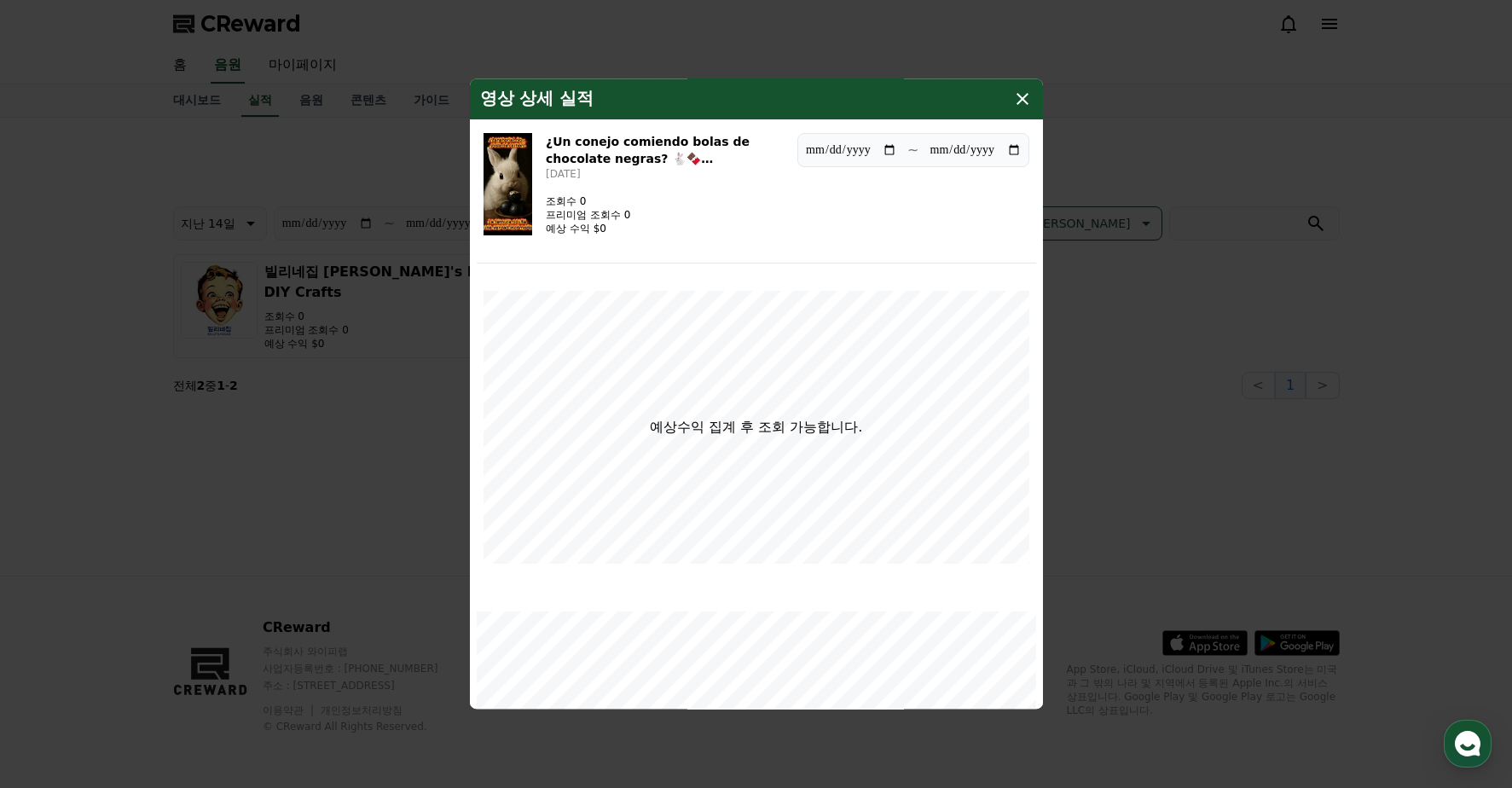
click at [1021, 107] on icon "modal" at bounding box center [1023, 99] width 20 height 20
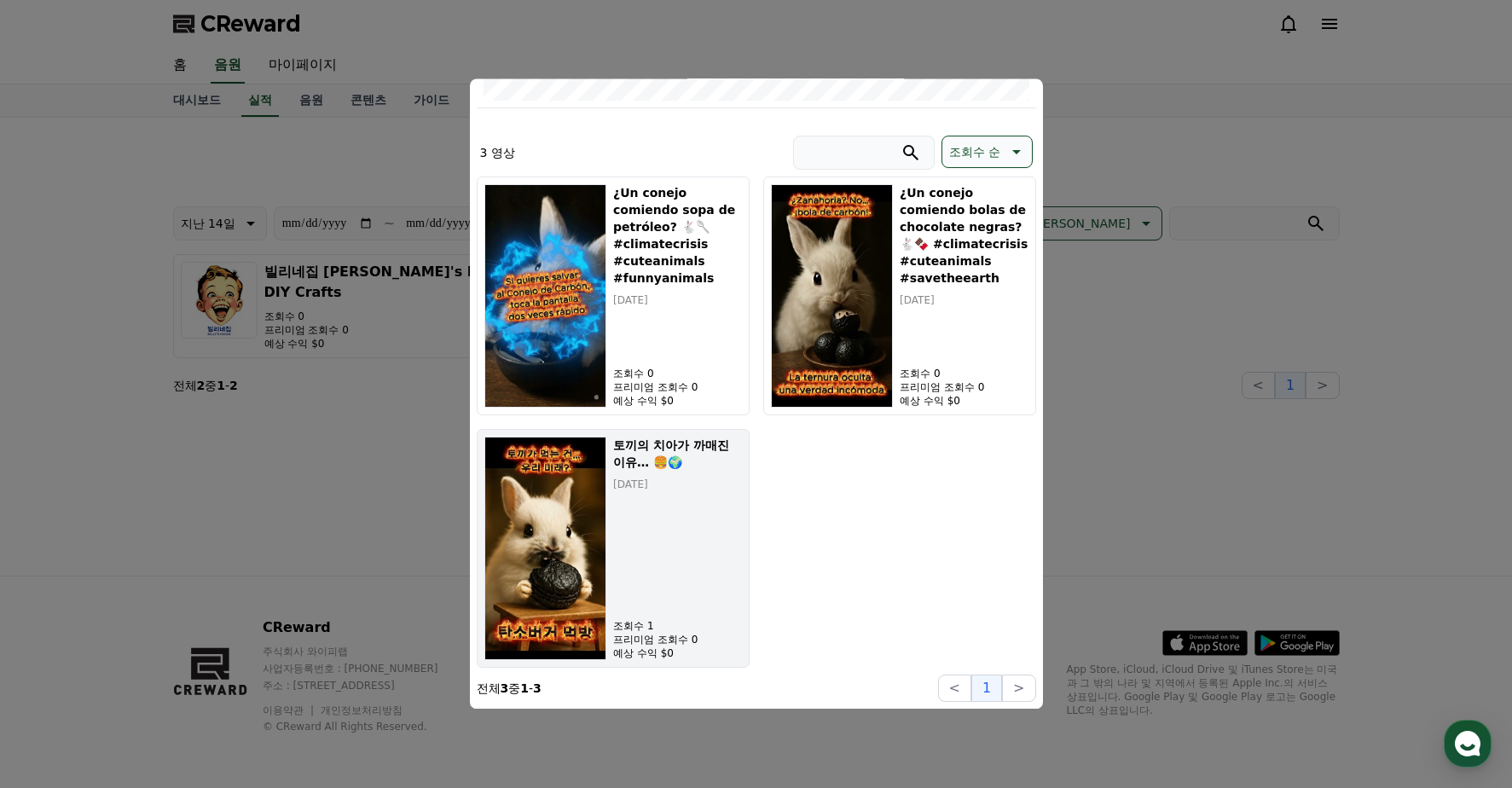
click at [686, 499] on div "토끼의 치아가 까매진 이유… 🍔🌍 [DATE] 조회수 1 프리미엄 조회수 0 예상 수익 $0" at bounding box center [677, 547] width 128 height 223
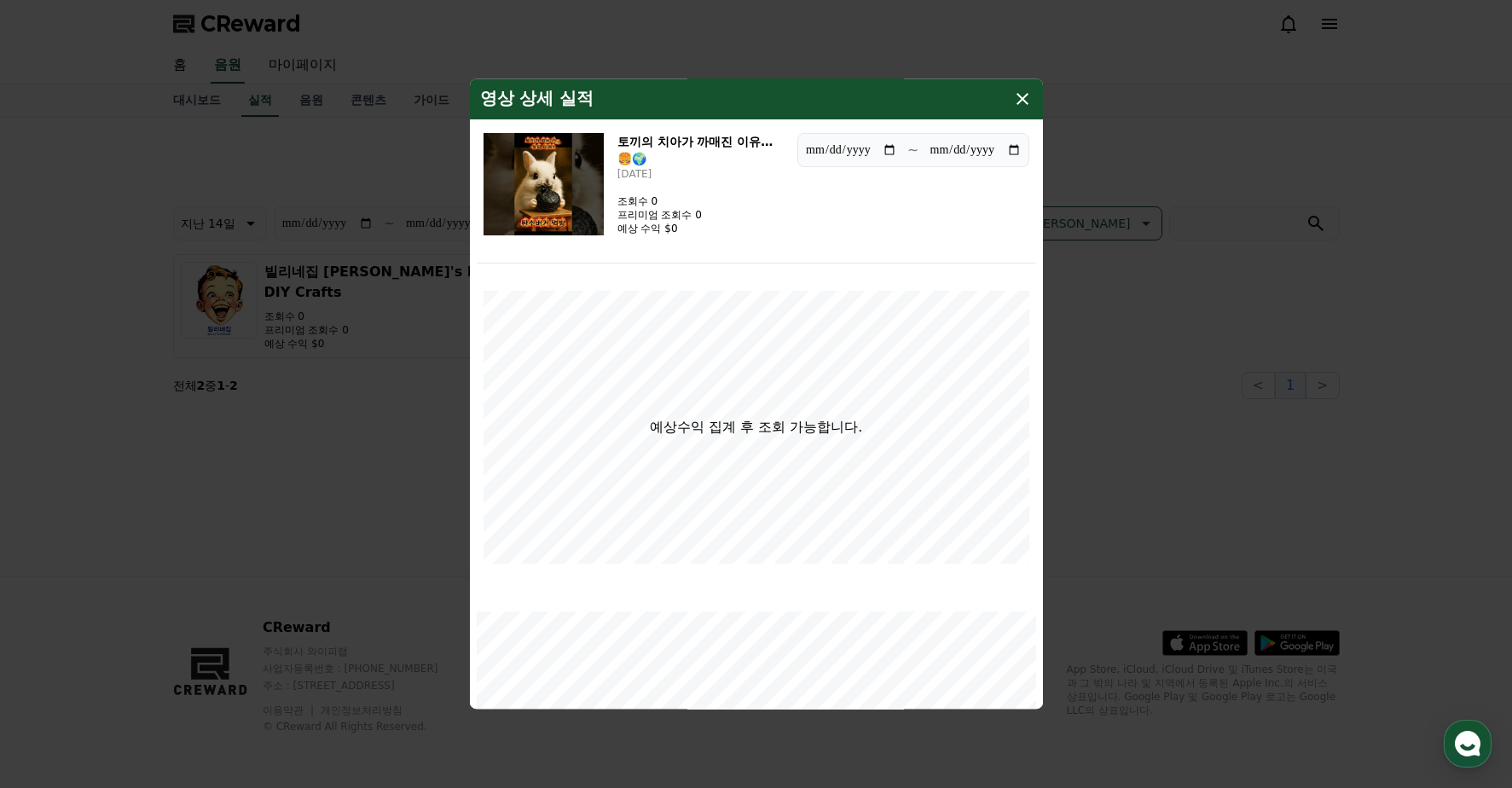
click at [1020, 96] on icon "modal" at bounding box center [1023, 99] width 12 height 12
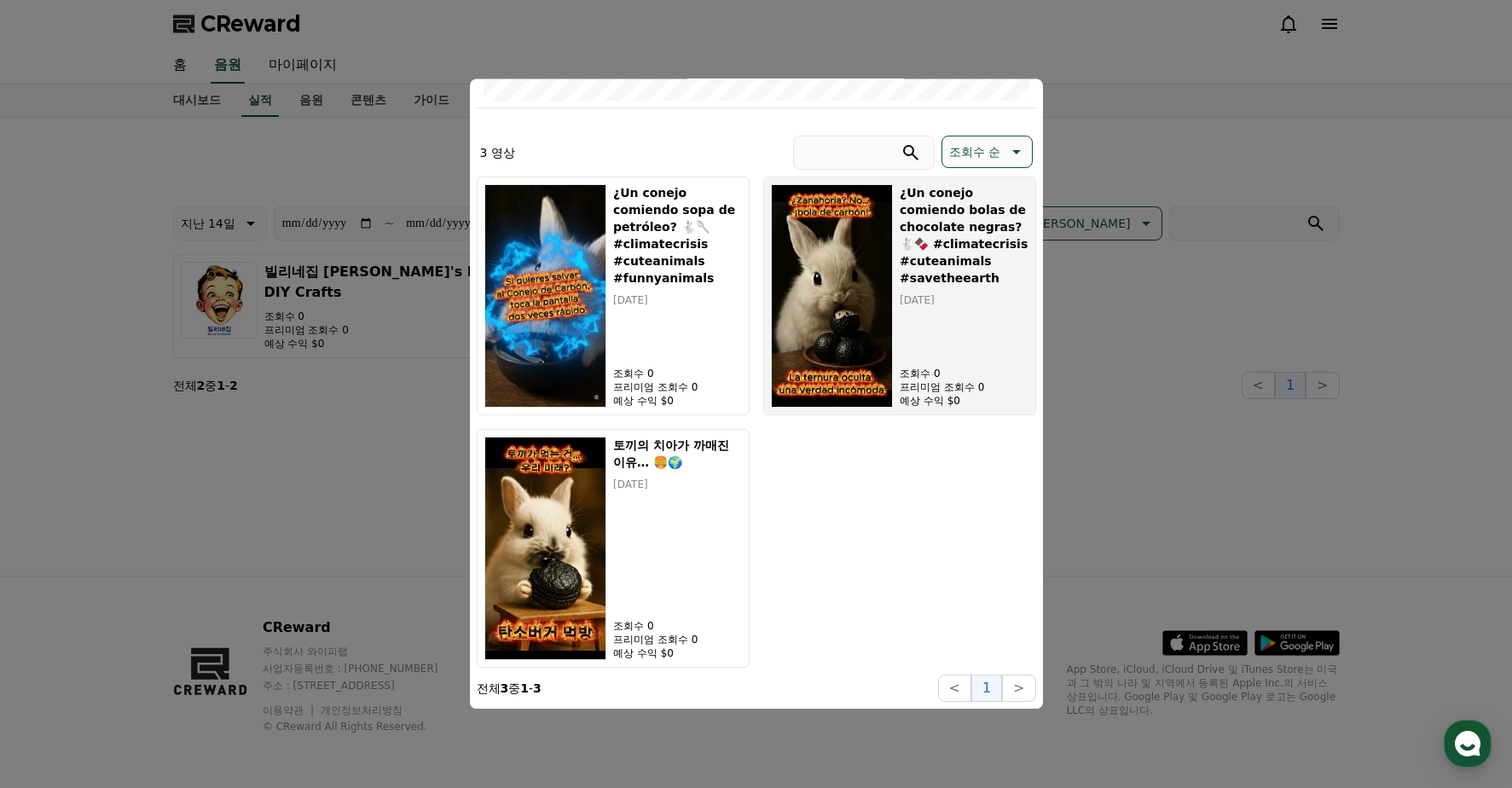
scroll to position [296, 0]
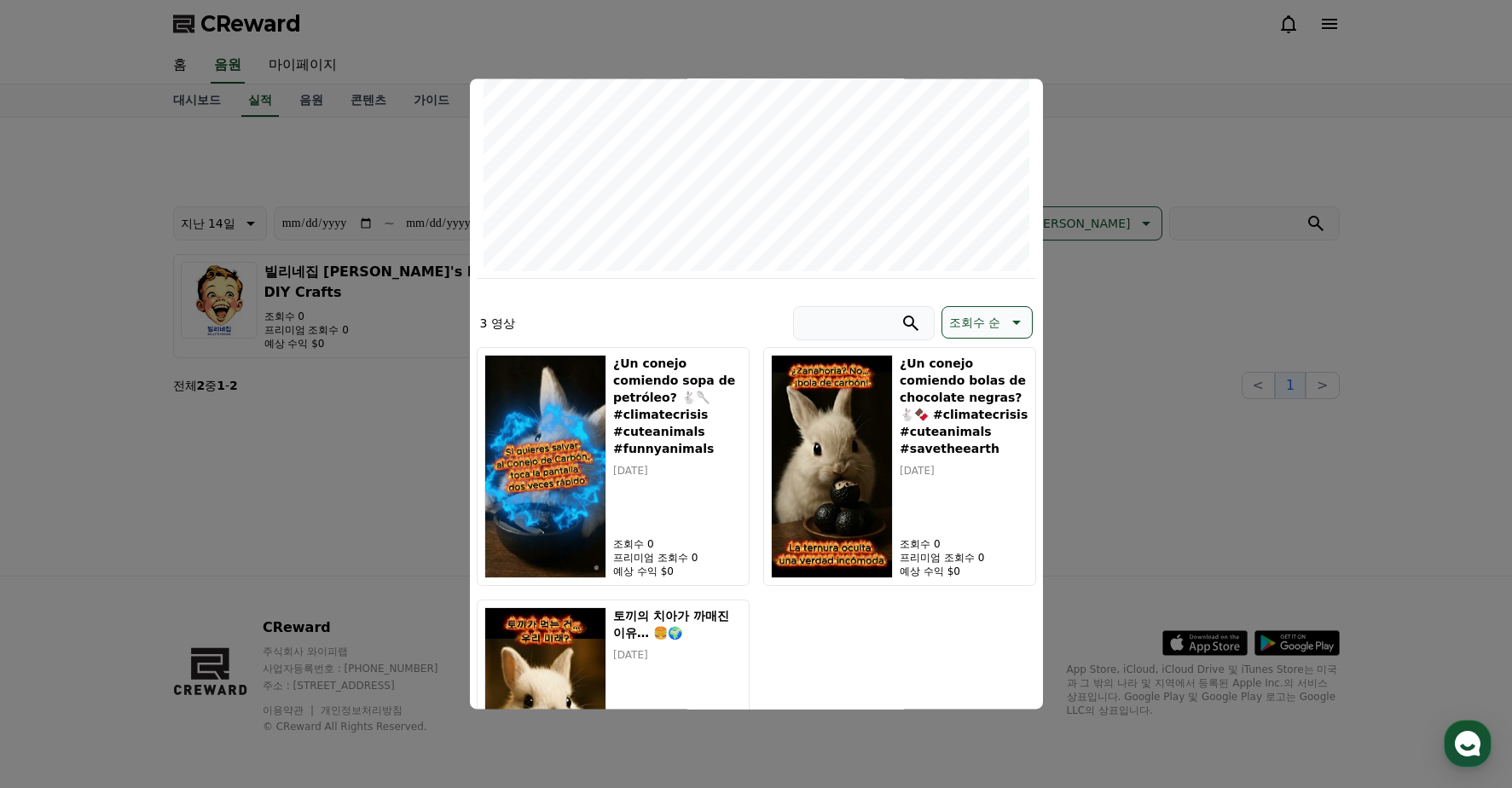
click at [1113, 546] on button "close modal" at bounding box center [756, 394] width 1512 height 788
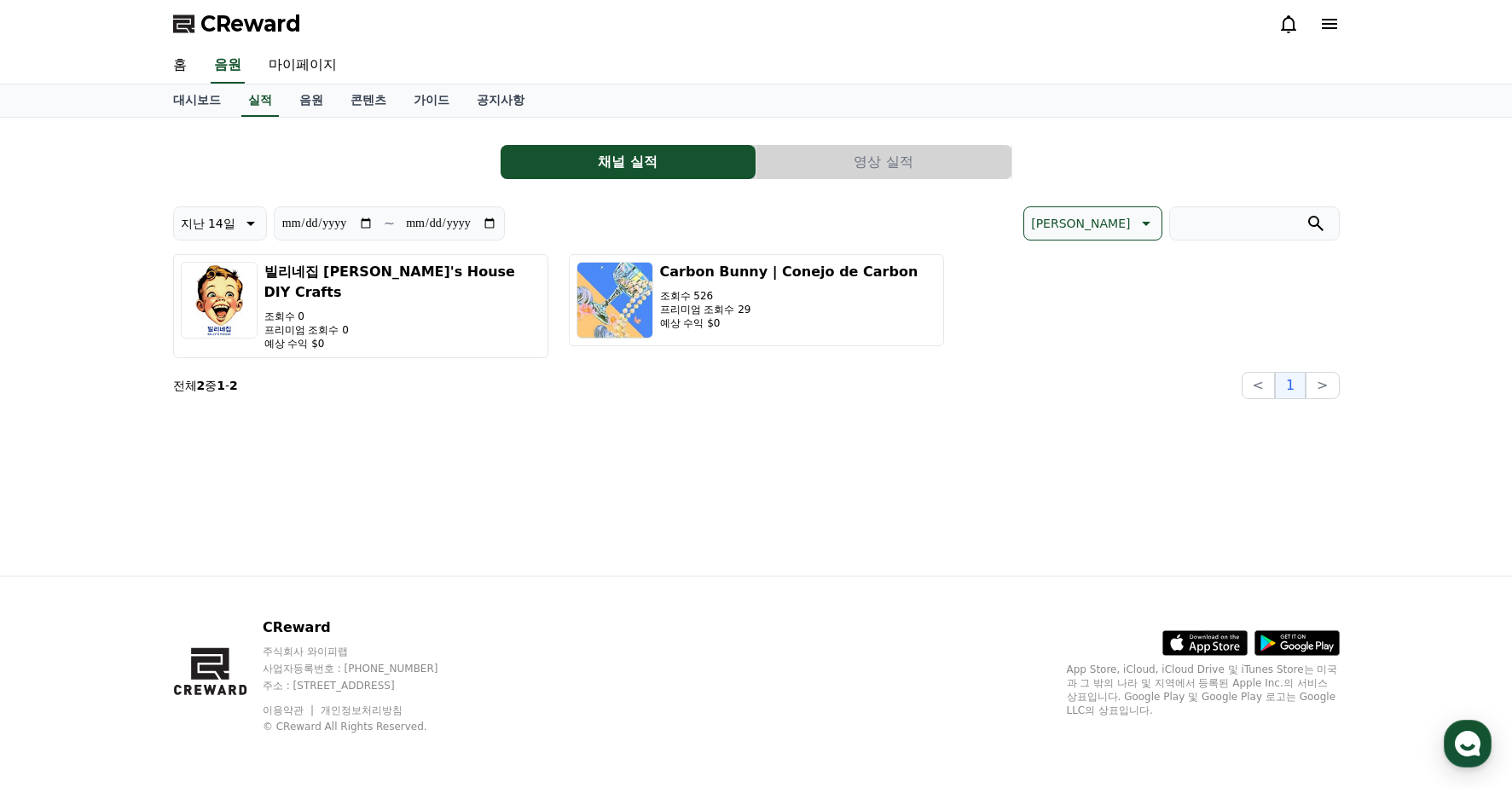
drag, startPoint x: 804, startPoint y: 460, endPoint x: 873, endPoint y: 395, distance: 94.8
click at [842, 384] on div "**********" at bounding box center [756, 346] width 1194 height 457
click at [873, 395] on div "**********" at bounding box center [756, 346] width 1194 height 457
